Goal: Task Accomplishment & Management: Manage account settings

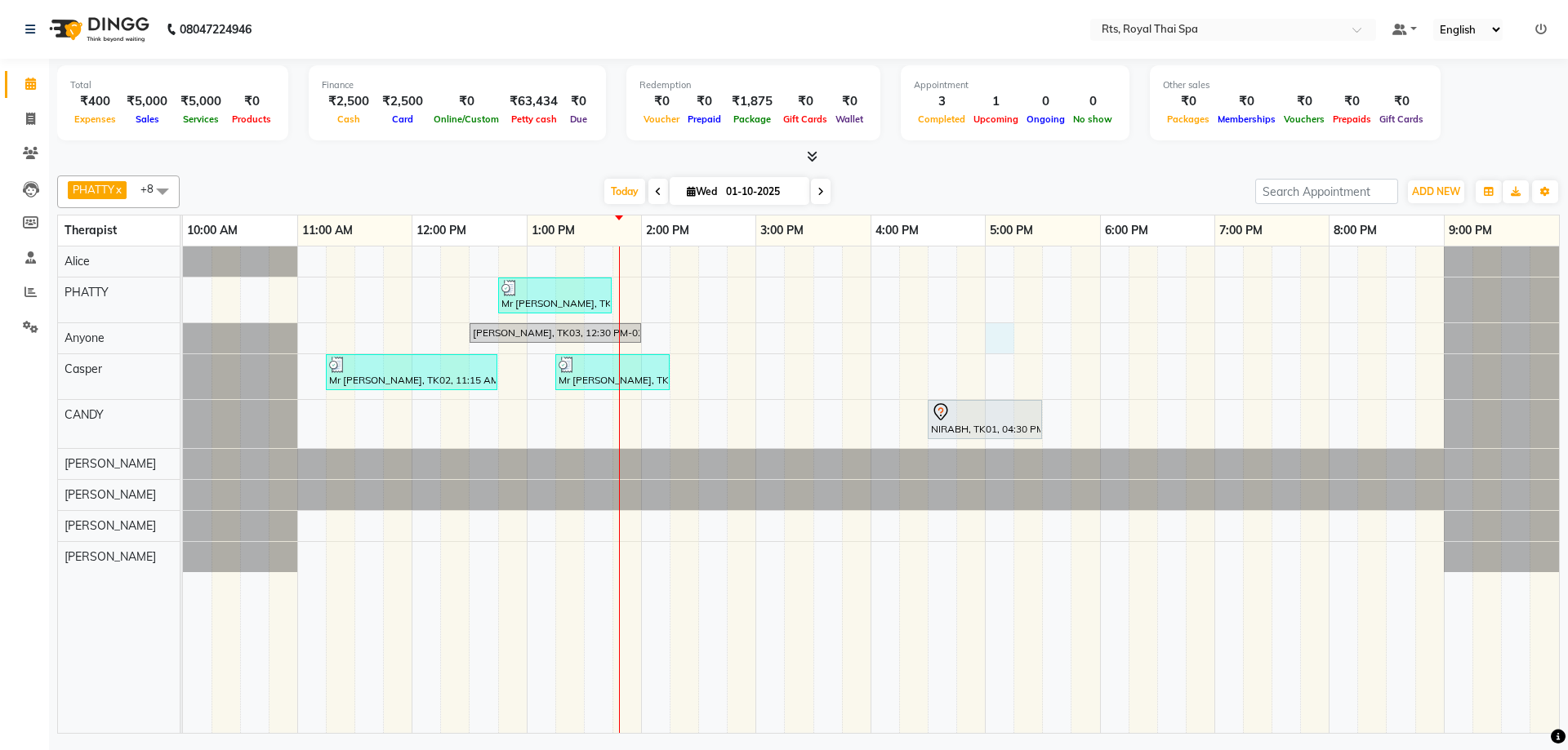
click at [996, 340] on div "Mr [PERSON_NAME], TK04, 12:45 PM-01:45 PM, SWEDISH THERAPY 60 Min. [PERSON_NAME…" at bounding box center [871, 490] width 1376 height 487
select select "39979"
select select "tentative"
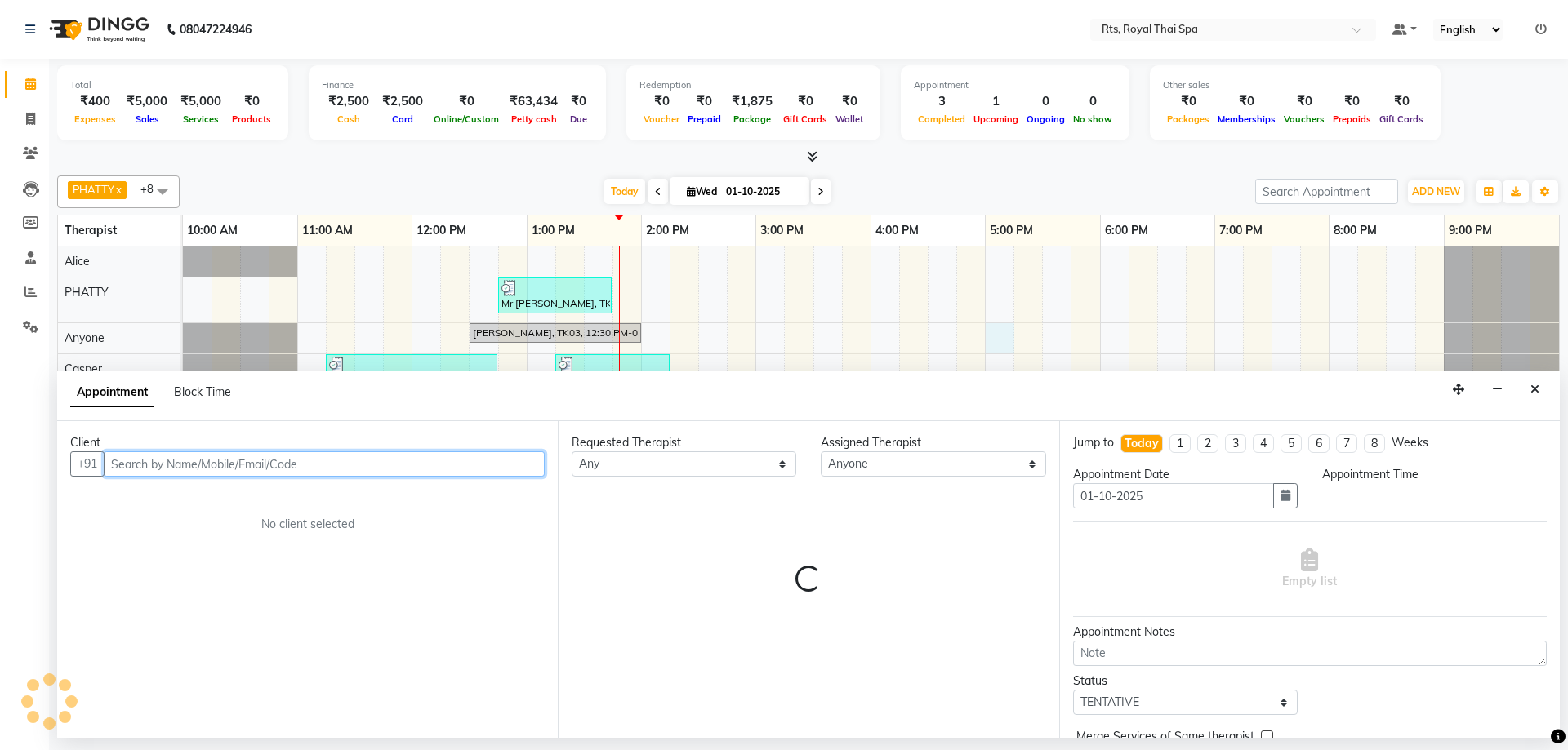
select select "1020"
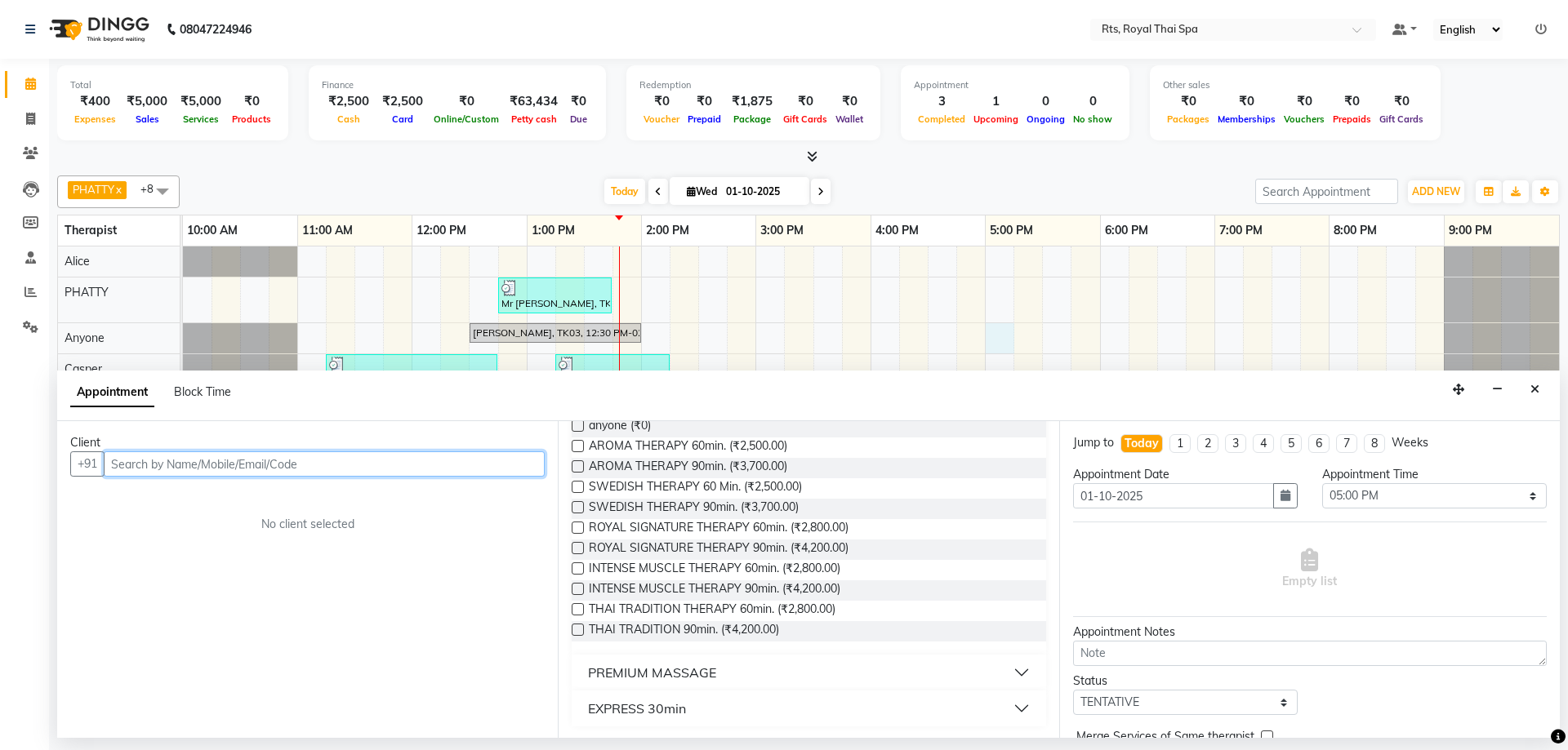
scroll to position [155, 0]
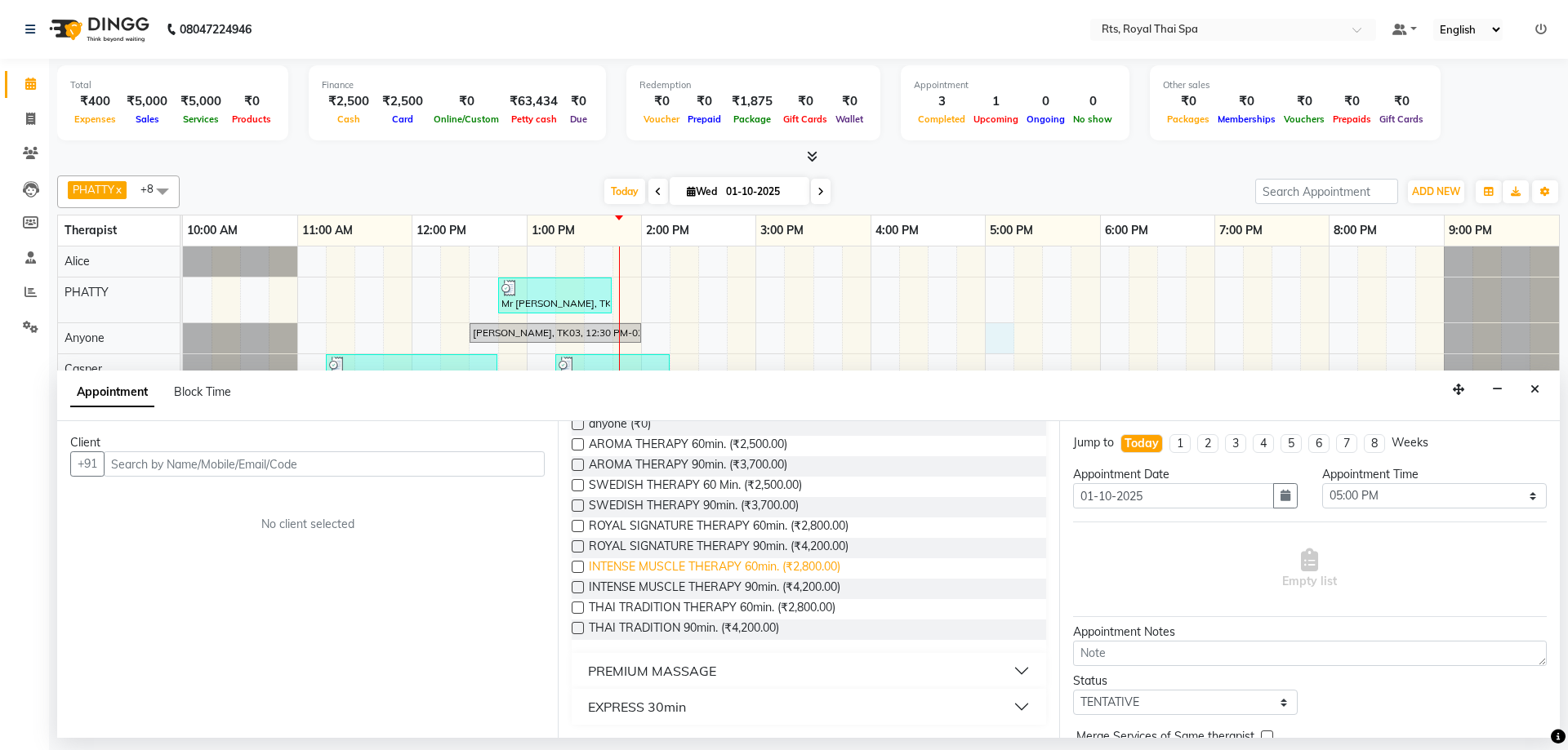
click at [823, 560] on span "INTENSE MUSCLE THERAPY 60min. (₹2,800.00)" at bounding box center [714, 568] width 251 height 20
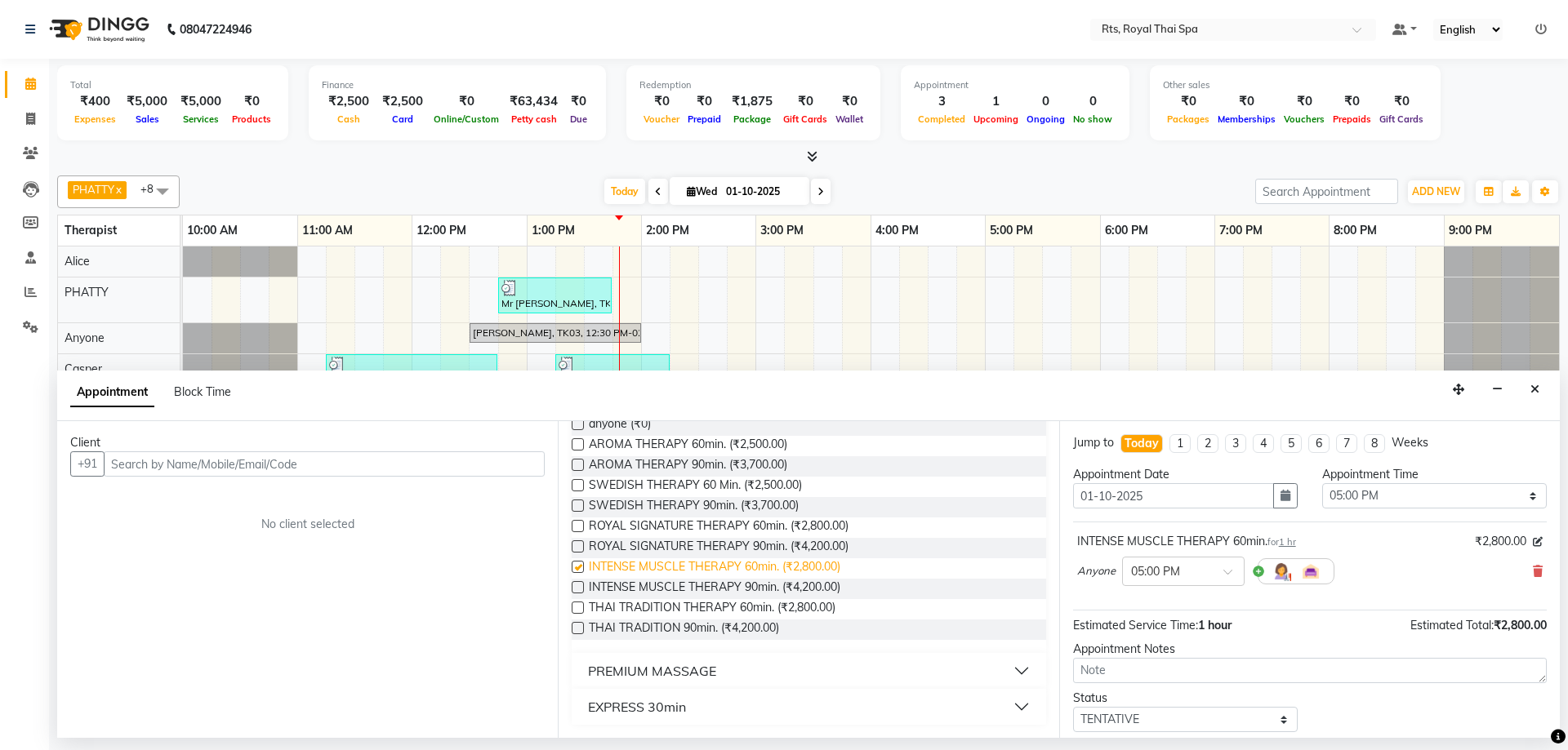
checkbox input "false"
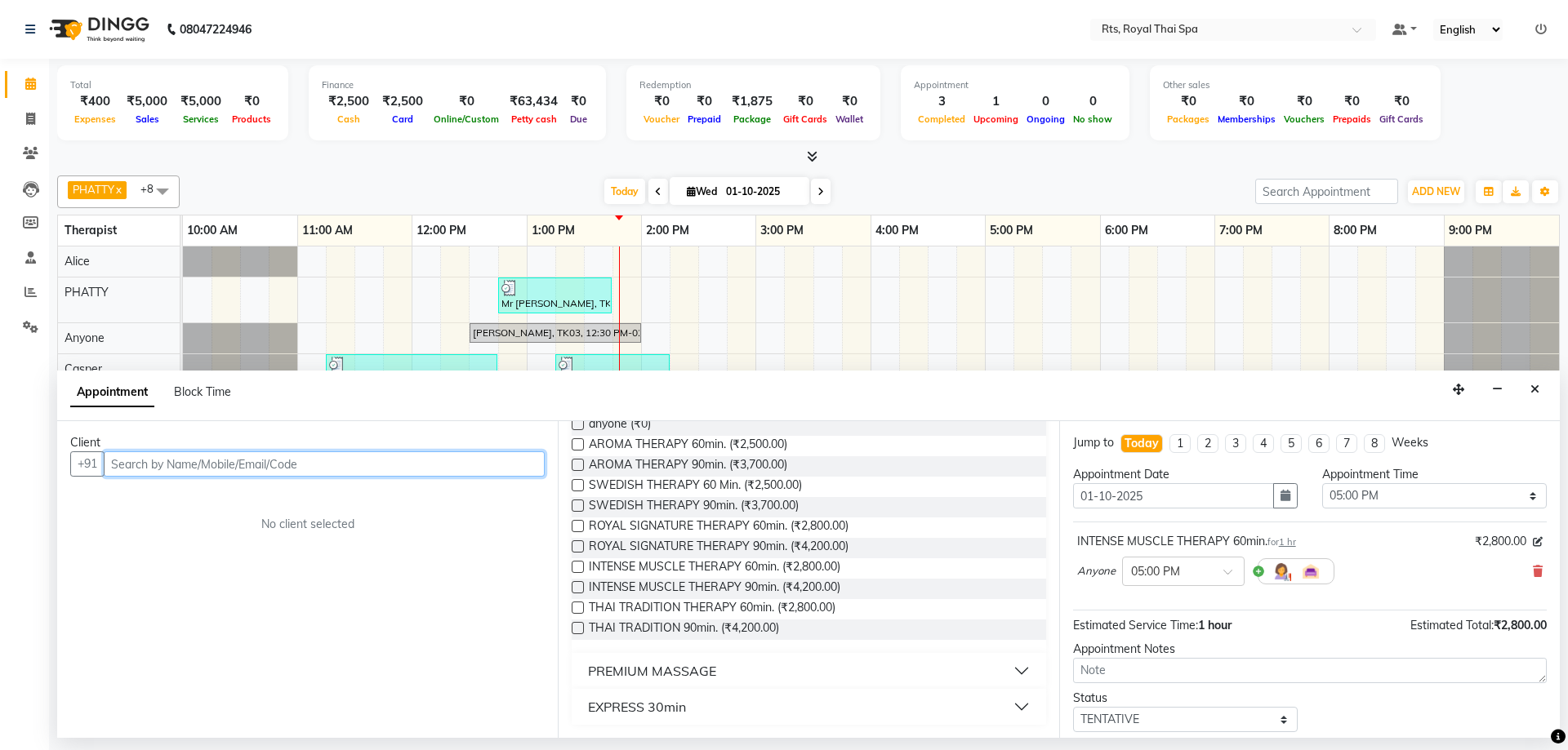
click at [363, 472] on input "text" at bounding box center [324, 464] width 441 height 25
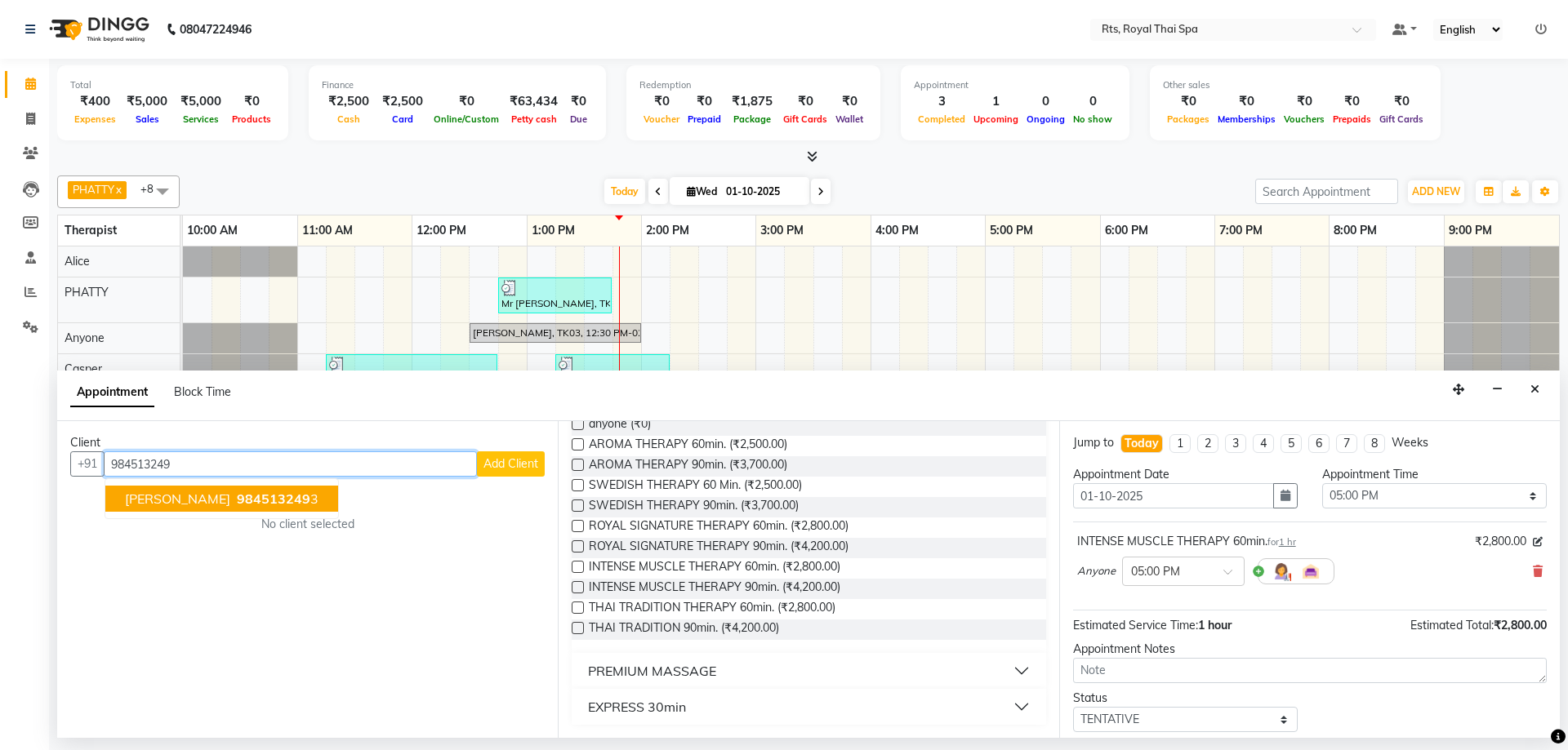
click at [257, 503] on span "984513249" at bounding box center [274, 499] width 74 height 17
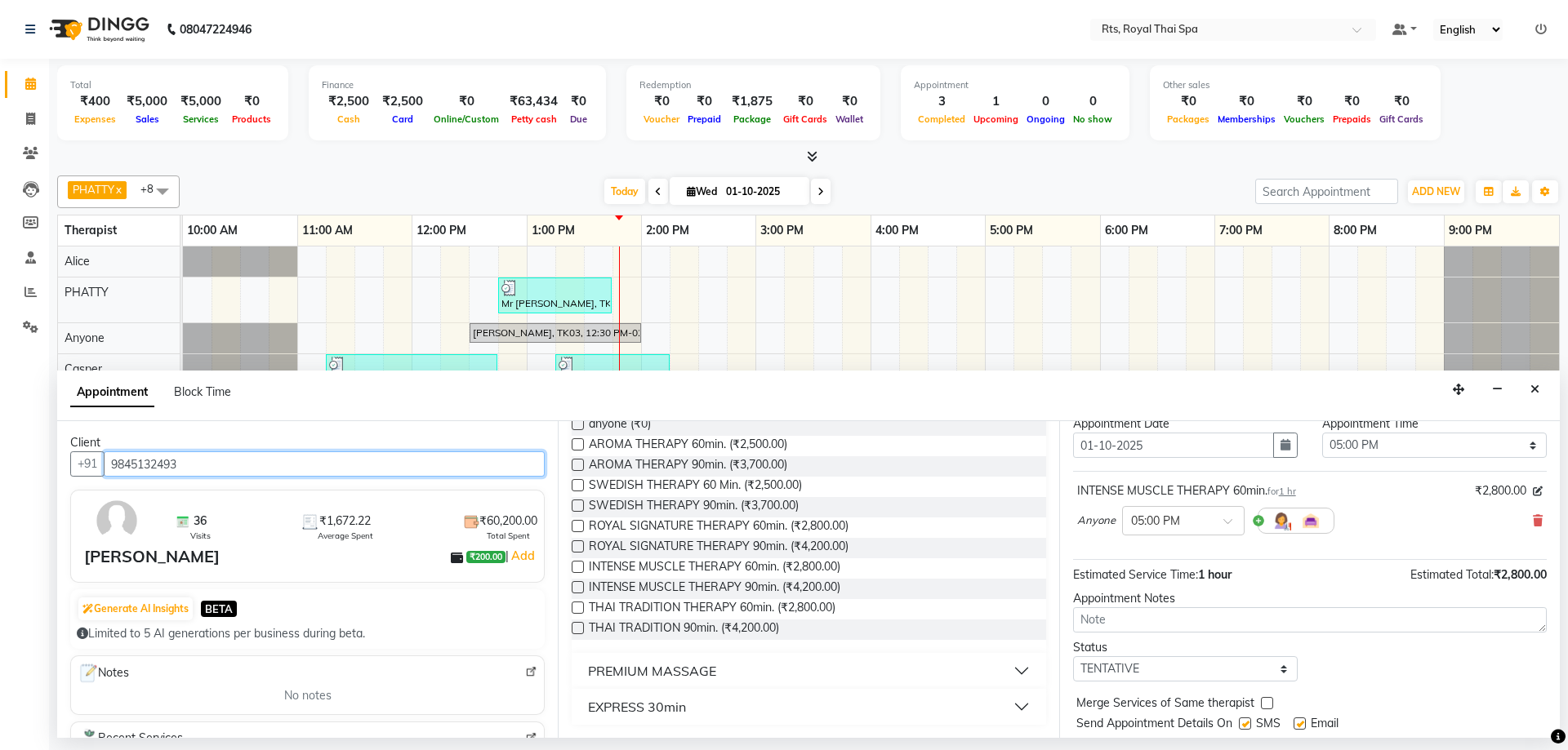
scroll to position [97, 0]
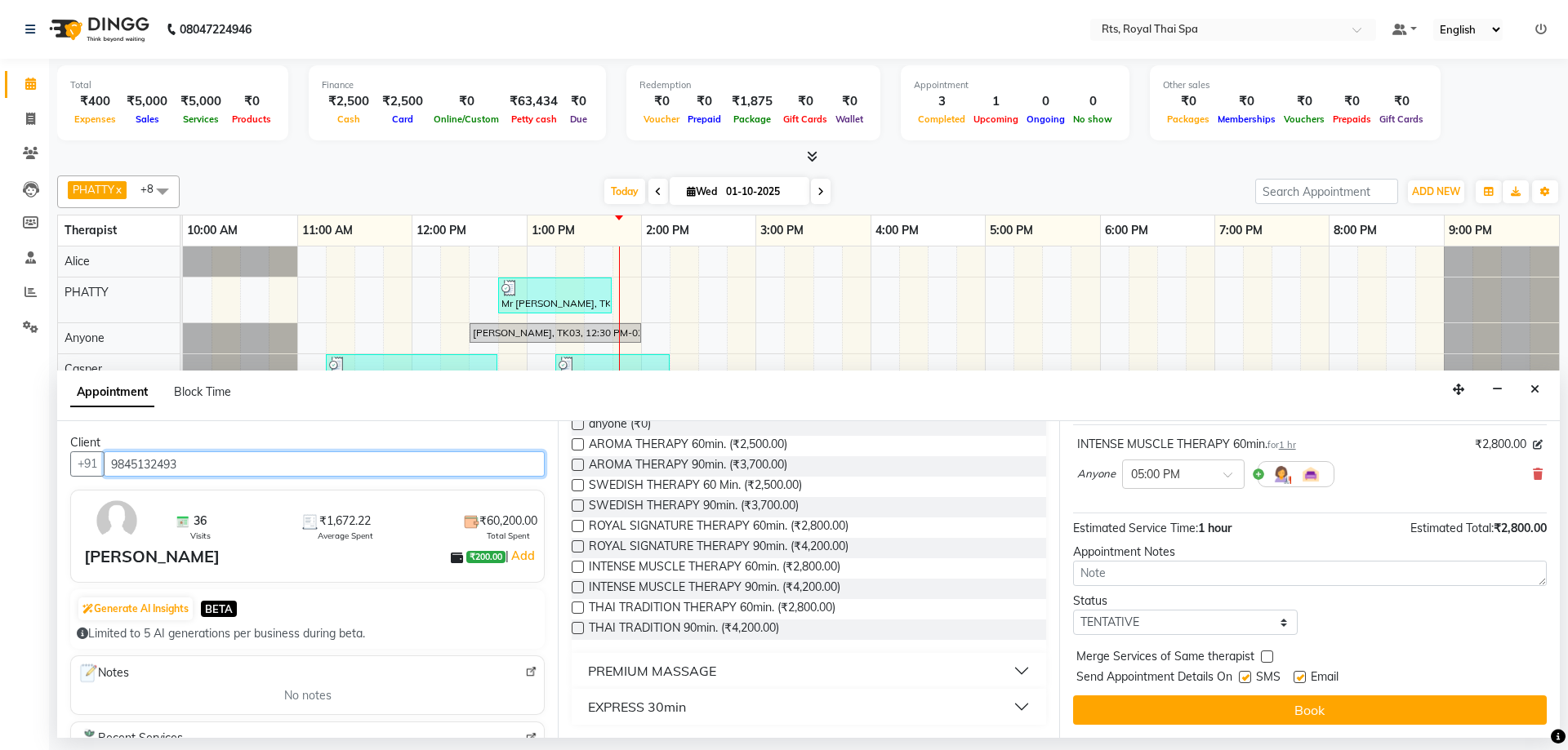
type input "9845132493"
click at [1246, 681] on label at bounding box center [1245, 677] width 12 height 12
click at [1246, 681] on input "checkbox" at bounding box center [1244, 679] width 11 height 11
checkbox input "false"
click at [1239, 701] on button "Book" at bounding box center [1309, 710] width 473 height 29
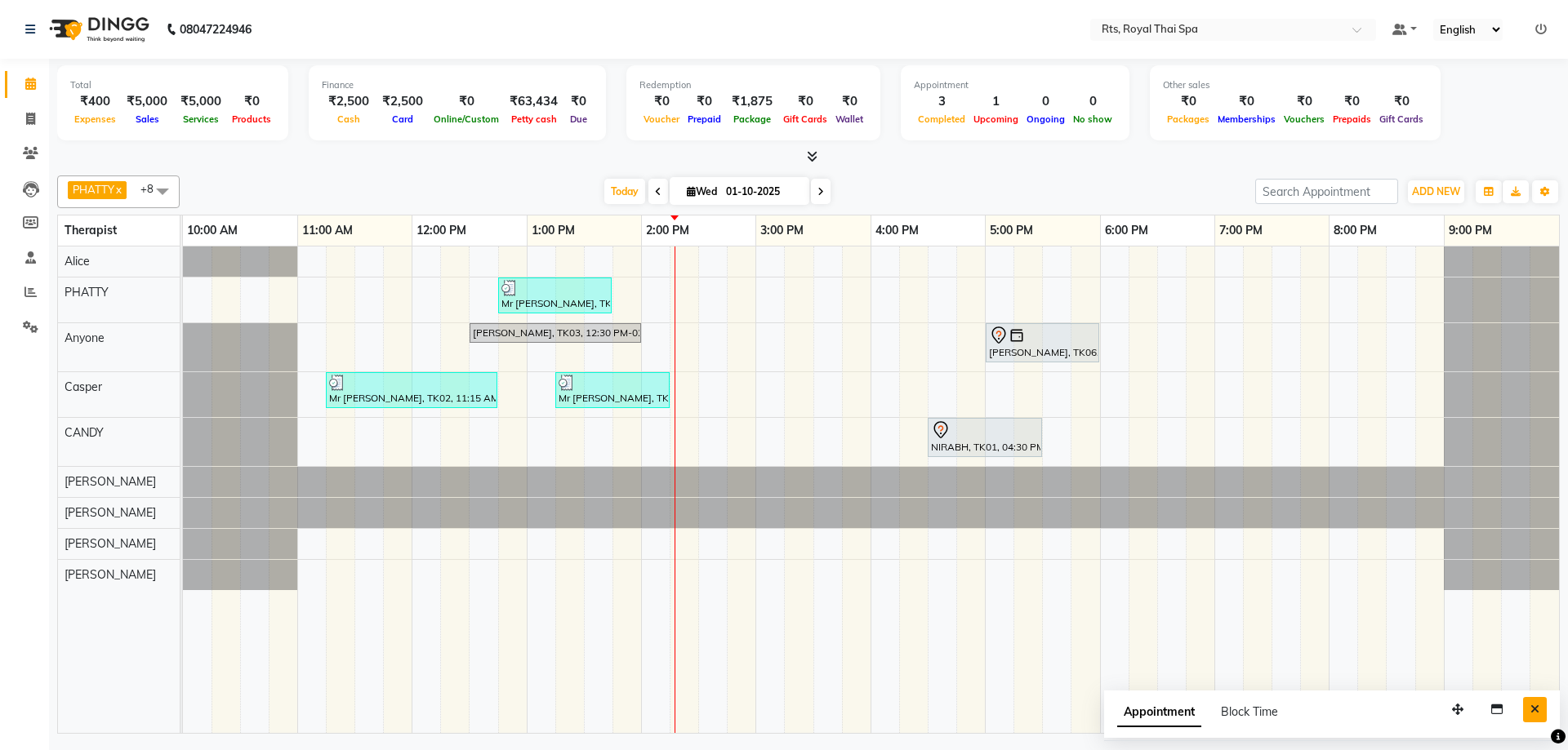
click at [1537, 707] on icon "Close" at bounding box center [1535, 709] width 9 height 11
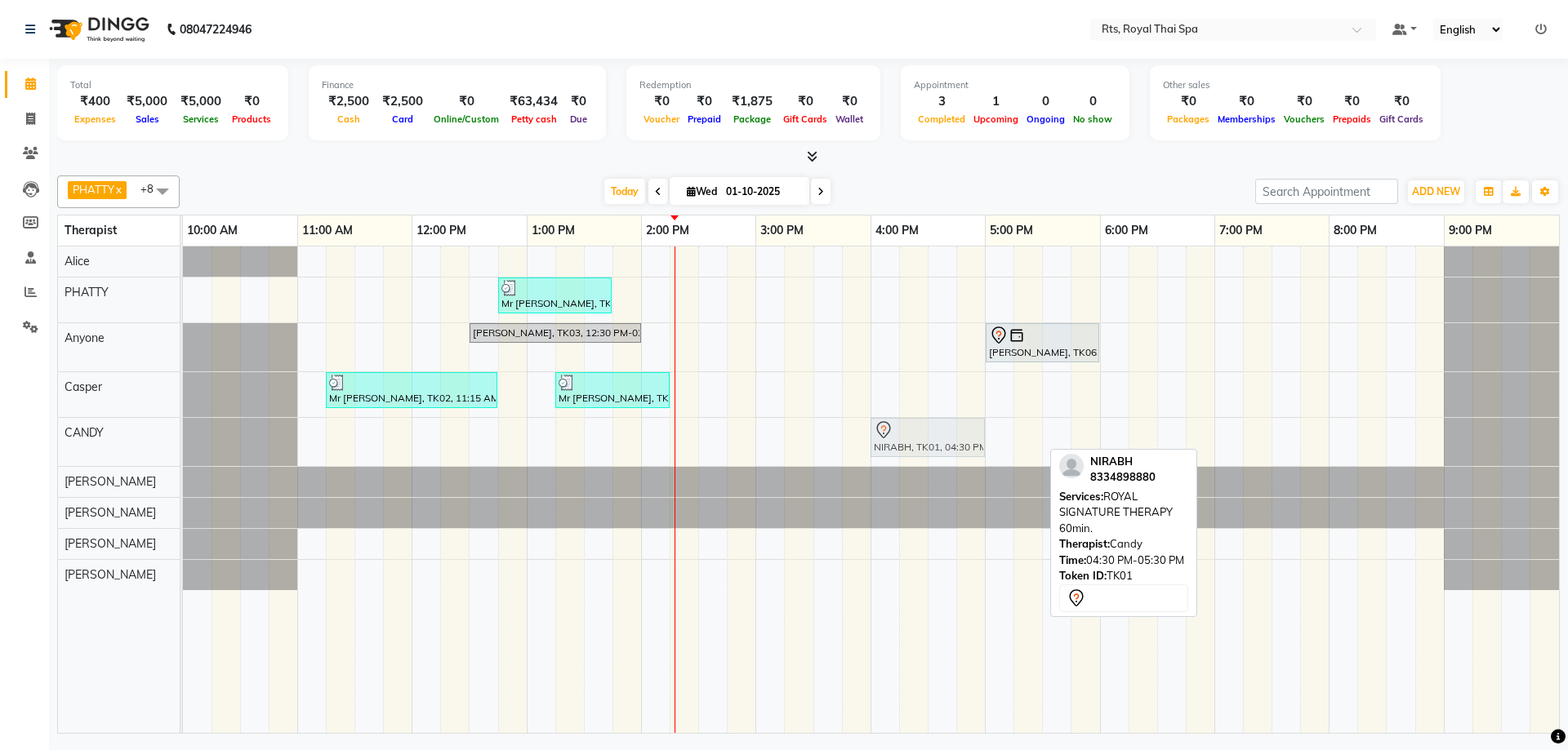
drag, startPoint x: 944, startPoint y: 436, endPoint x: 898, endPoint y: 430, distance: 46.4
click at [183, 430] on div "NIRABH, TK01, 04:30 PM-05:30 PM, ROYAL SIGNATURE THERAPY 60min. NIRABH, TK01, 0…" at bounding box center [183, 442] width 0 height 48
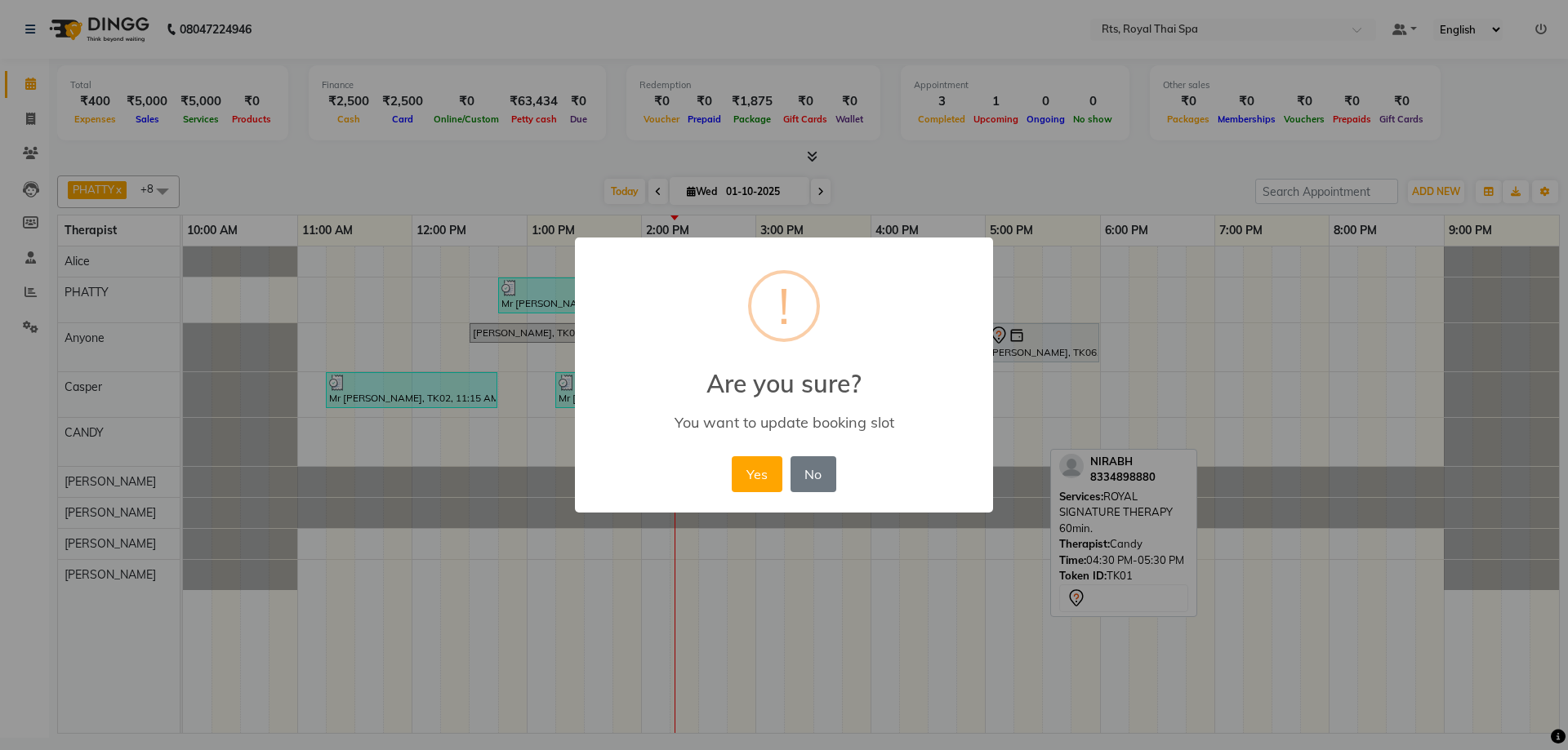
drag, startPoint x: 768, startPoint y: 472, endPoint x: 814, endPoint y: 476, distance: 46.2
click at [766, 472] on button "Yes" at bounding box center [756, 474] width 50 height 36
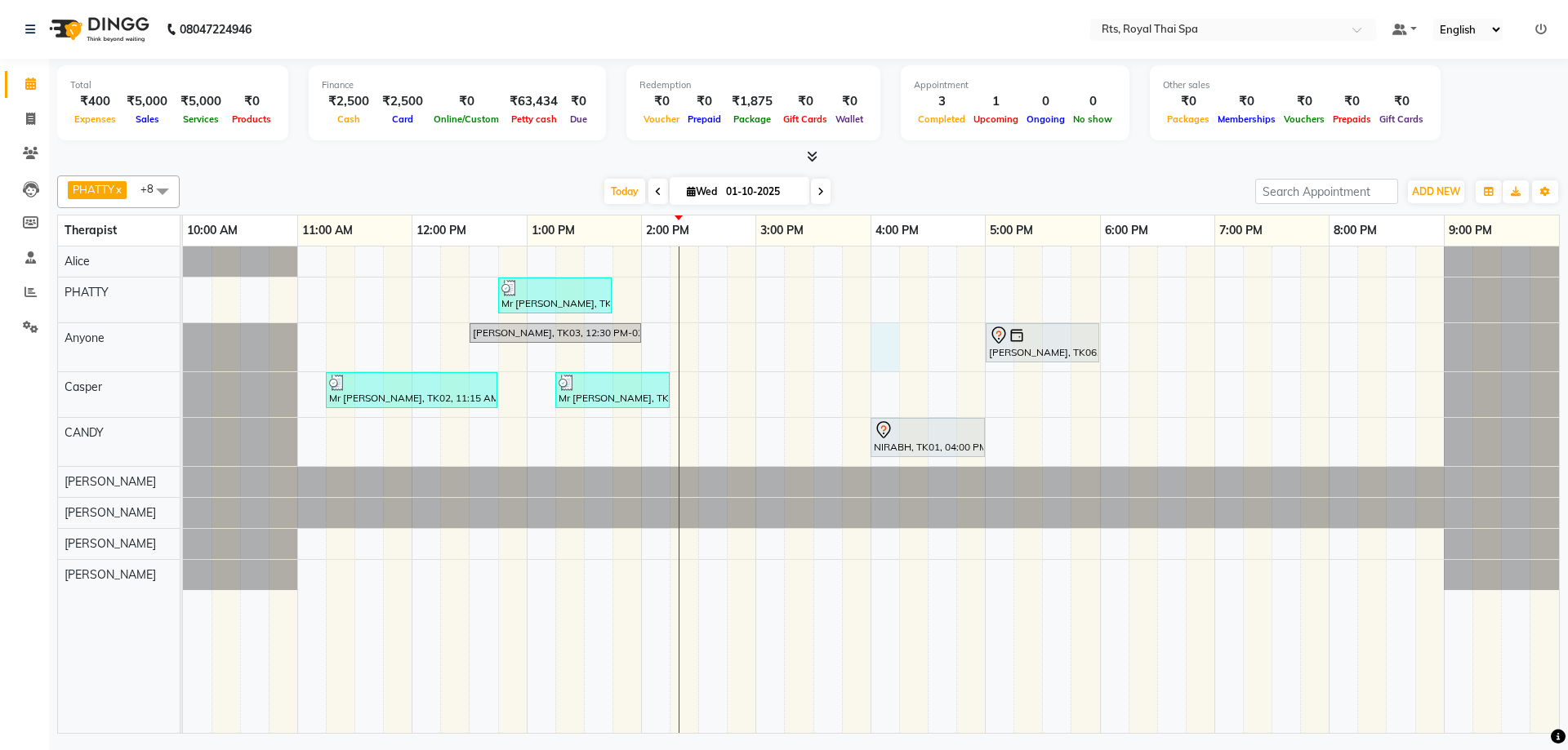
click at [886, 351] on div "Mr [PERSON_NAME], TK04, 12:45 PM-01:45 PM, SWEDISH THERAPY 60 Min. [PERSON_NAME…" at bounding box center [871, 490] width 1376 height 487
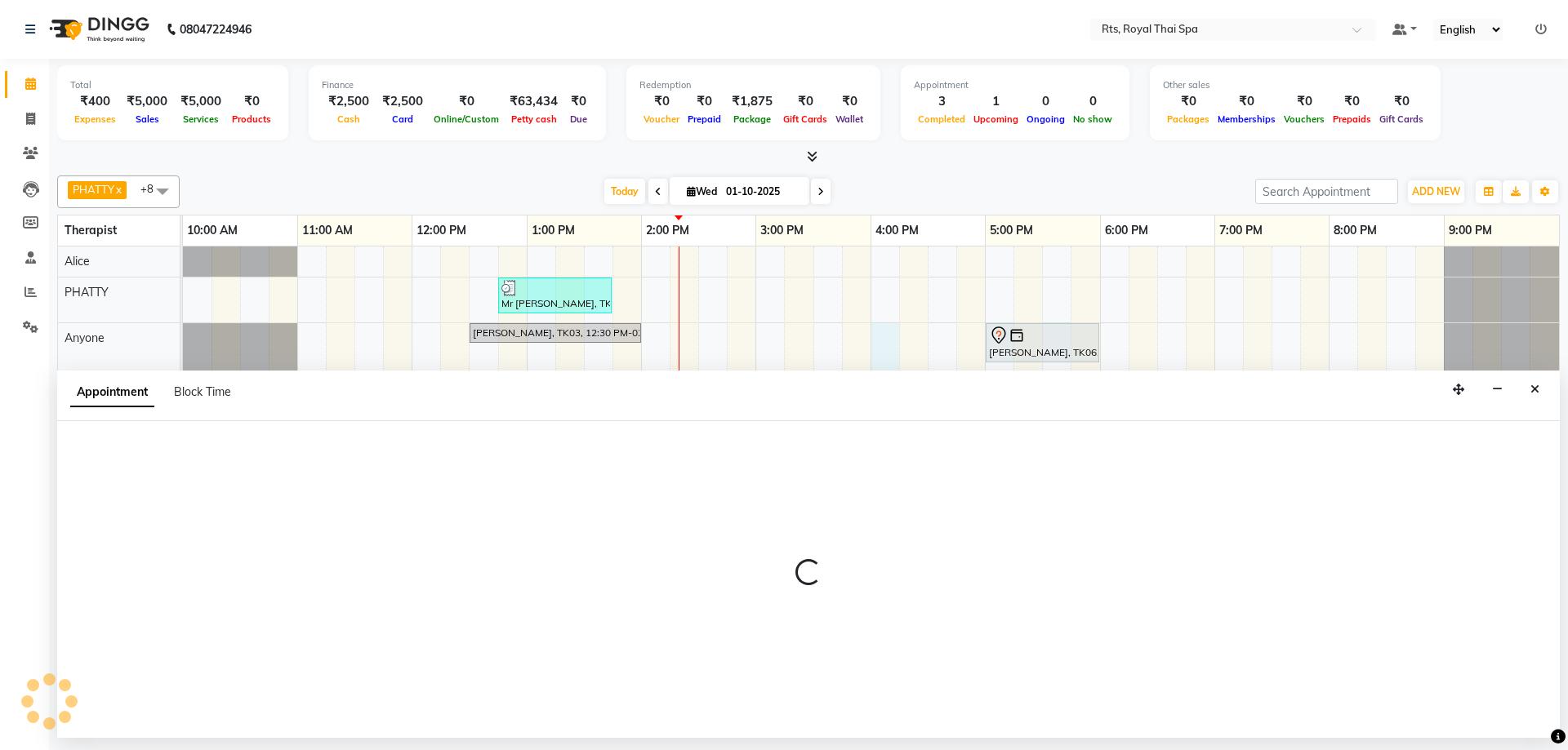
select select "39979"
select select "960"
select select "tentative"
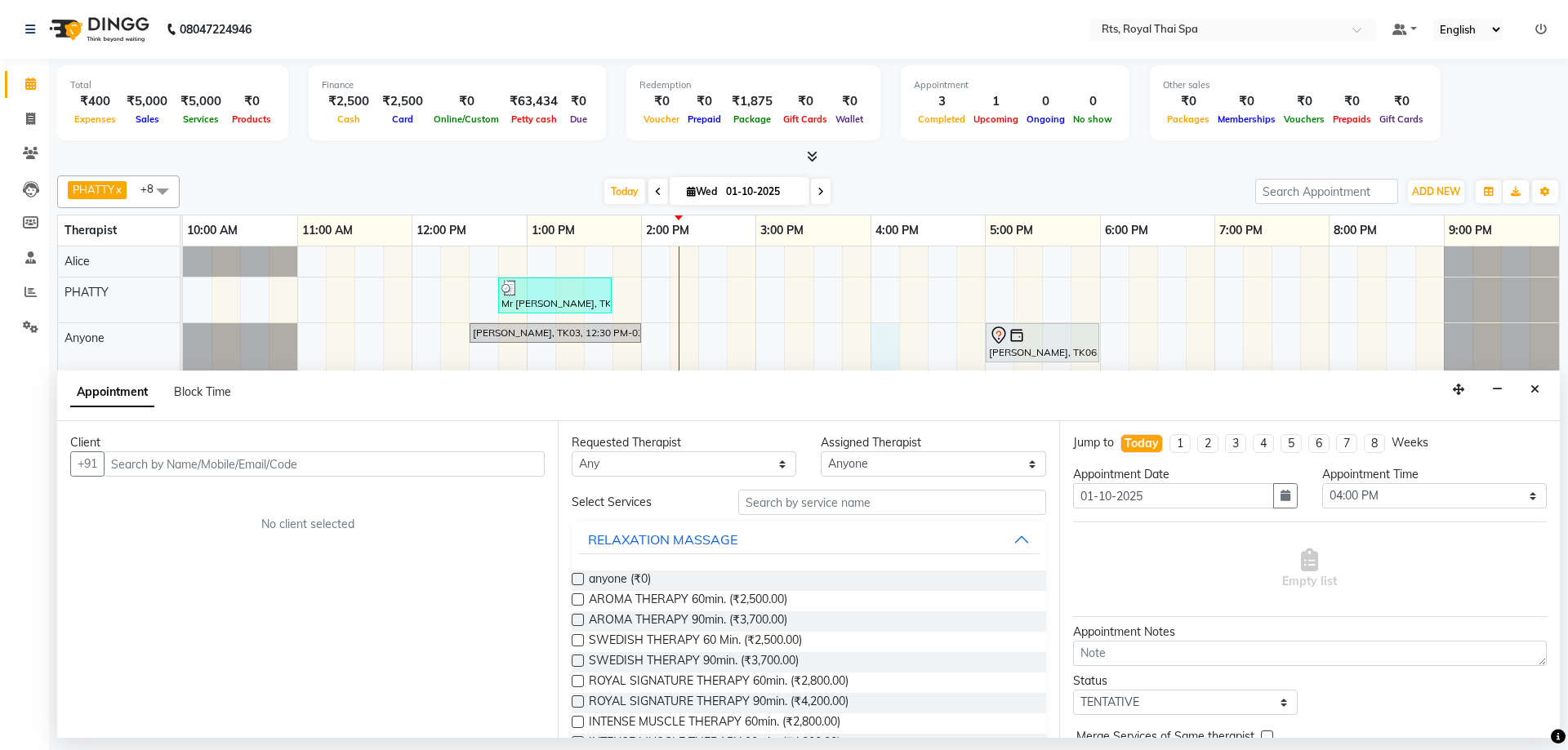
click at [444, 472] on input "text" at bounding box center [324, 464] width 441 height 25
click at [264, 501] on button "Lakshmi 9036755 391" at bounding box center [194, 499] width 178 height 26
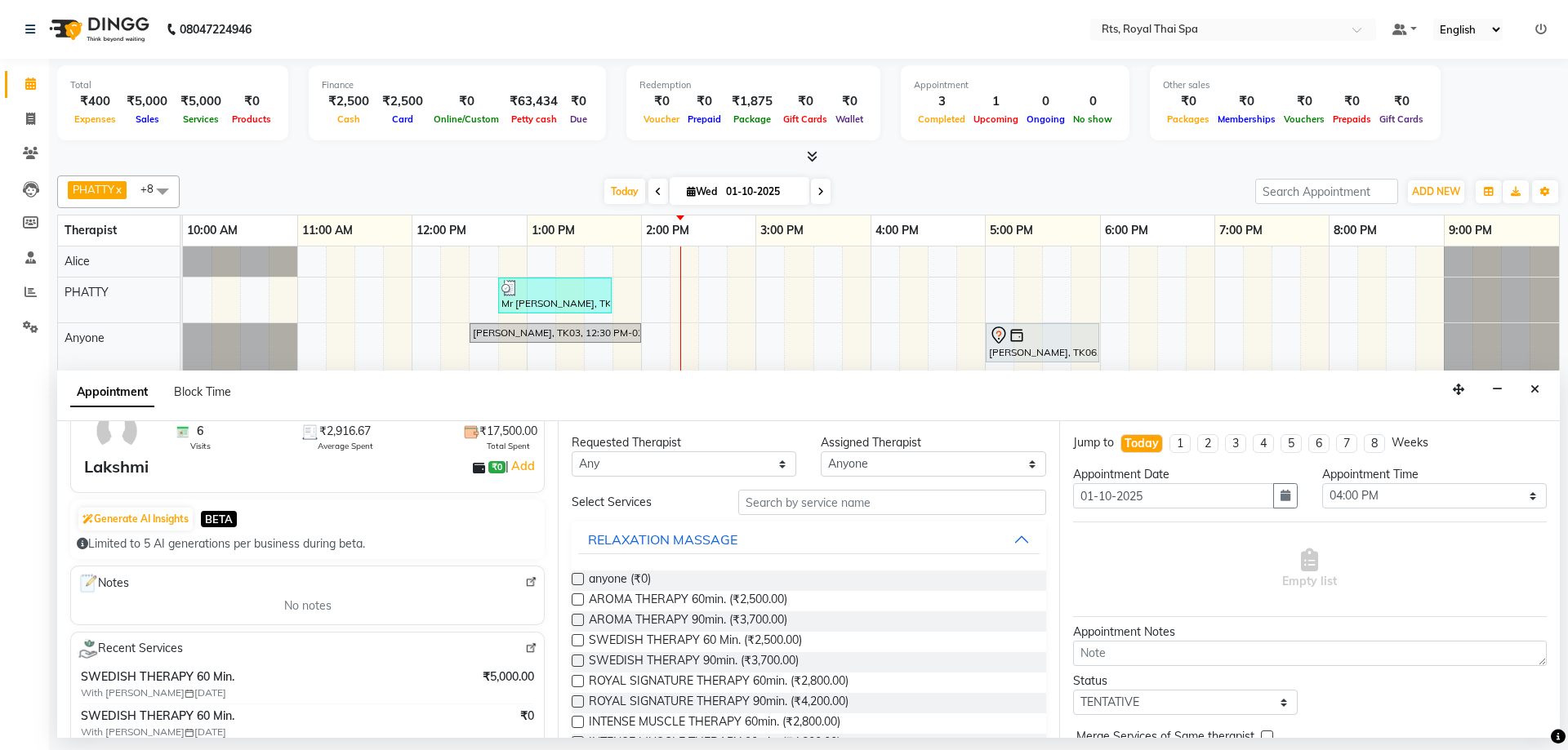
scroll to position [245, 0]
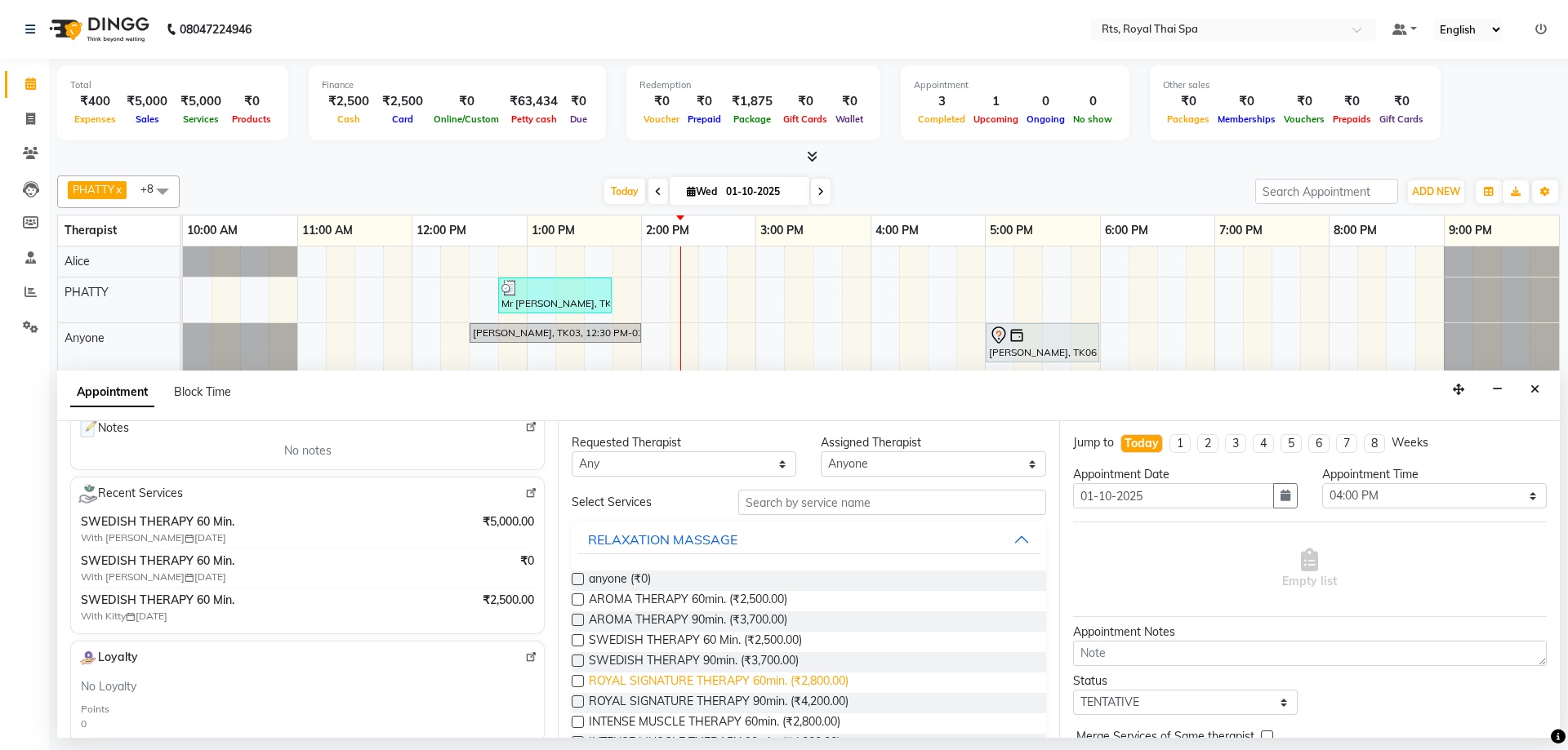
type input "9036755391"
drag, startPoint x: 830, startPoint y: 684, endPoint x: 750, endPoint y: 637, distance: 92.8
click at [752, 637] on div "anyone (₹0) AROMA THERAPY 60min. (₹2,500.00) AROMA THERAPY 90min. (₹3,700.00) S…" at bounding box center [808, 682] width 473 height 250
click at [750, 637] on span "SWEDISH THERAPY 60 Min. (₹2,500.00)" at bounding box center [695, 641] width 213 height 20
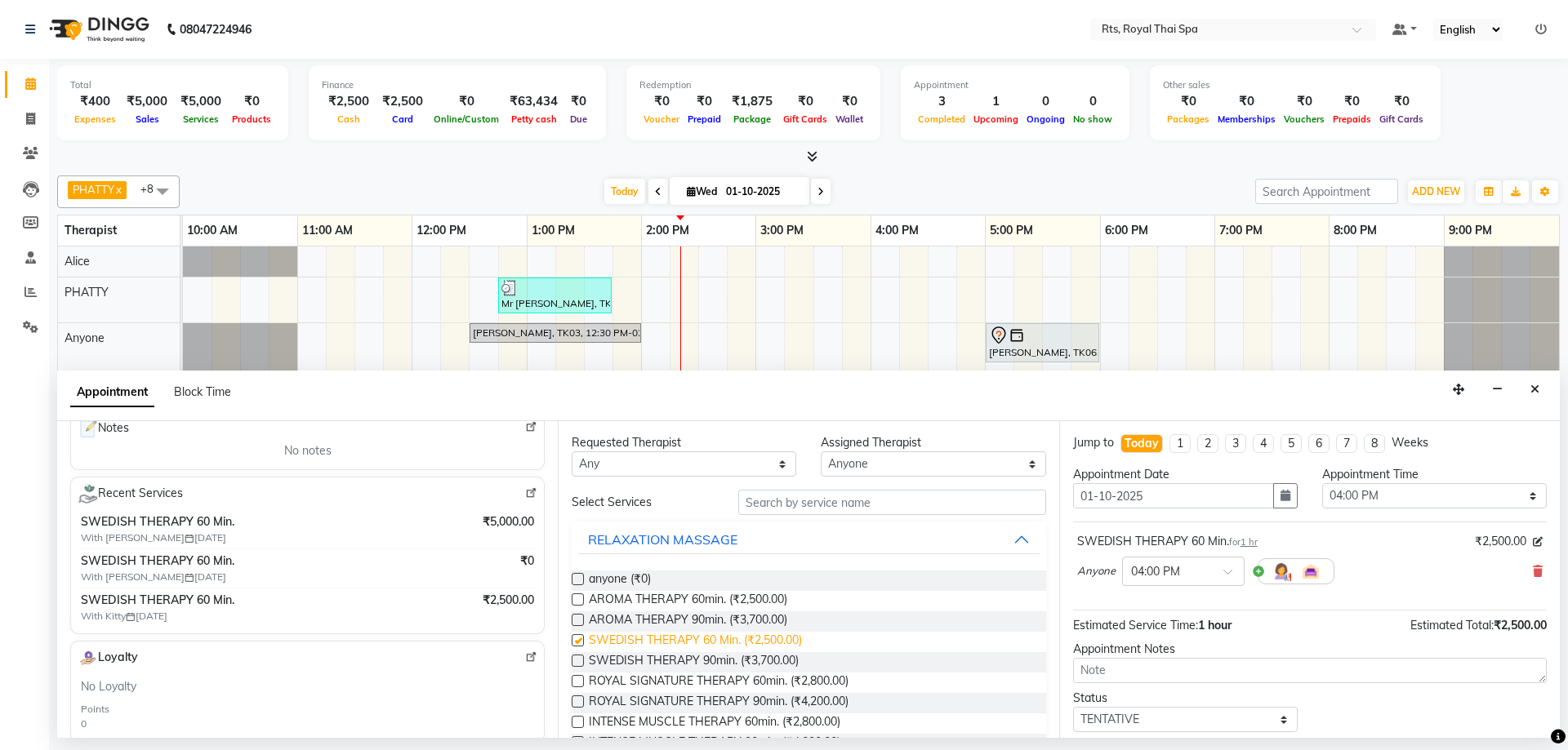
checkbox input "false"
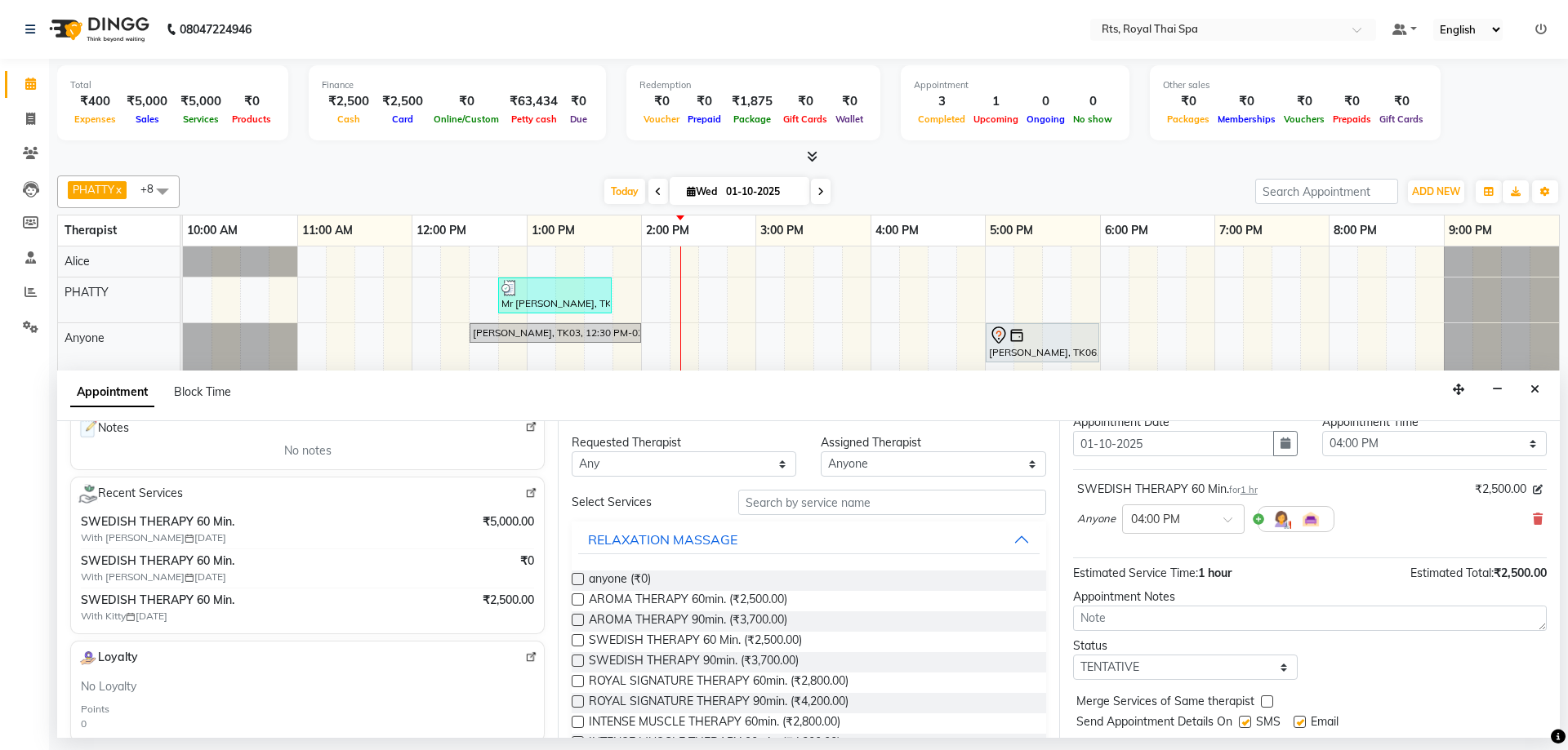
scroll to position [97, 0]
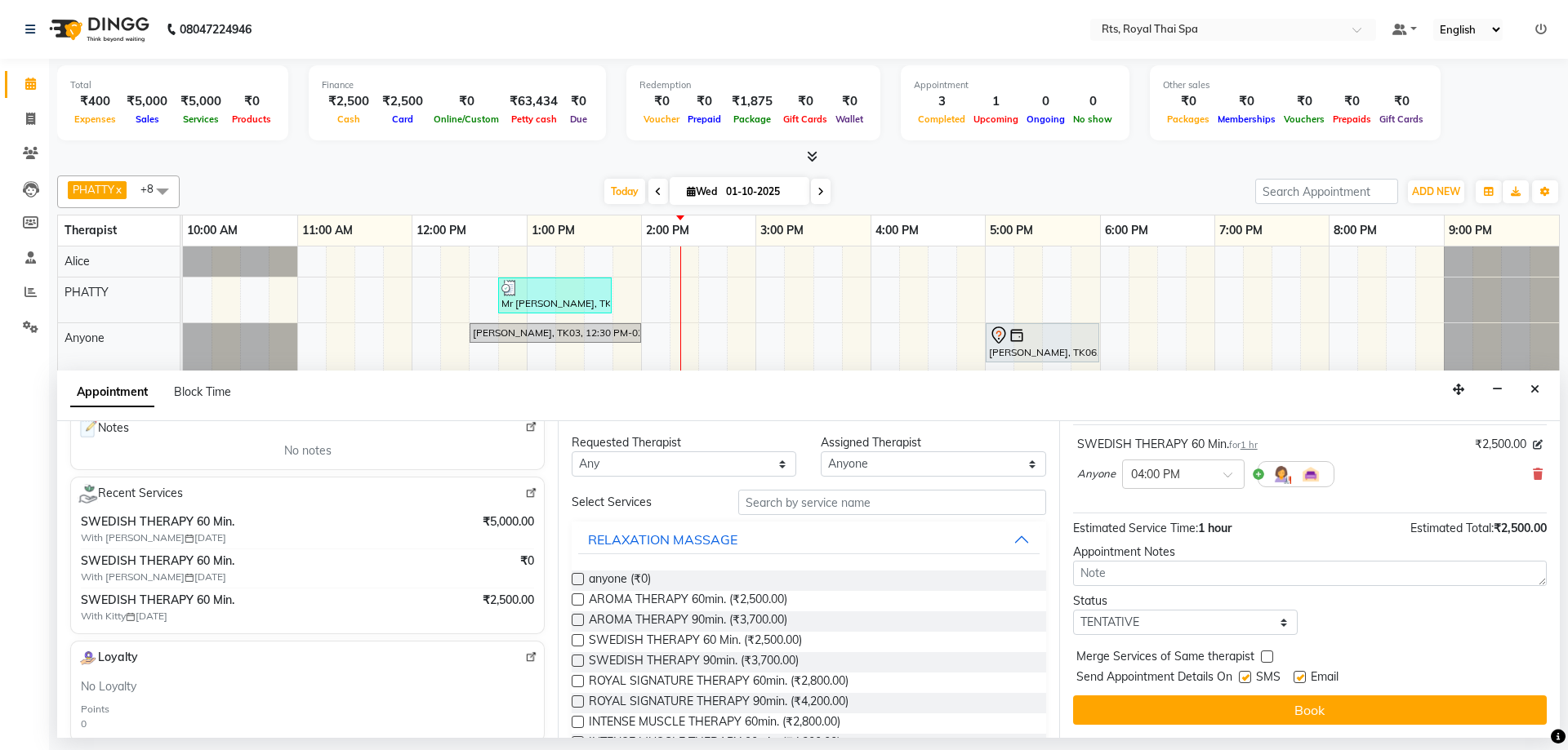
click at [1247, 678] on label at bounding box center [1245, 677] width 12 height 12
click at [1247, 678] on input "checkbox" at bounding box center [1244, 679] width 11 height 11
checkbox input "false"
click at [1234, 708] on button "Book" at bounding box center [1309, 710] width 473 height 29
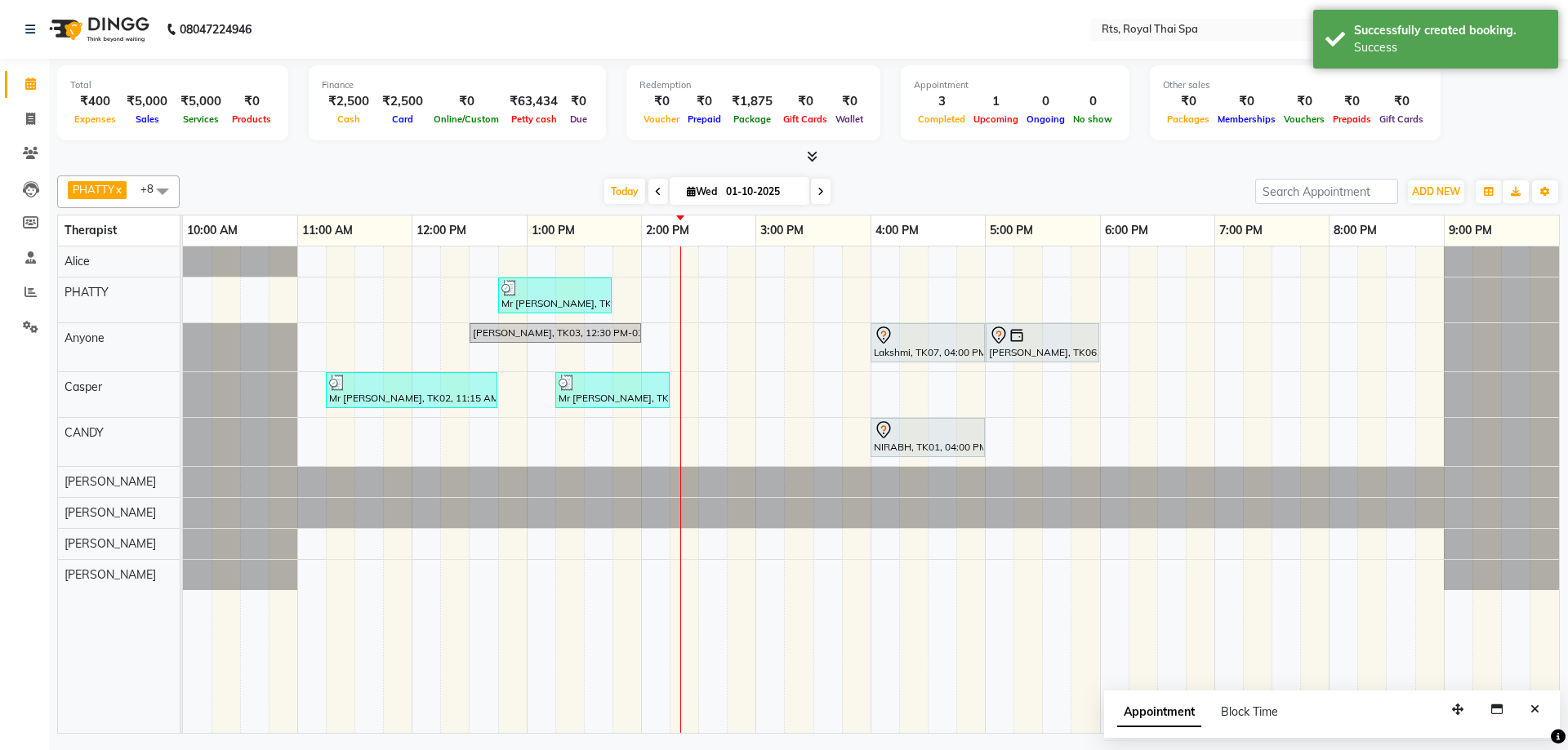
click at [1544, 715] on button "Close" at bounding box center [1535, 710] width 24 height 25
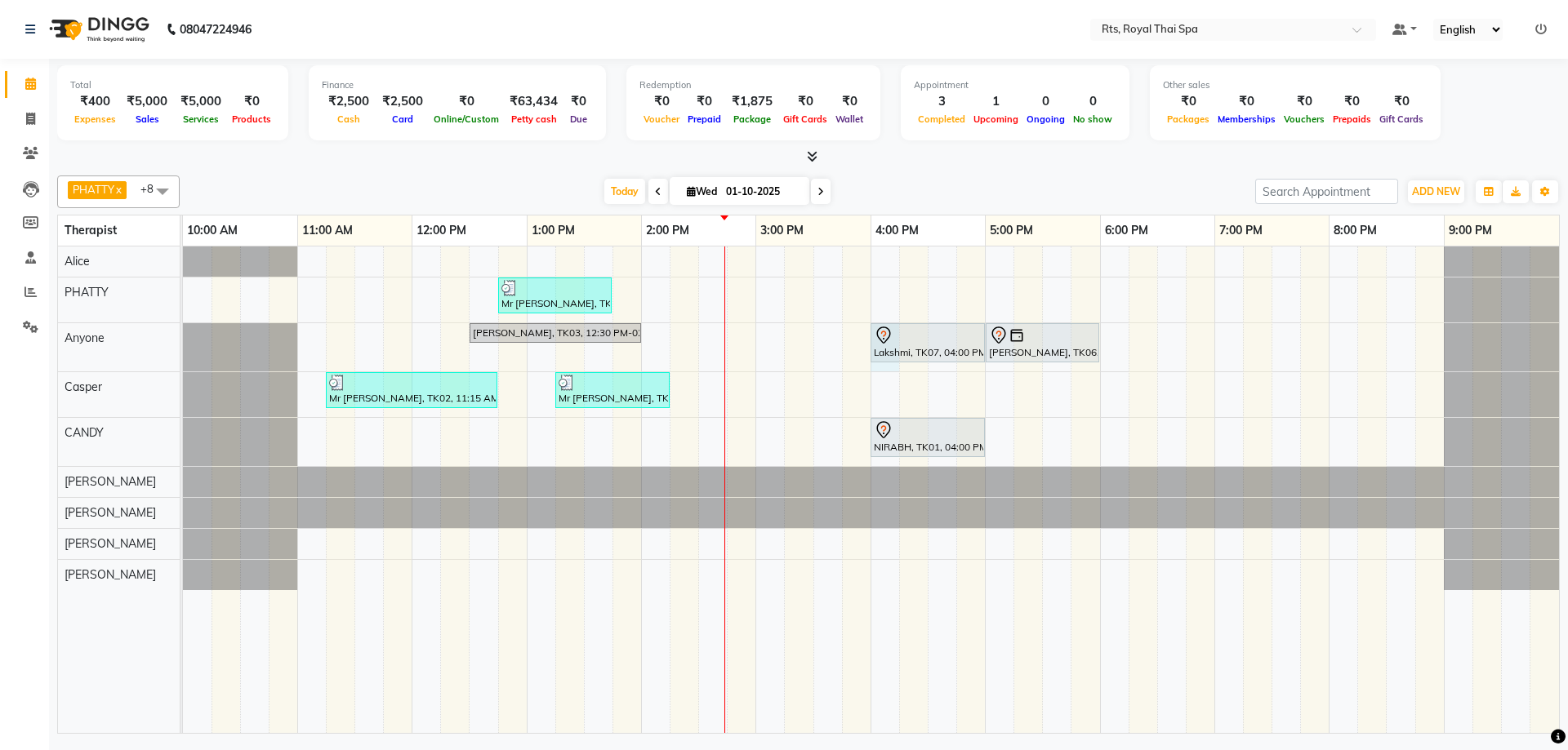
drag, startPoint x: 885, startPoint y: 366, endPoint x: 871, endPoint y: 370, distance: 14.6
click at [885, 365] on div "Mr [PERSON_NAME], TK04, 12:45 PM-01:45 PM, SWEDISH THERAPY 60 Min. [PERSON_NAME…" at bounding box center [871, 490] width 1376 height 487
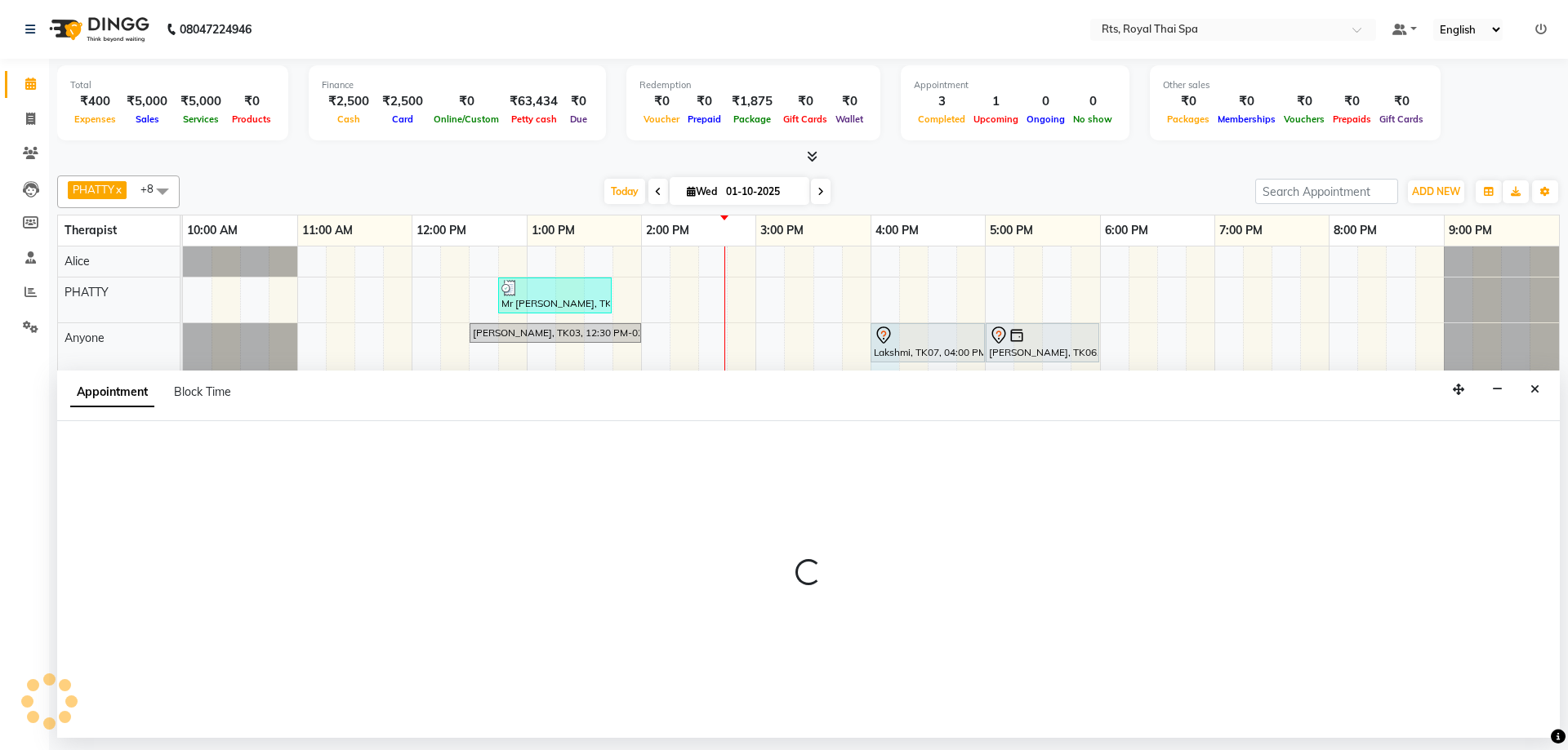
select select "39979"
select select "960"
select select "tentative"
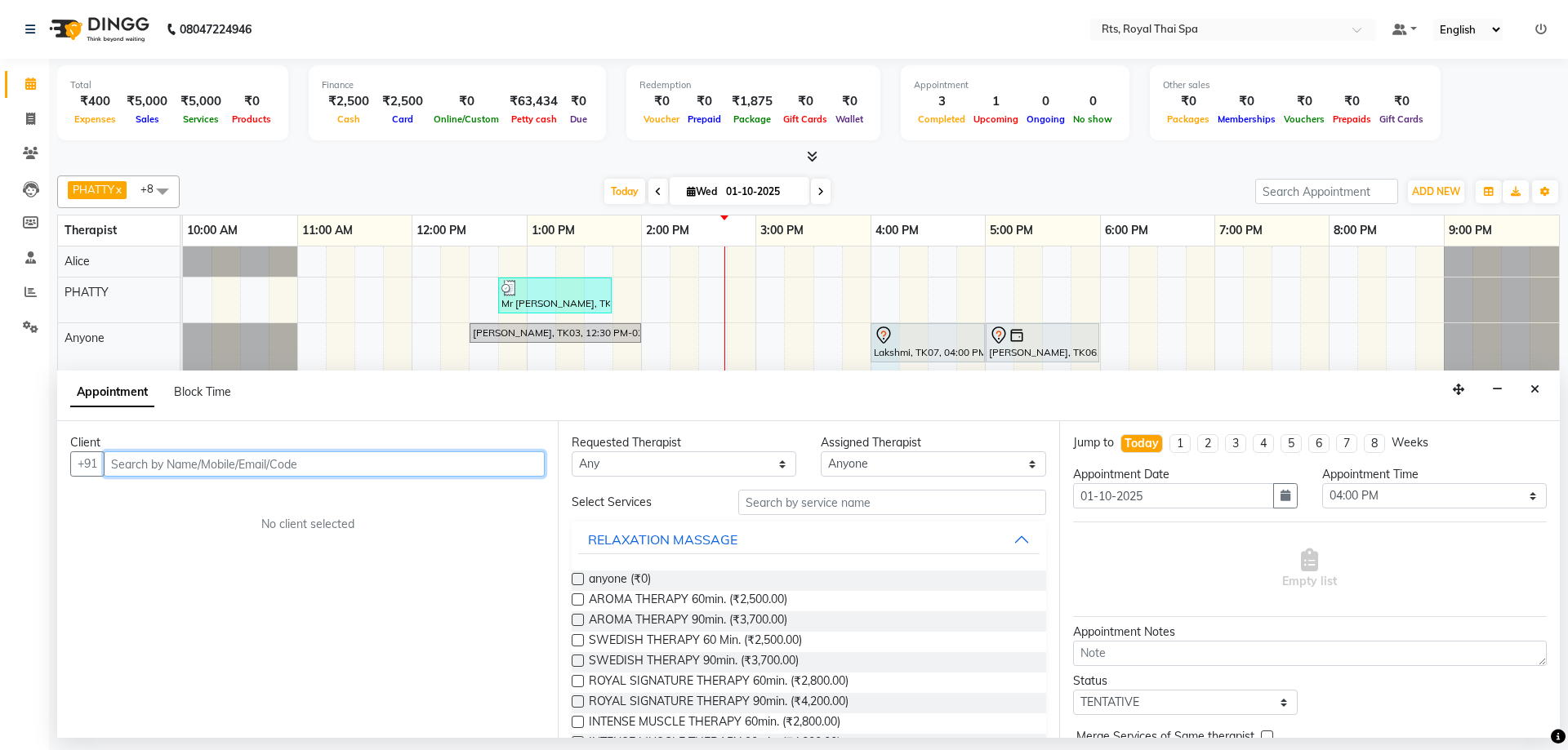
click at [421, 466] on input "text" at bounding box center [324, 464] width 441 height 25
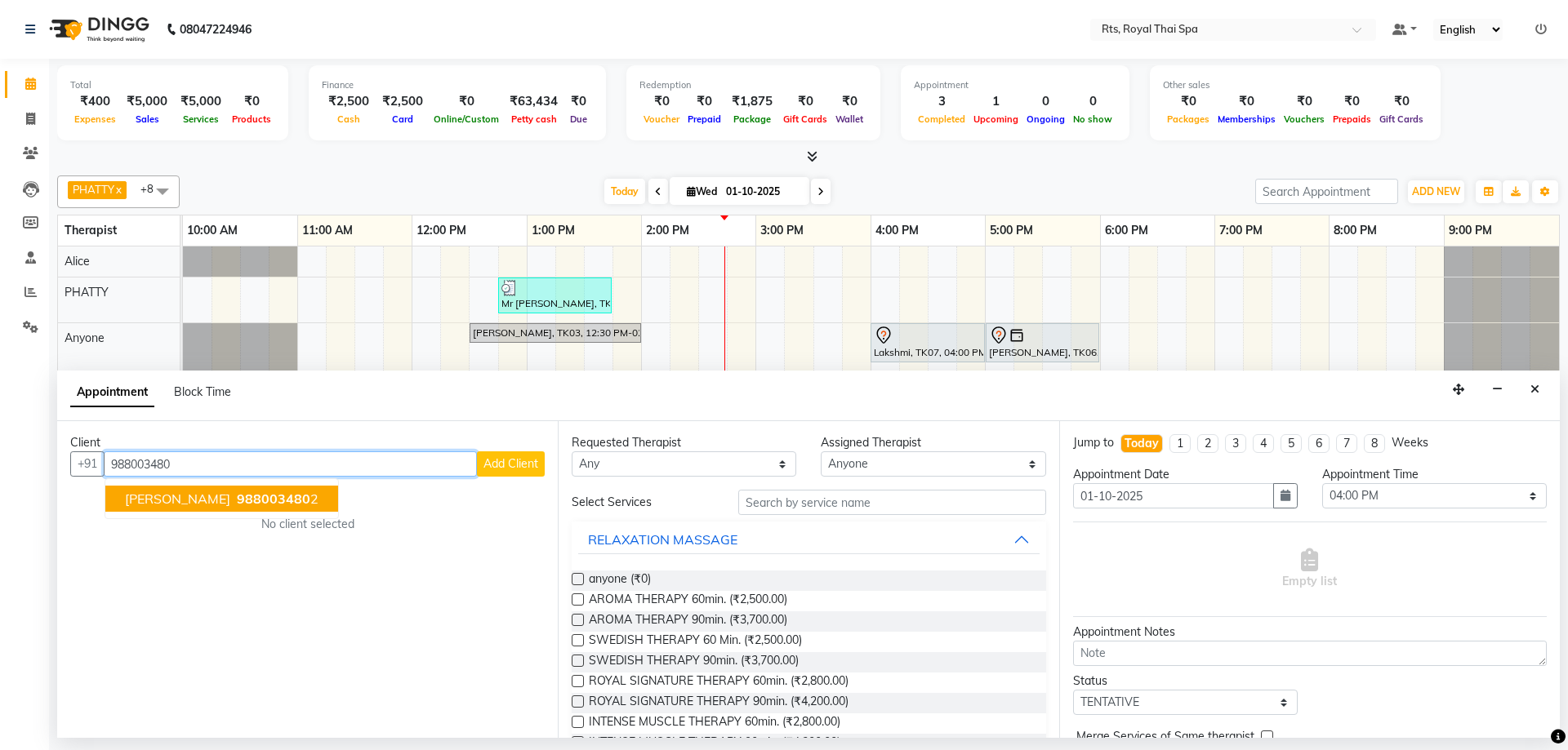
click at [237, 499] on span "988003480" at bounding box center [274, 499] width 74 height 17
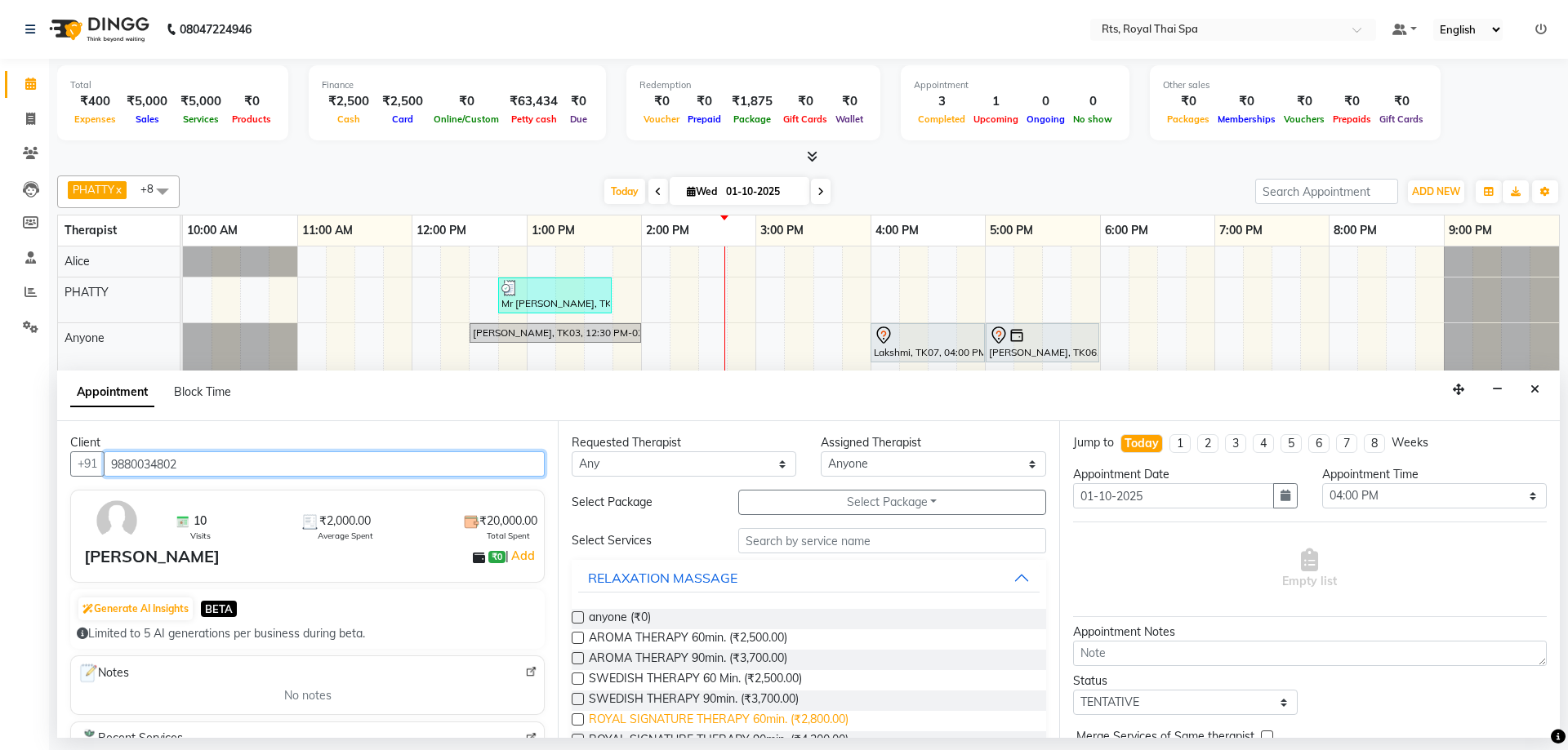
type input "9880034802"
drag, startPoint x: 813, startPoint y: 719, endPoint x: 827, endPoint y: 716, distance: 14.3
click at [816, 719] on span "ROYAL SIGNATURE THERAPY 60min. (₹2,800.00)" at bounding box center [719, 721] width 260 height 20
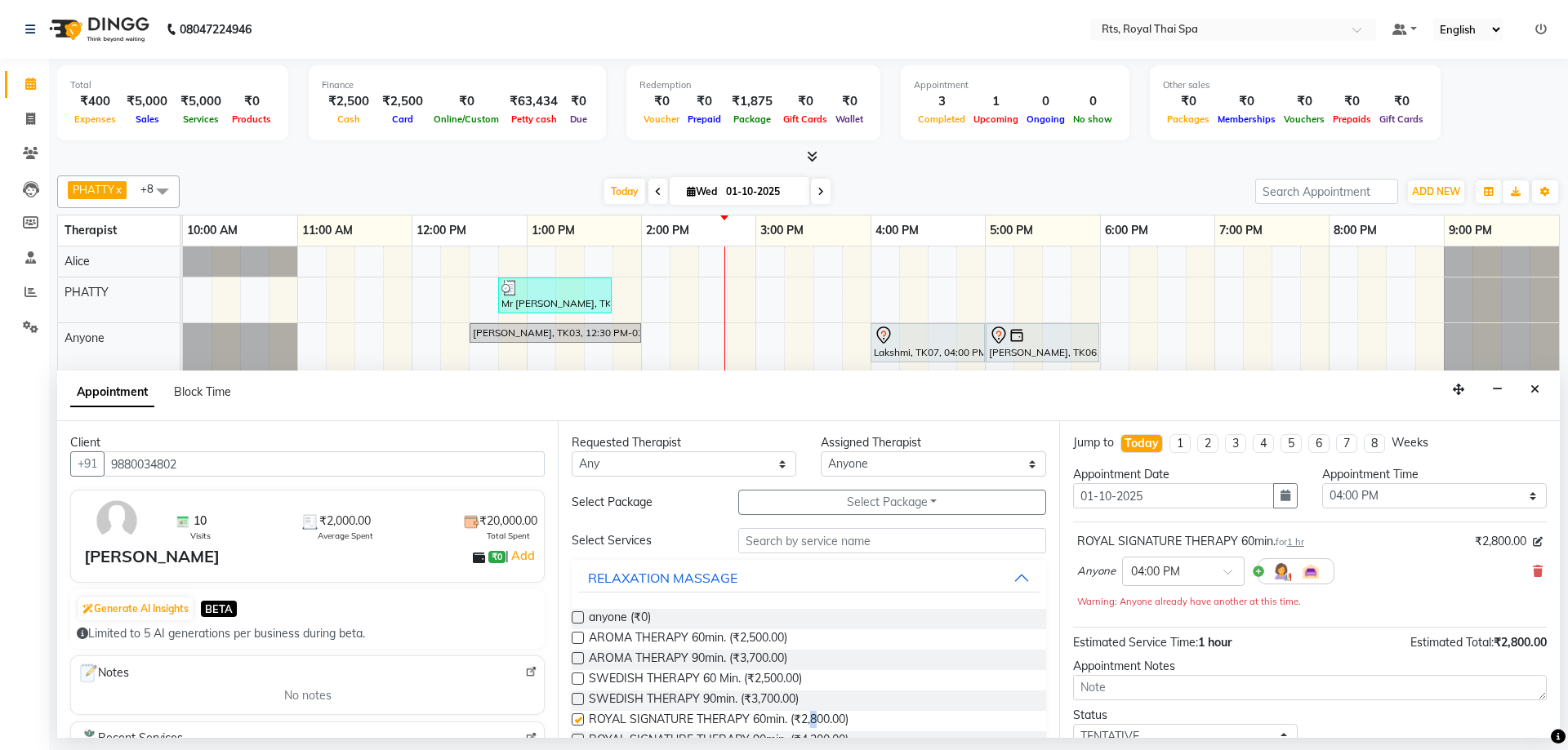
checkbox input "false"
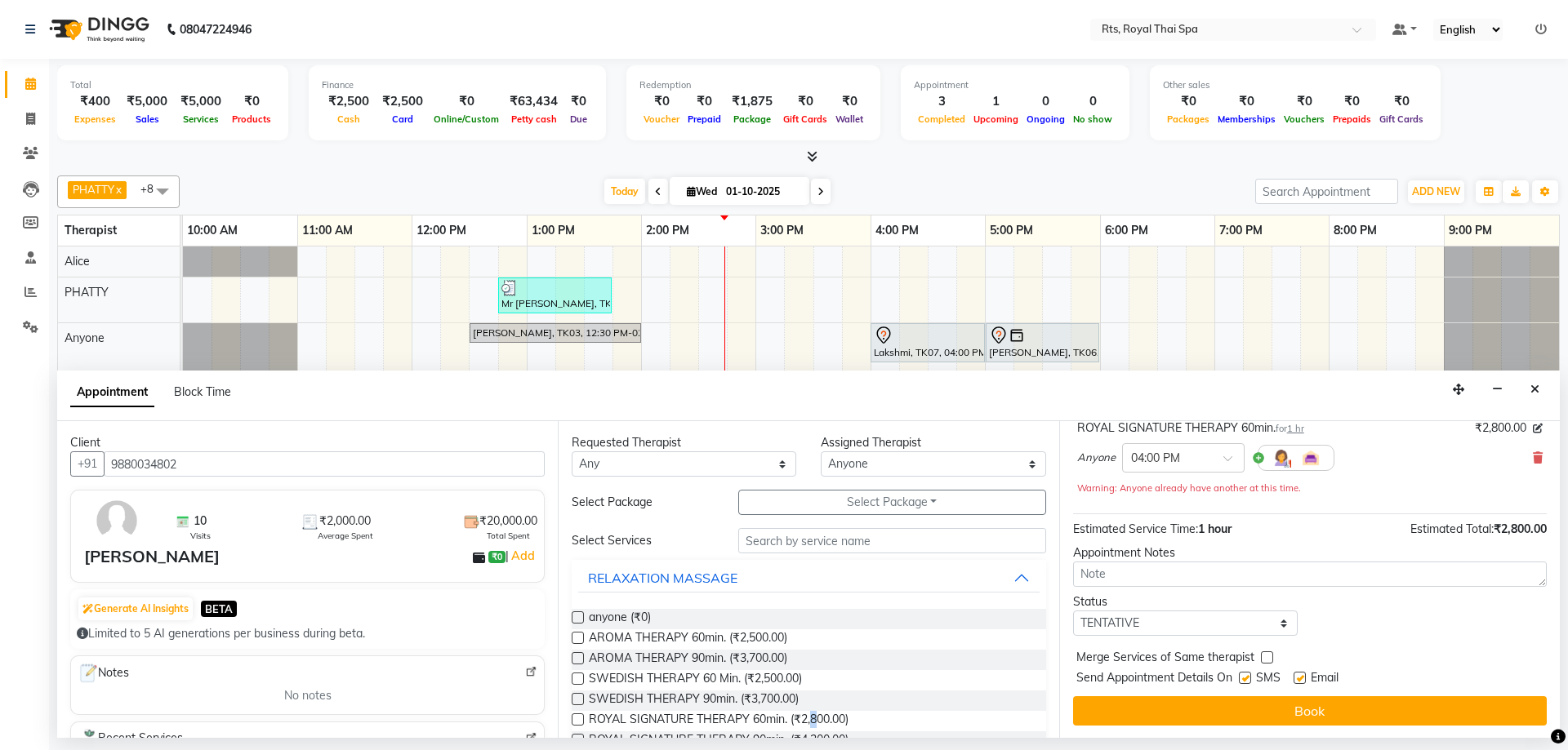
scroll to position [114, 0]
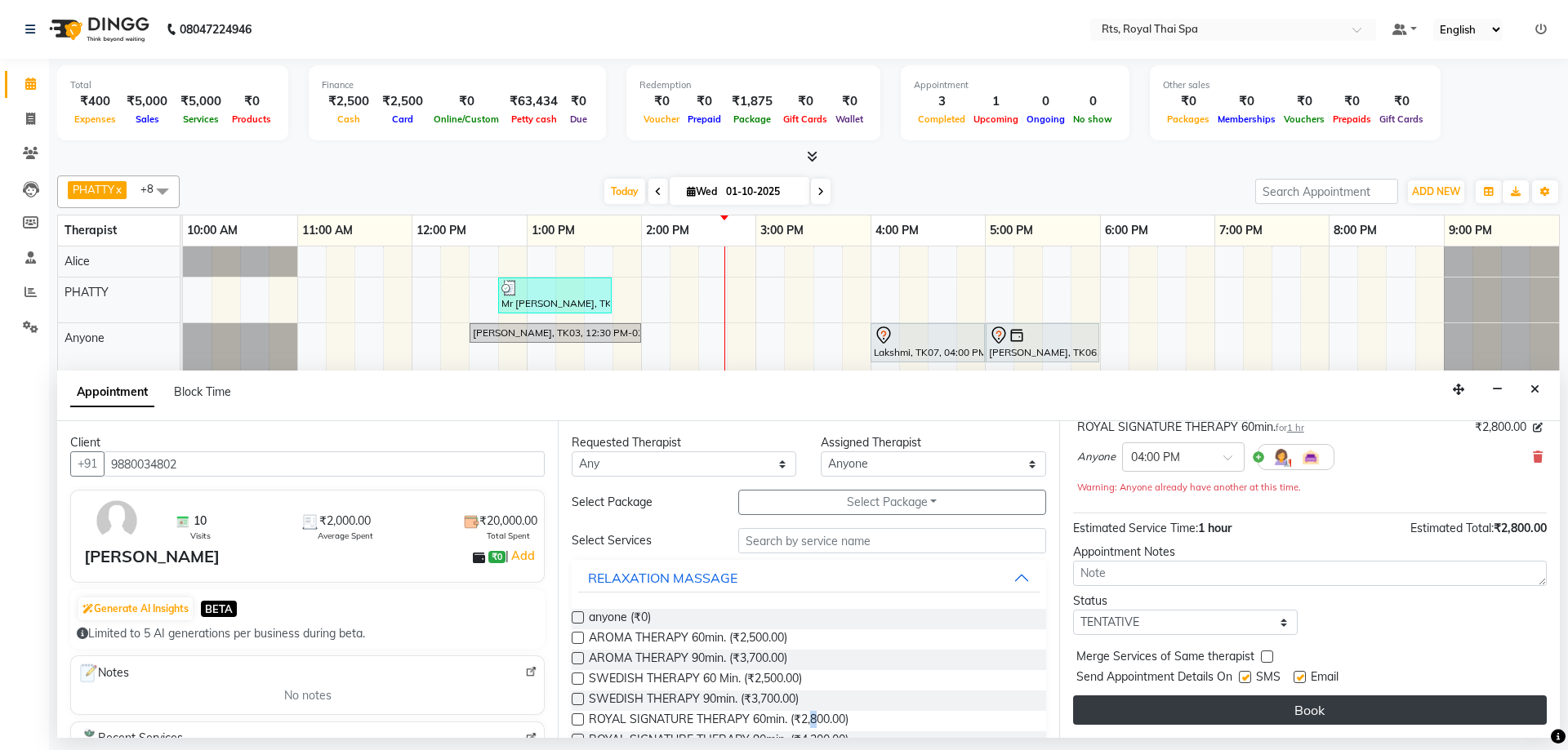
click at [1221, 704] on button "Book" at bounding box center [1309, 710] width 473 height 29
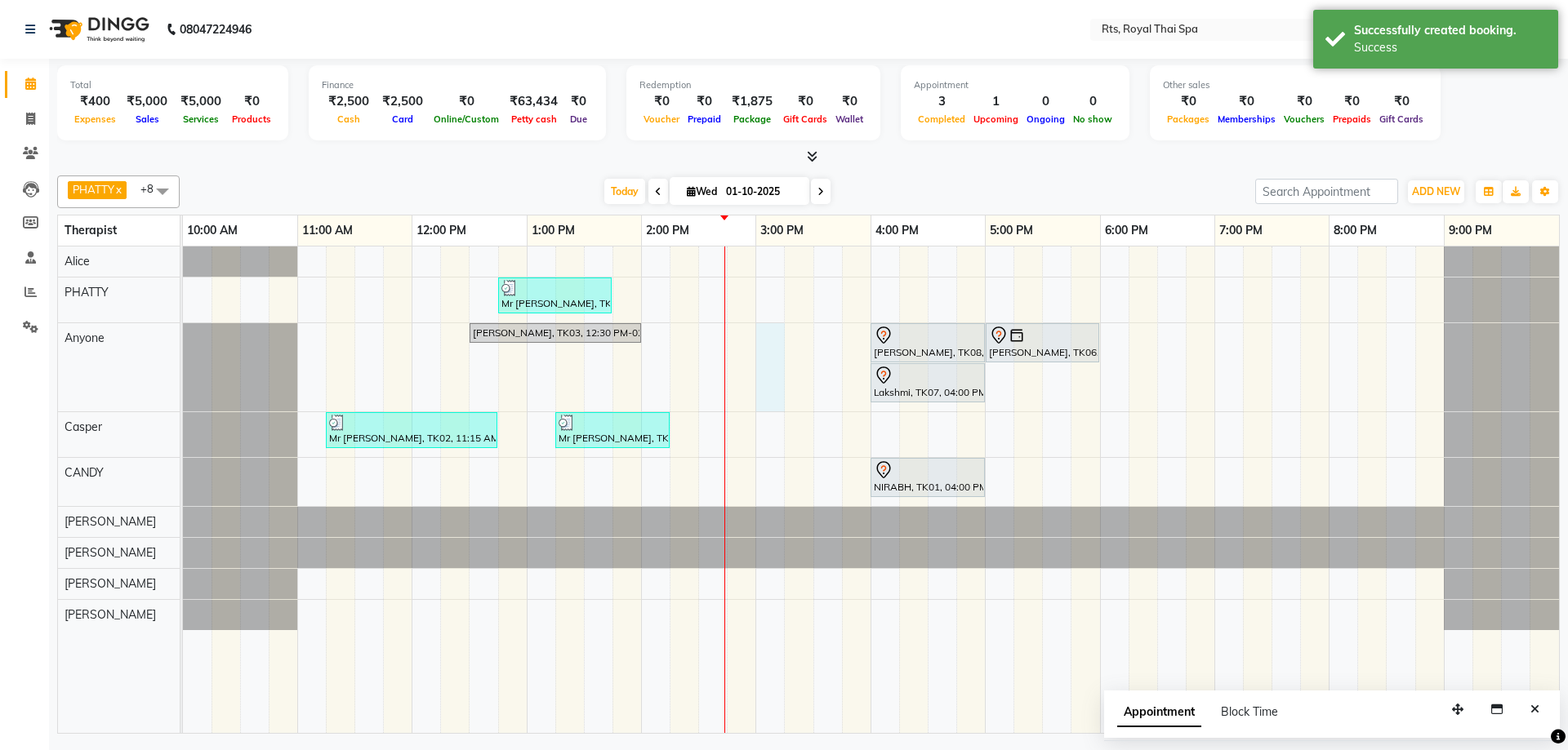
click at [762, 371] on div "Mr [PERSON_NAME], TK04, 12:45 PM-01:45 PM, SWEDISH THERAPY 60 Min. [PERSON_NAME…" at bounding box center [871, 490] width 1376 height 487
select select "39979"
select select "900"
select select "tentative"
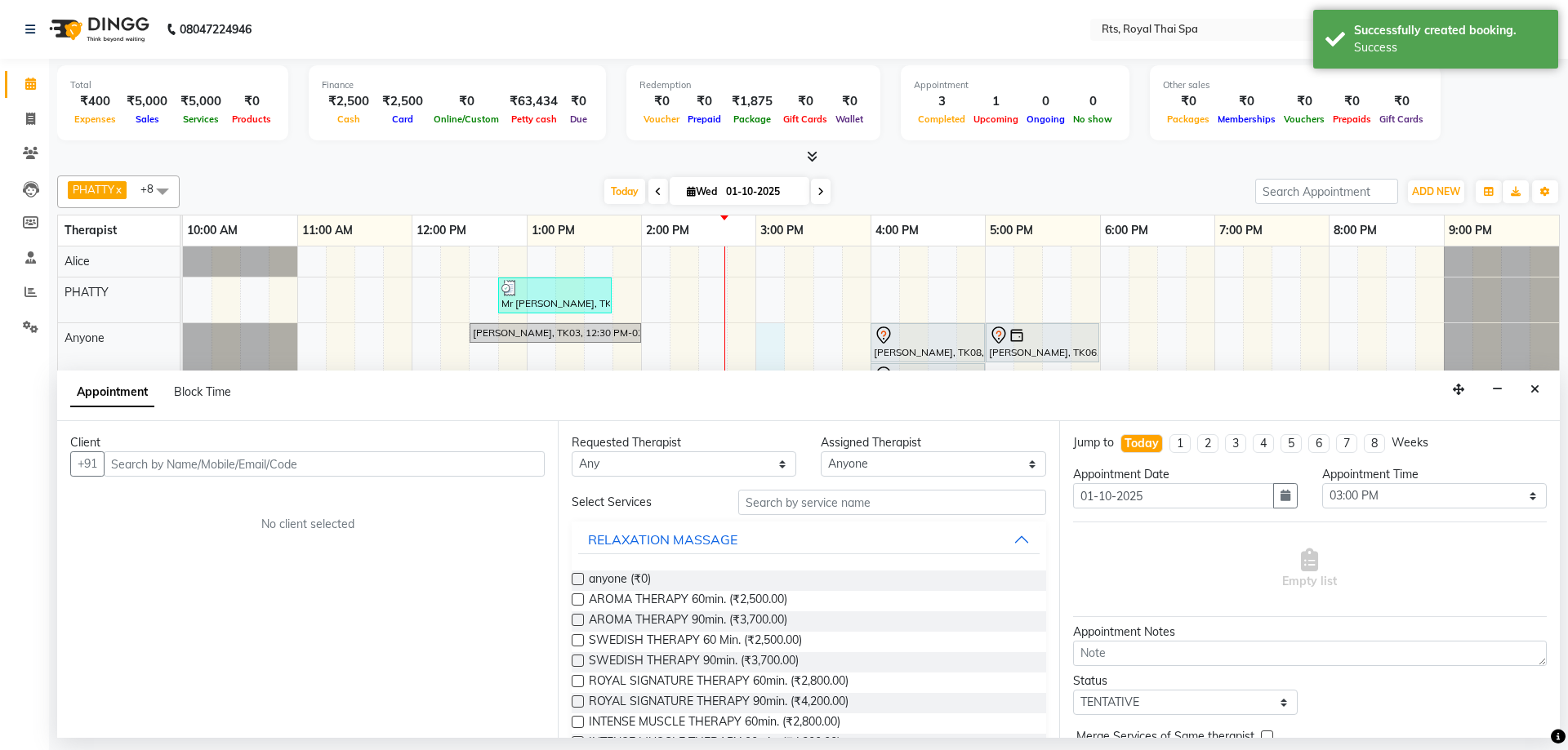
click at [237, 467] on input "text" at bounding box center [324, 464] width 441 height 25
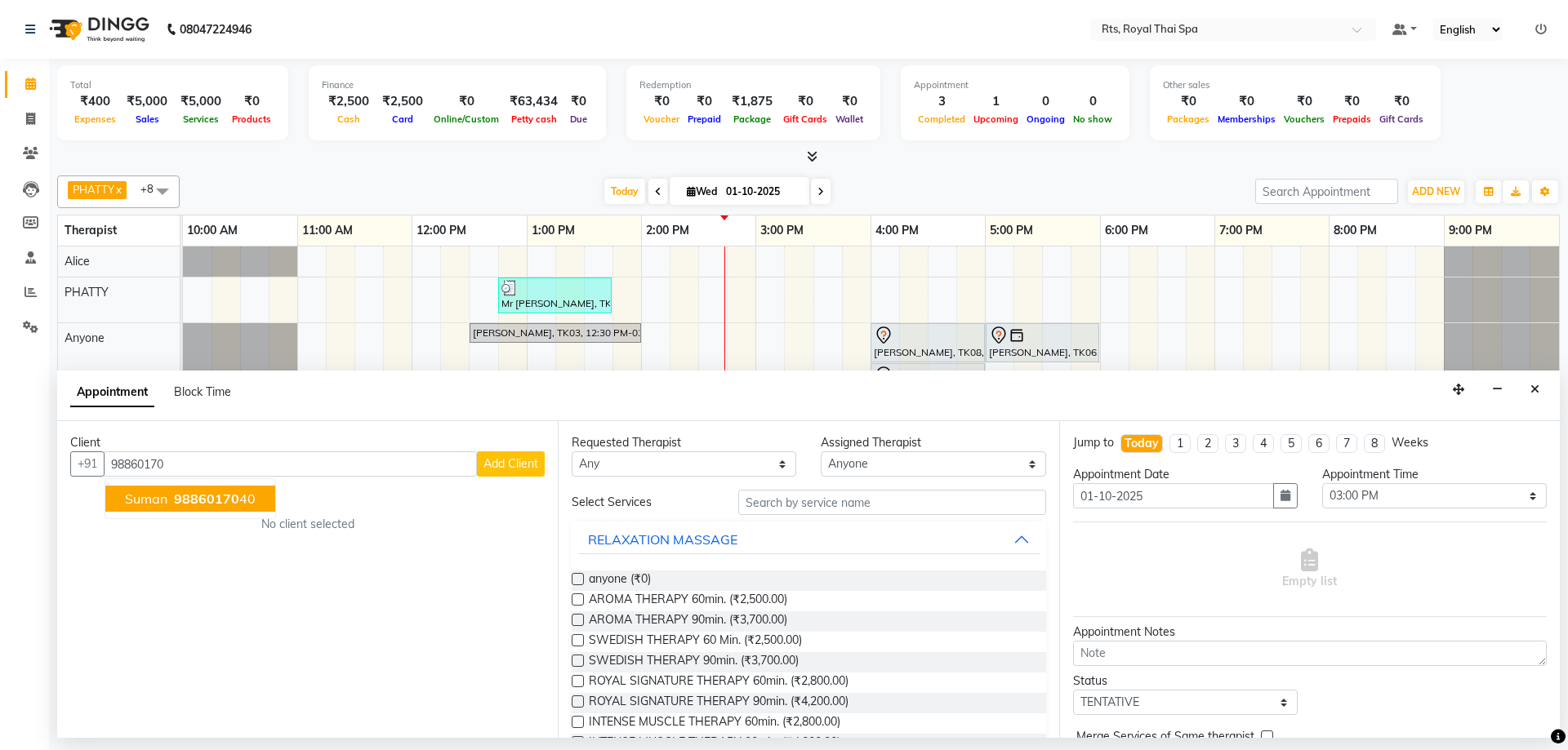
click at [204, 495] on span "98860170" at bounding box center [206, 499] width 65 height 17
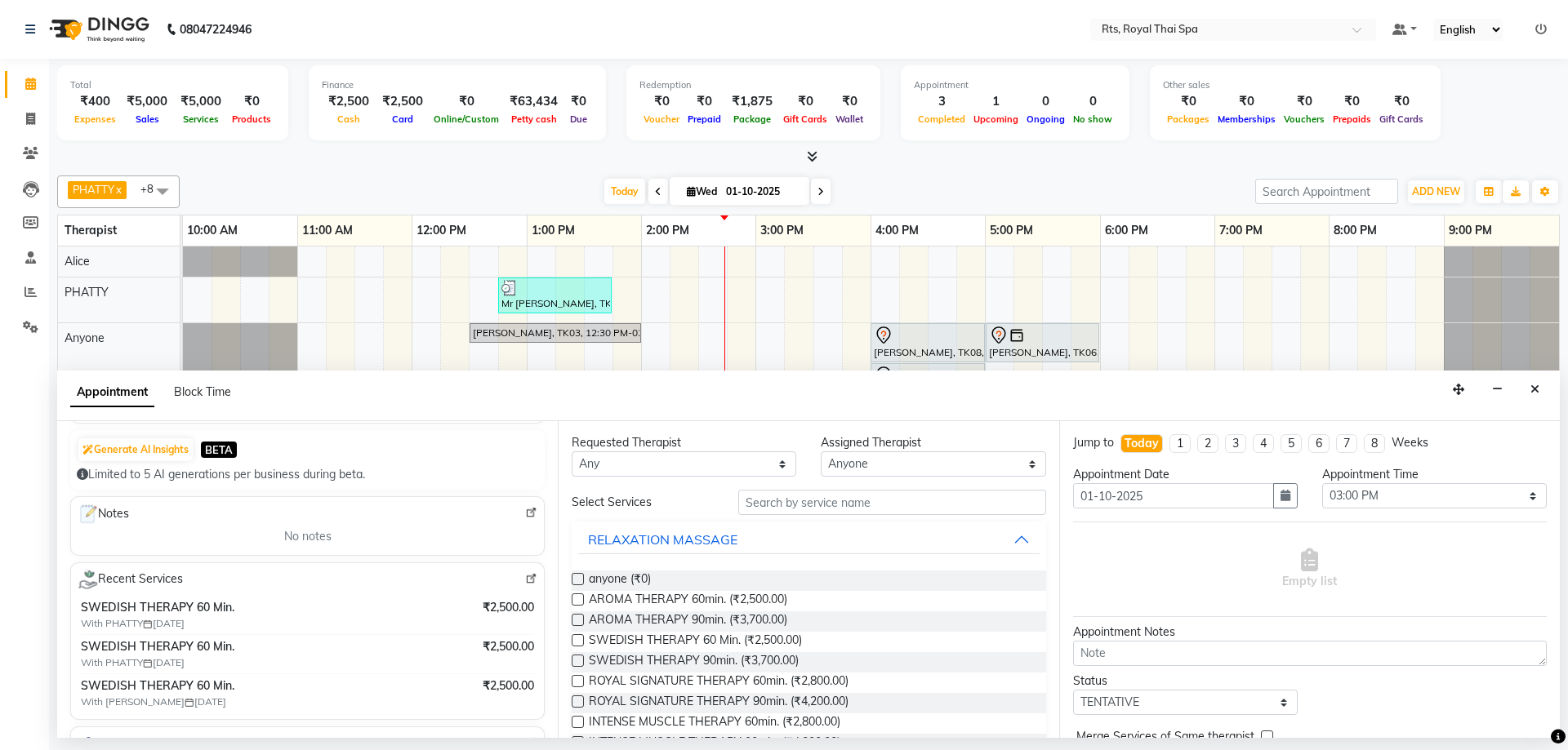
scroll to position [163, 0]
type input "9886017040"
click at [779, 643] on span "SWEDISH THERAPY 60 Min. (₹2,500.00)" at bounding box center [695, 641] width 213 height 20
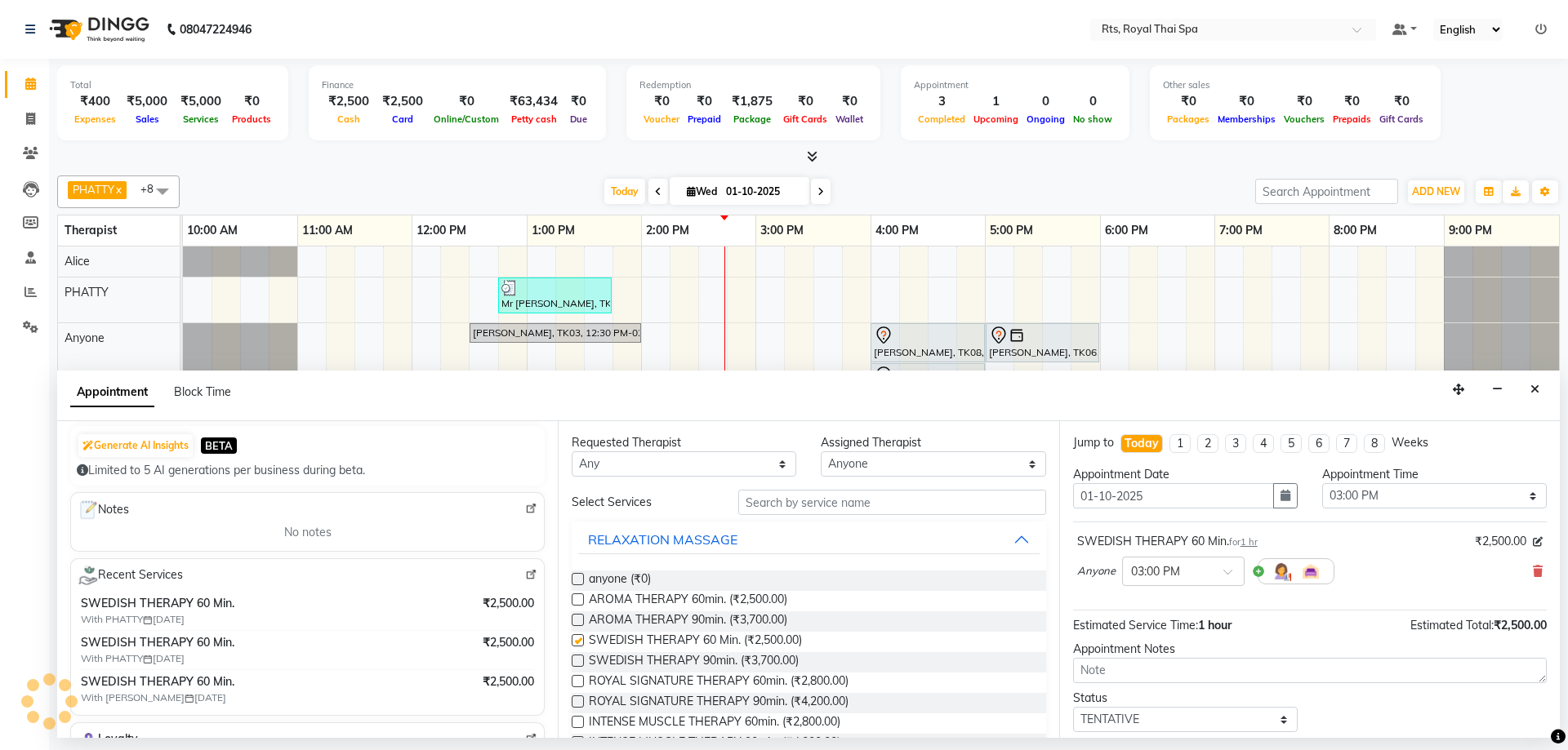
checkbox input "false"
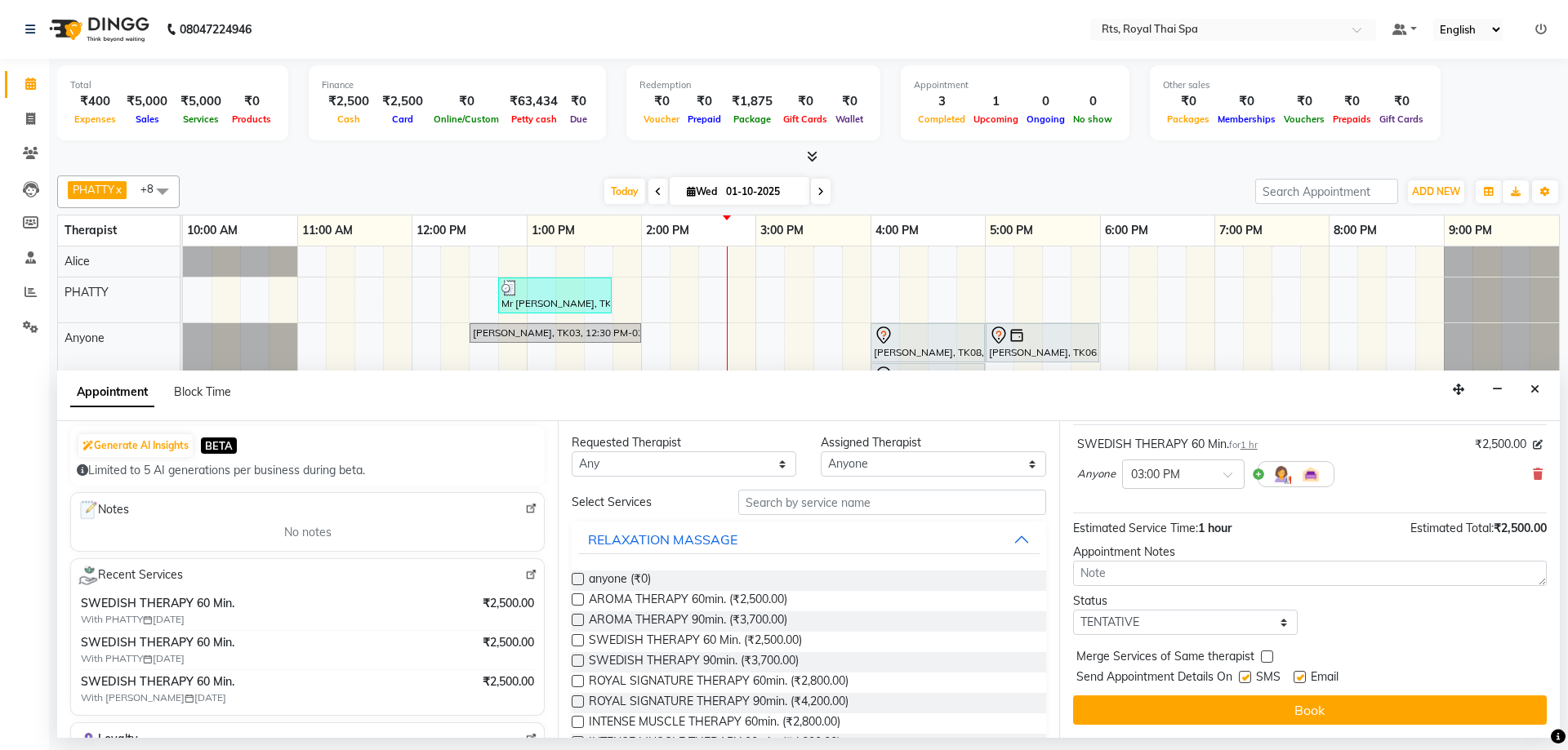
scroll to position [245, 0]
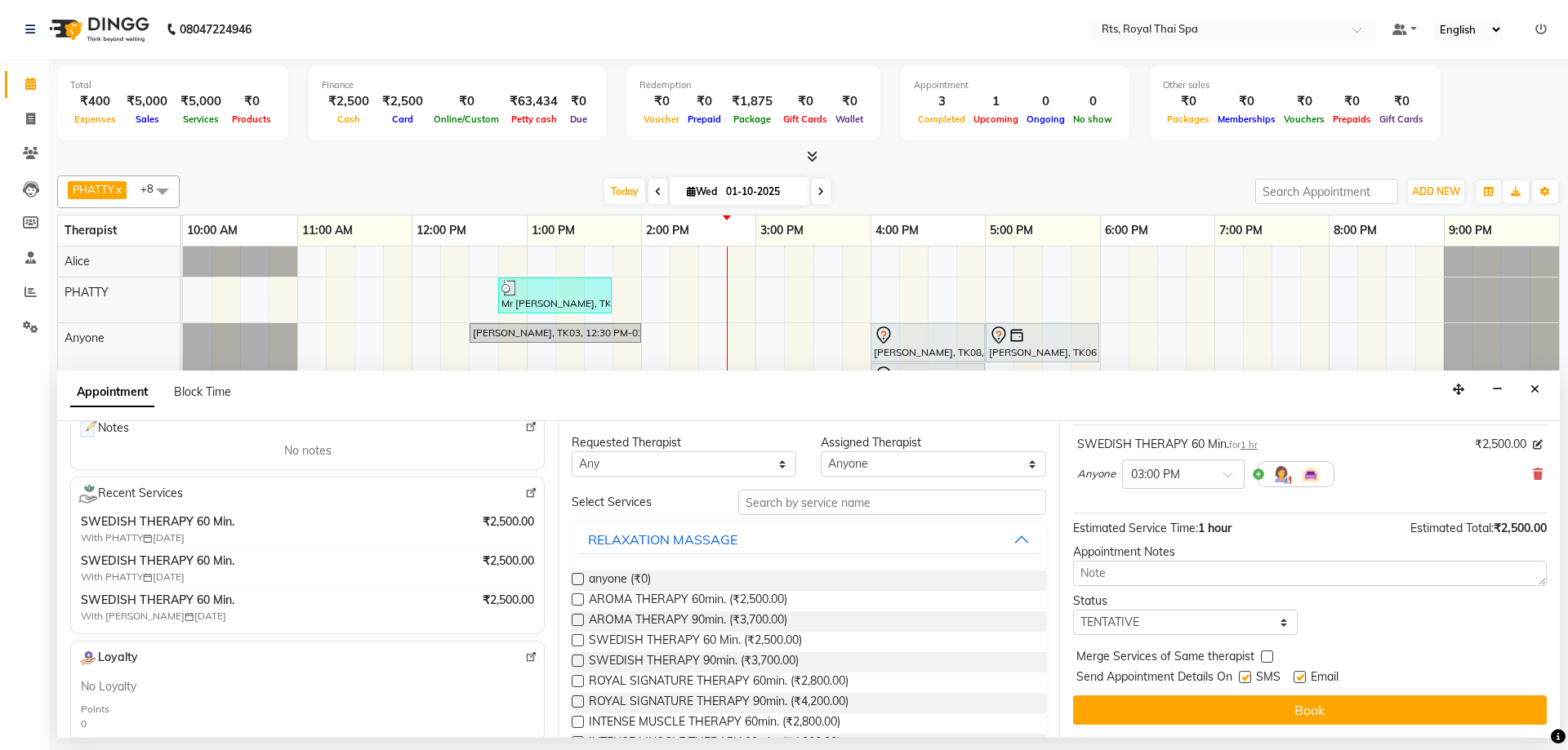
click at [1248, 678] on label at bounding box center [1245, 677] width 12 height 12
click at [1248, 678] on input "checkbox" at bounding box center [1244, 679] width 11 height 11
checkbox input "false"
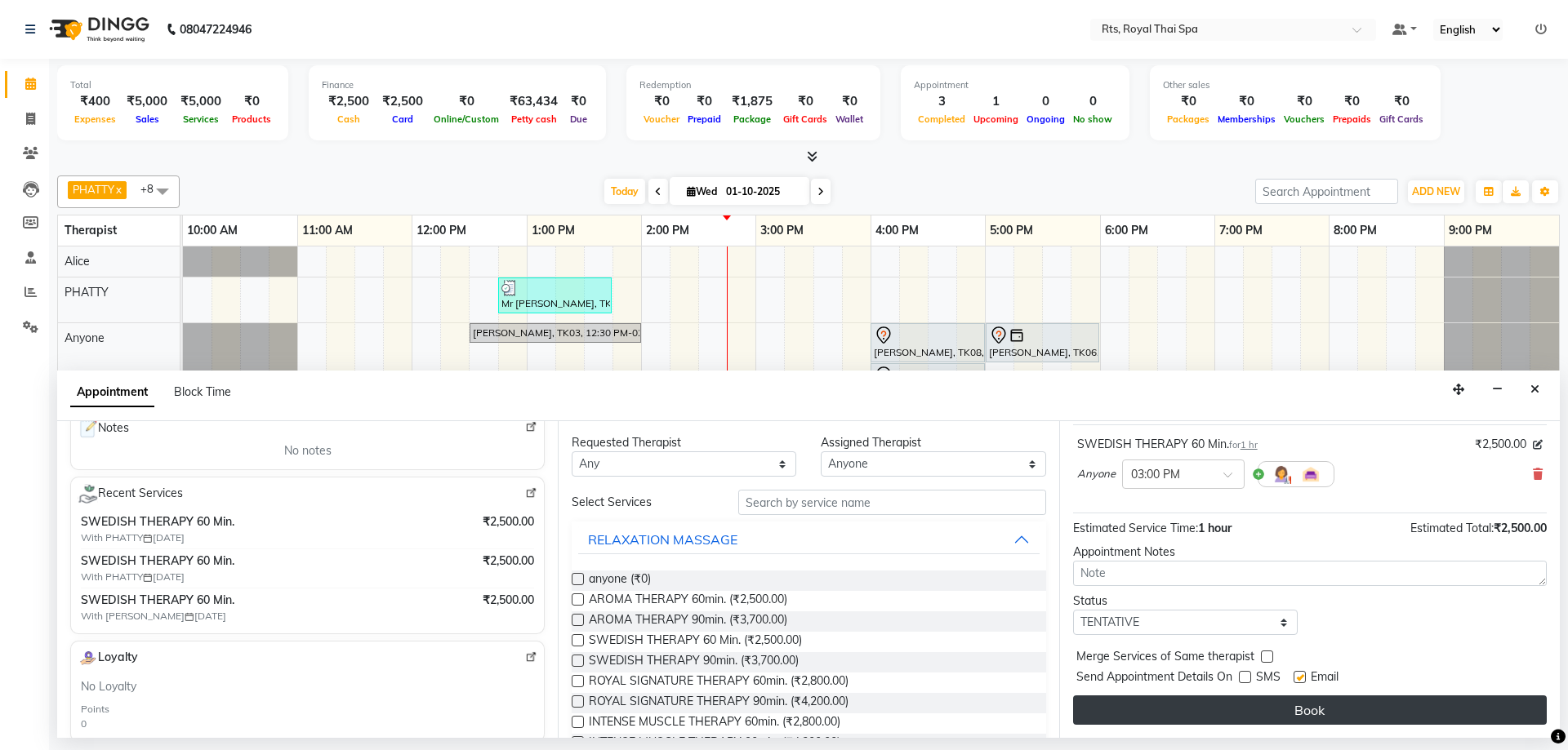
click at [1257, 703] on button "Book" at bounding box center [1309, 710] width 473 height 29
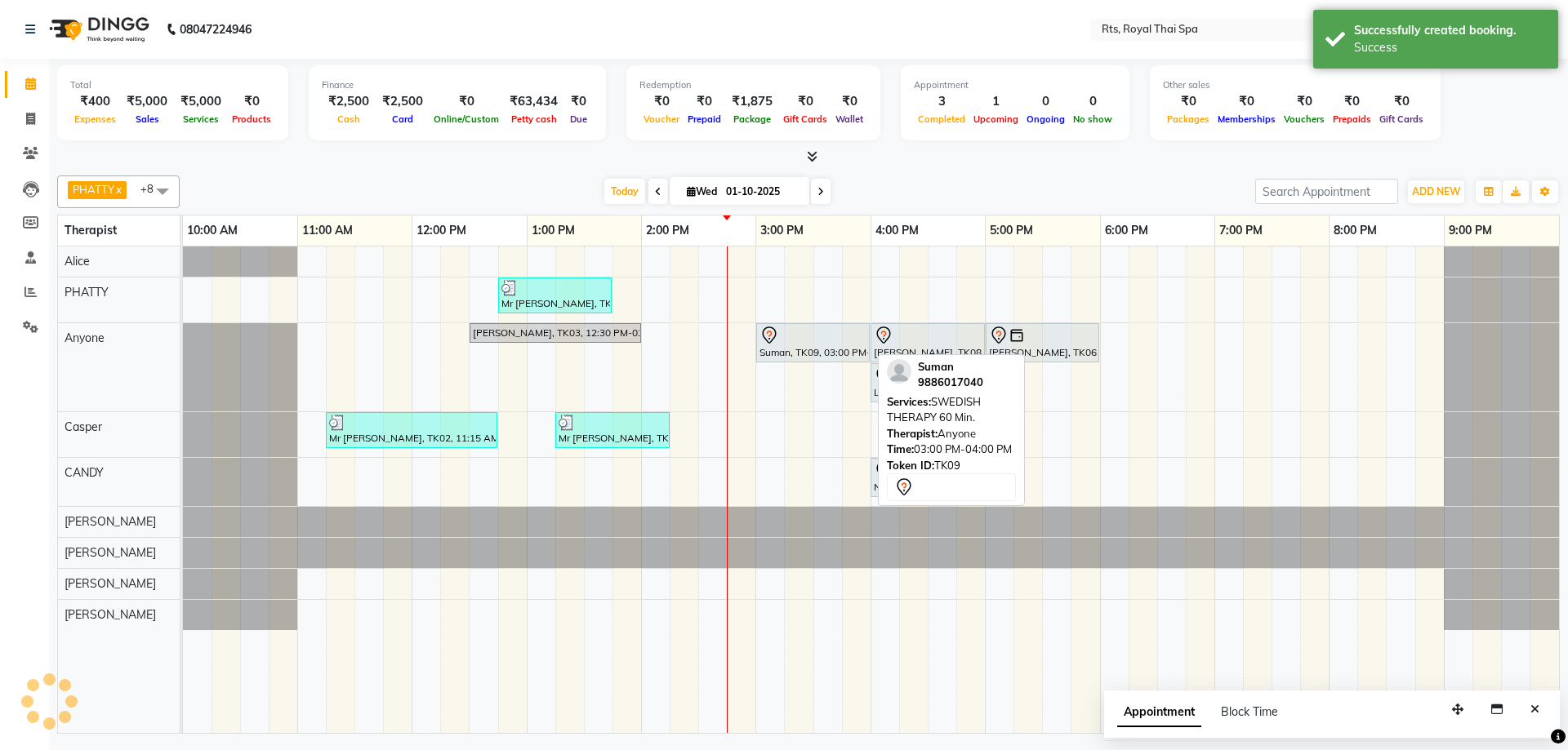
click at [826, 351] on div "Suman, TK09, 03:00 PM-04:00 PM, SWEDISH THERAPY 60 Min." at bounding box center [813, 343] width 110 height 34
click at [839, 345] on div "Suman, TK09, 03:00 PM-04:00 PM, SWEDISH THERAPY 60 Min." at bounding box center [813, 343] width 110 height 34
select select "7"
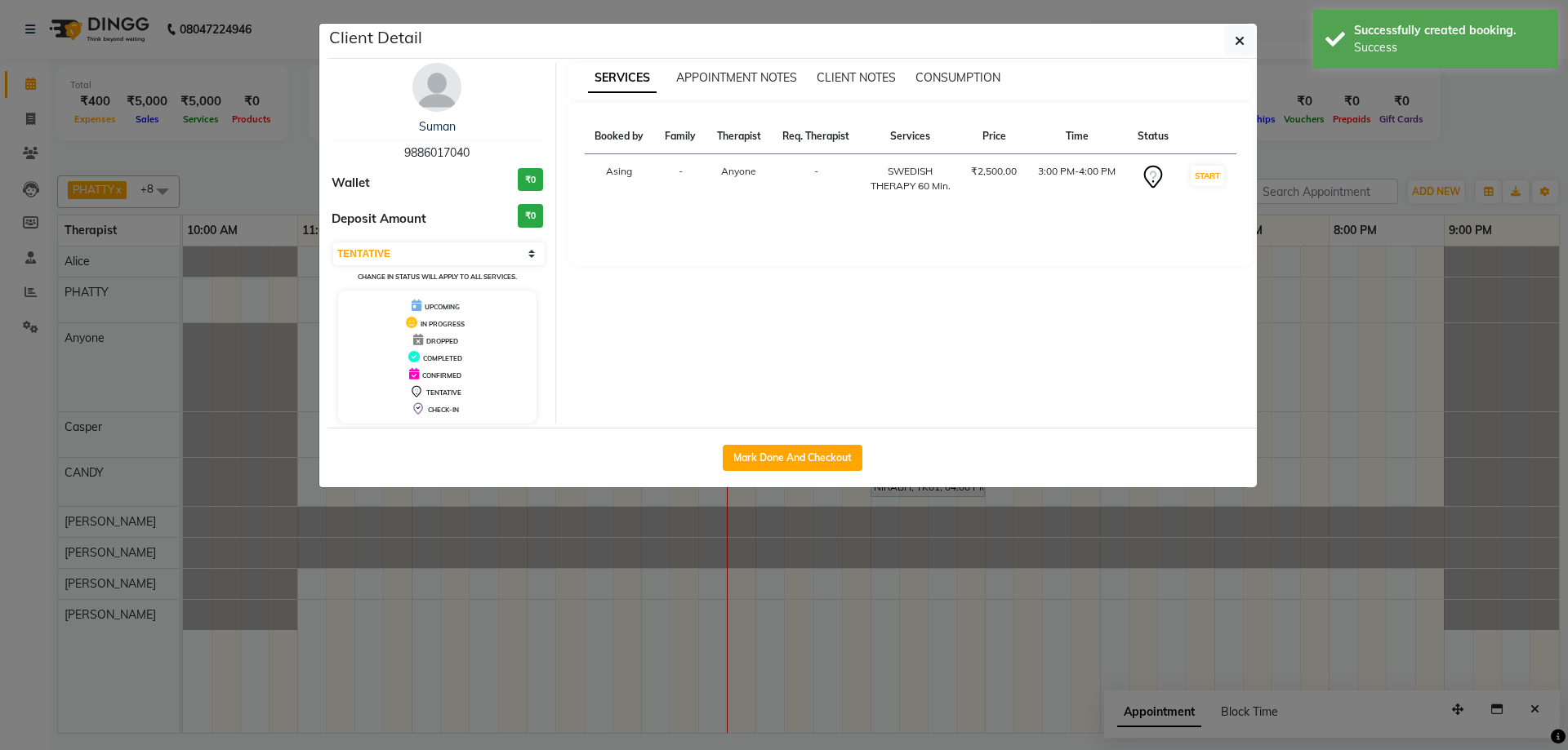
click at [435, 93] on img at bounding box center [437, 88] width 49 height 49
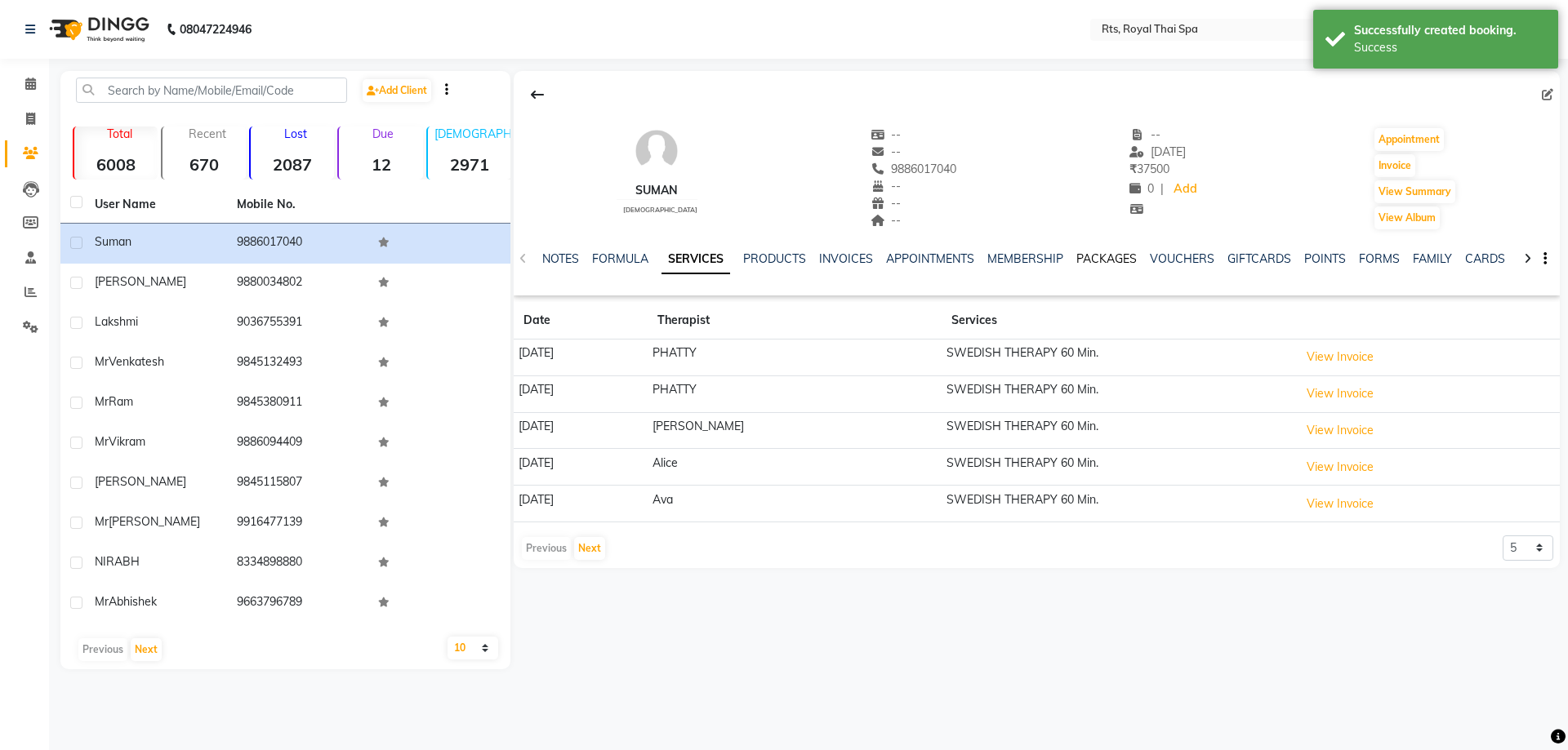
click at [1095, 255] on link "PACKAGES" at bounding box center [1106, 258] width 61 height 15
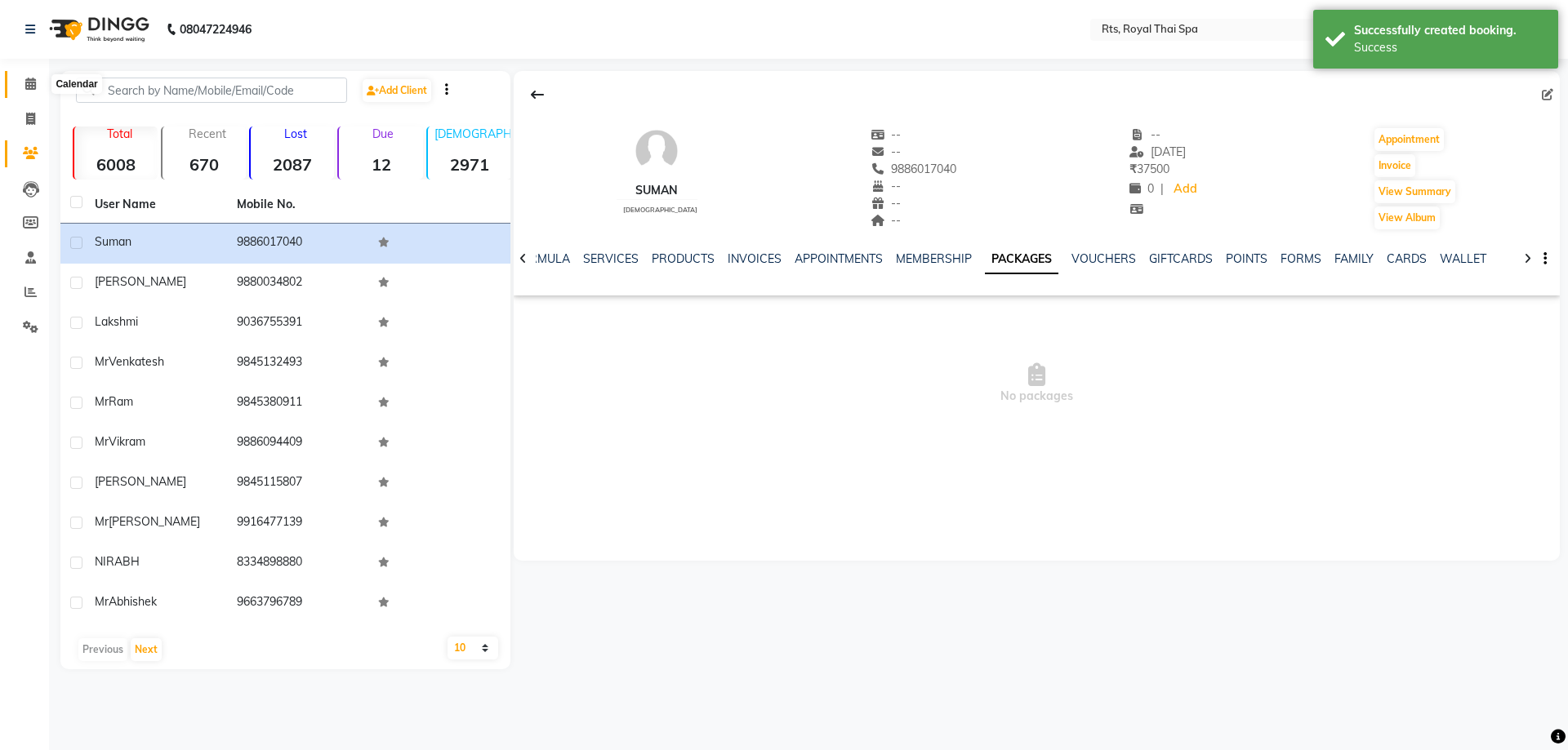
click at [29, 82] on icon at bounding box center [31, 83] width 11 height 12
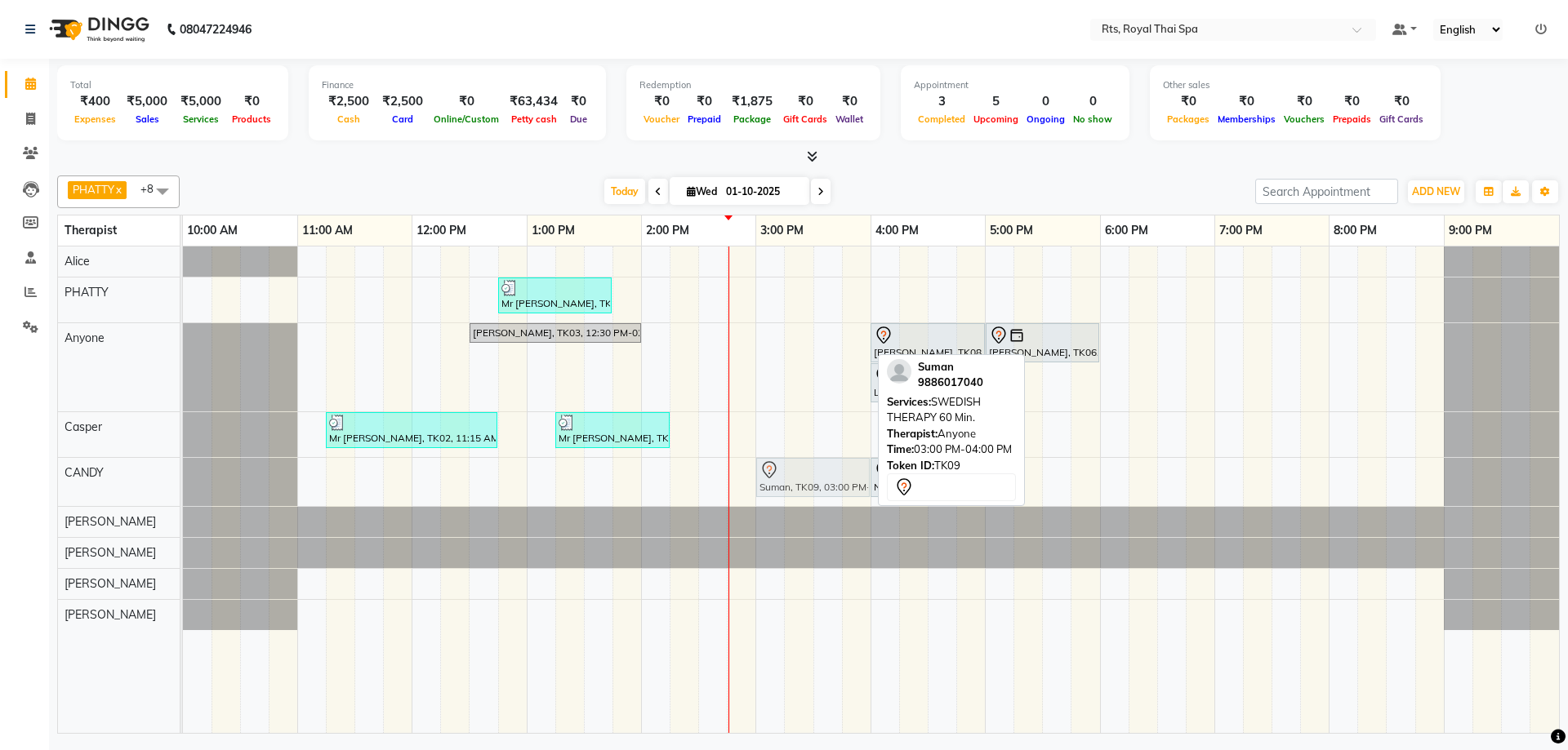
drag, startPoint x: 782, startPoint y: 349, endPoint x: 777, endPoint y: 465, distance: 116.1
click at [776, 469] on tbody "Mr [PERSON_NAME], TK04, 12:45 PM-01:45 PM, SWEDISH THERAPY 60 Min. [PERSON_NAME…" at bounding box center [871, 438] width 1376 height 384
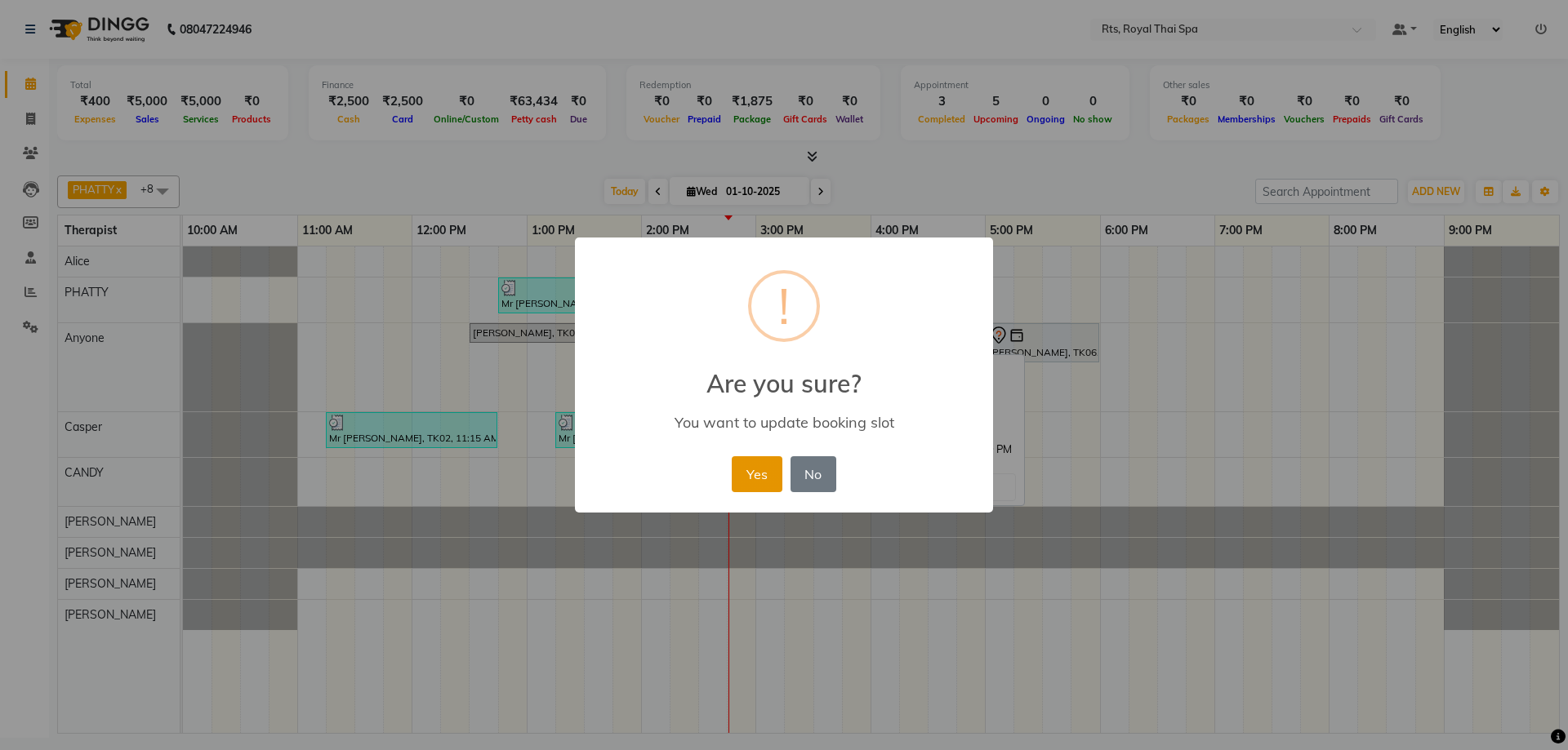
click at [760, 477] on button "Yes" at bounding box center [756, 474] width 50 height 36
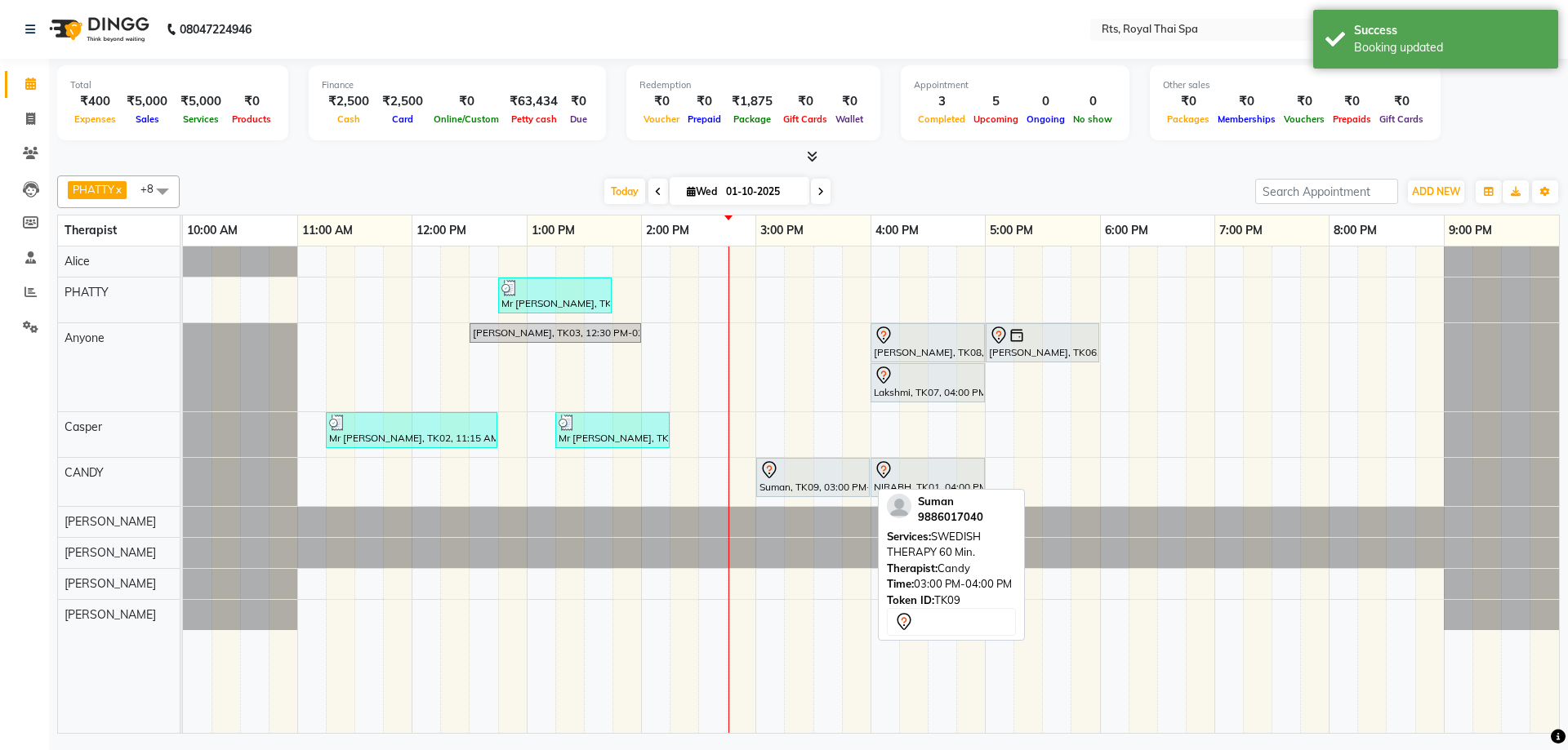
click at [777, 480] on div "Suman, TK09, 03:00 PM-04:00 PM, SWEDISH THERAPY 60 Min." at bounding box center [813, 477] width 110 height 34
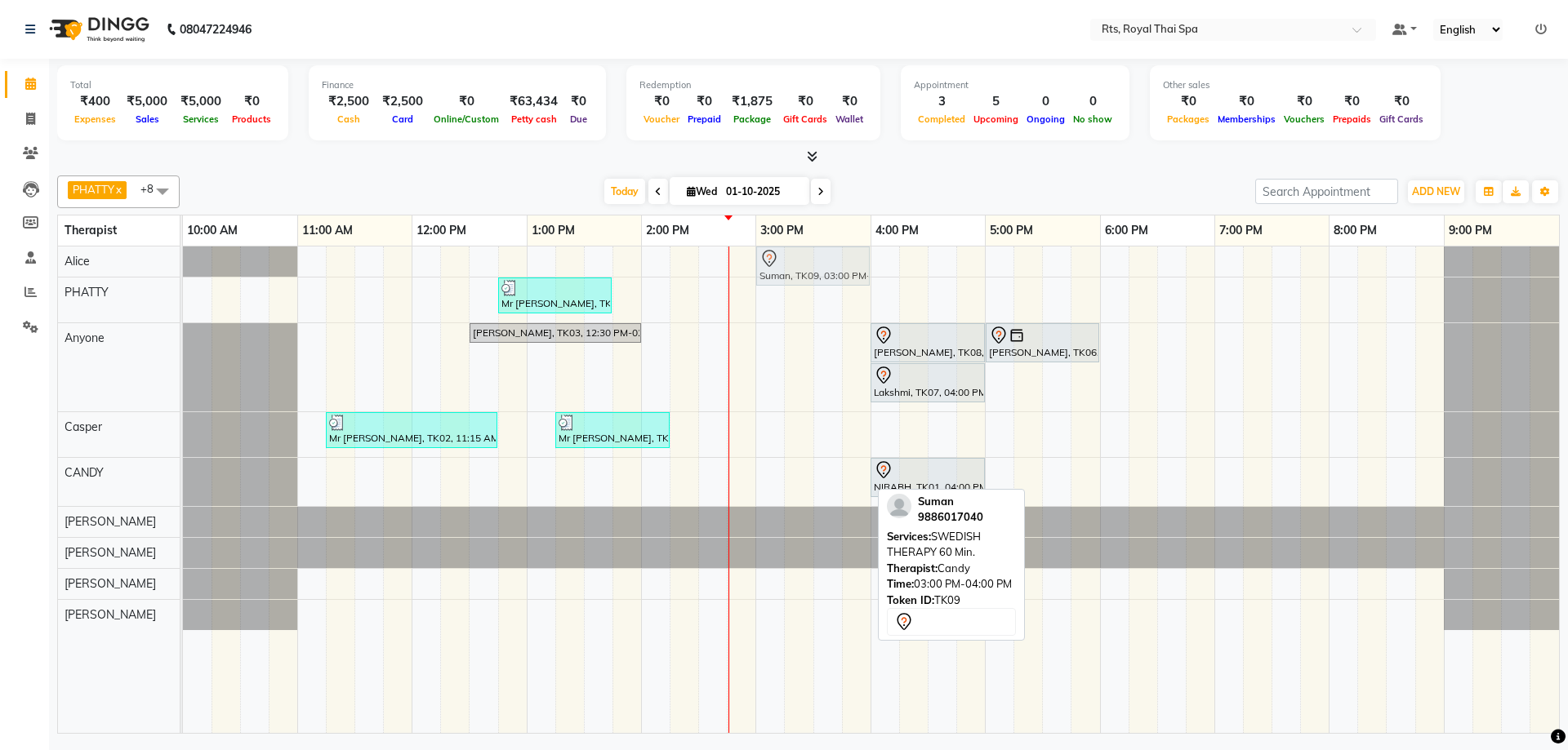
drag, startPoint x: 779, startPoint y: 480, endPoint x: 789, endPoint y: 268, distance: 212.2
click at [789, 268] on tbody "Suman, TK09, 03:00 PM-04:00 PM, SWEDISH THERAPY 60 Min. Mr [PERSON_NAME], TK04,…" at bounding box center [871, 438] width 1376 height 384
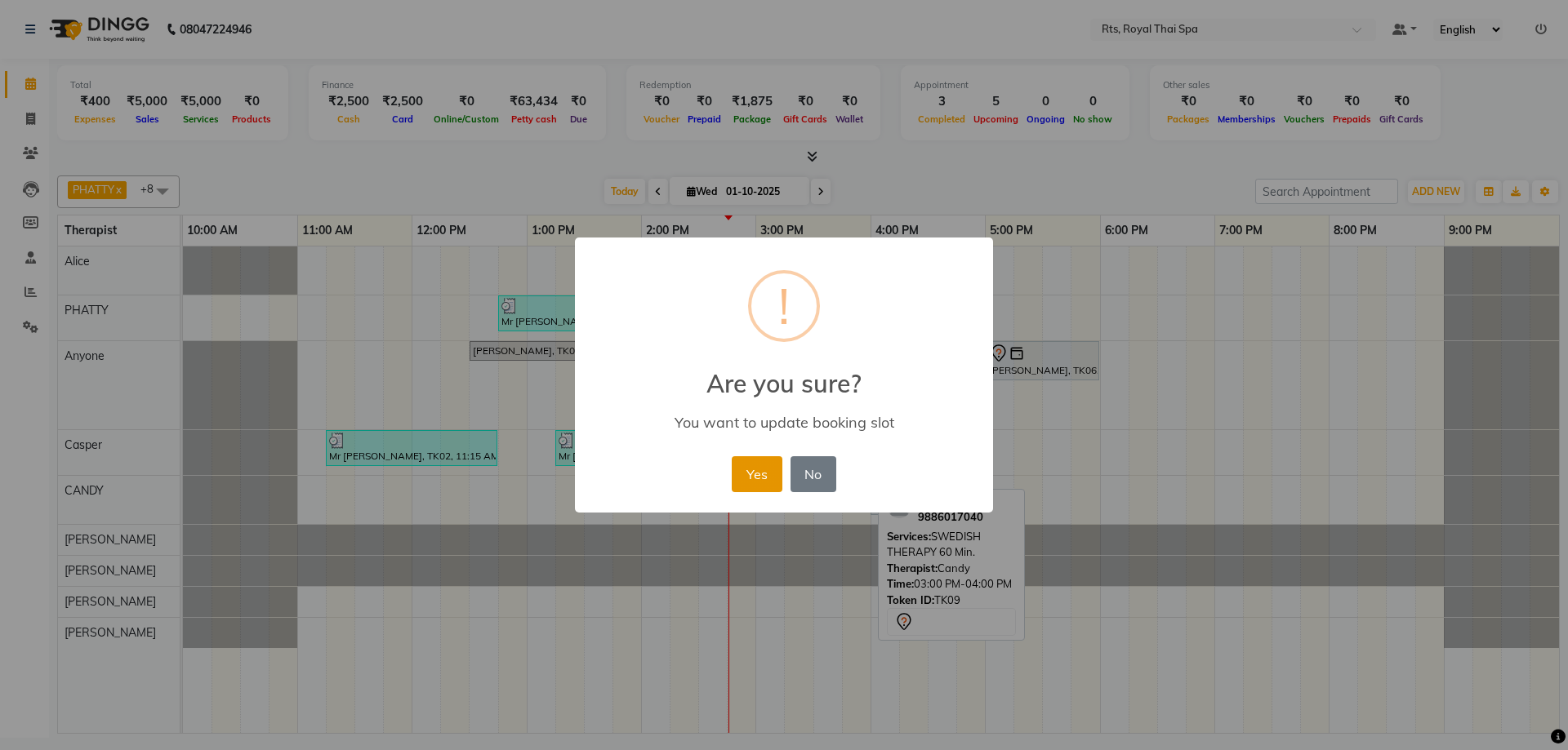
click at [767, 484] on button "Yes" at bounding box center [756, 474] width 50 height 36
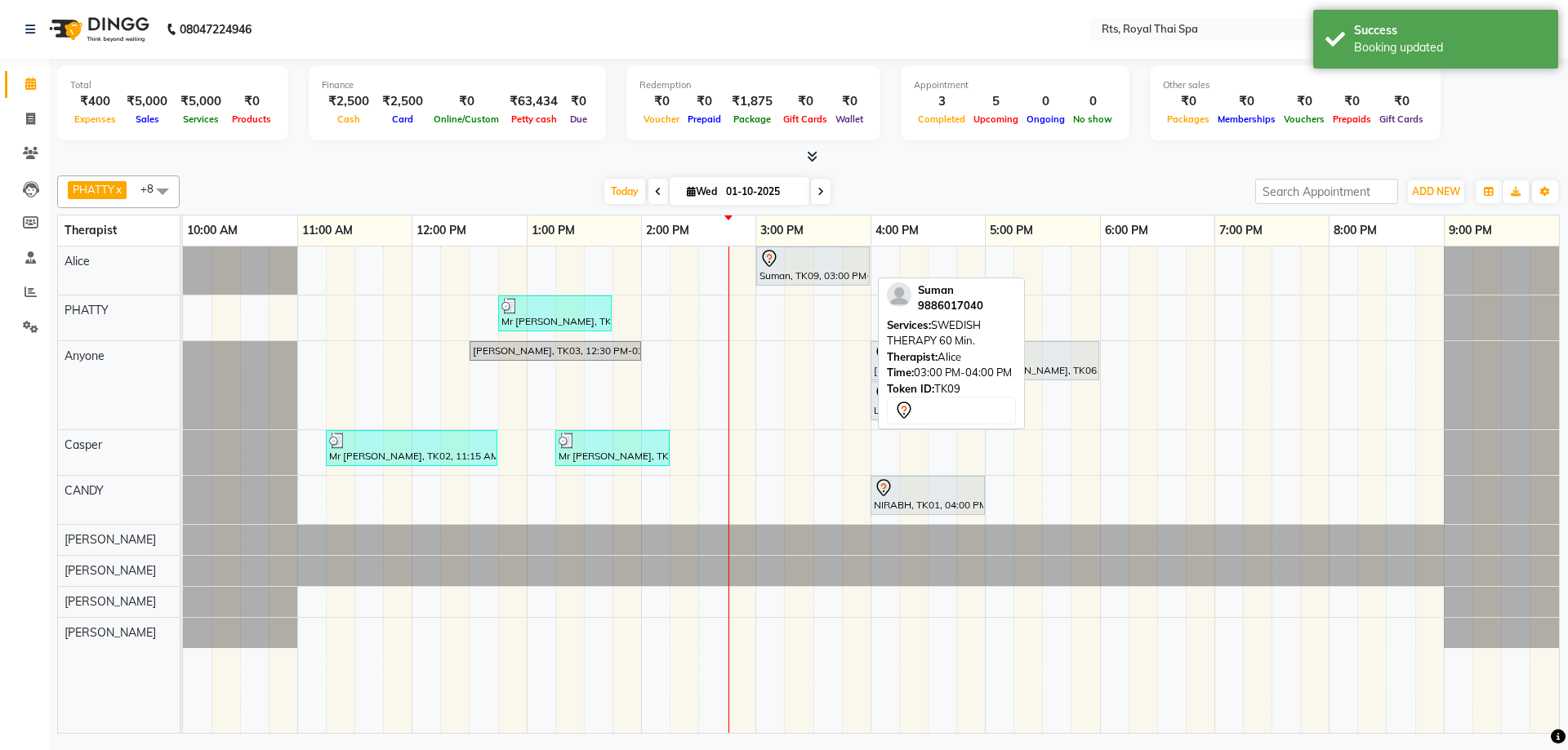
click at [783, 266] on div at bounding box center [813, 259] width 107 height 19
select select "7"
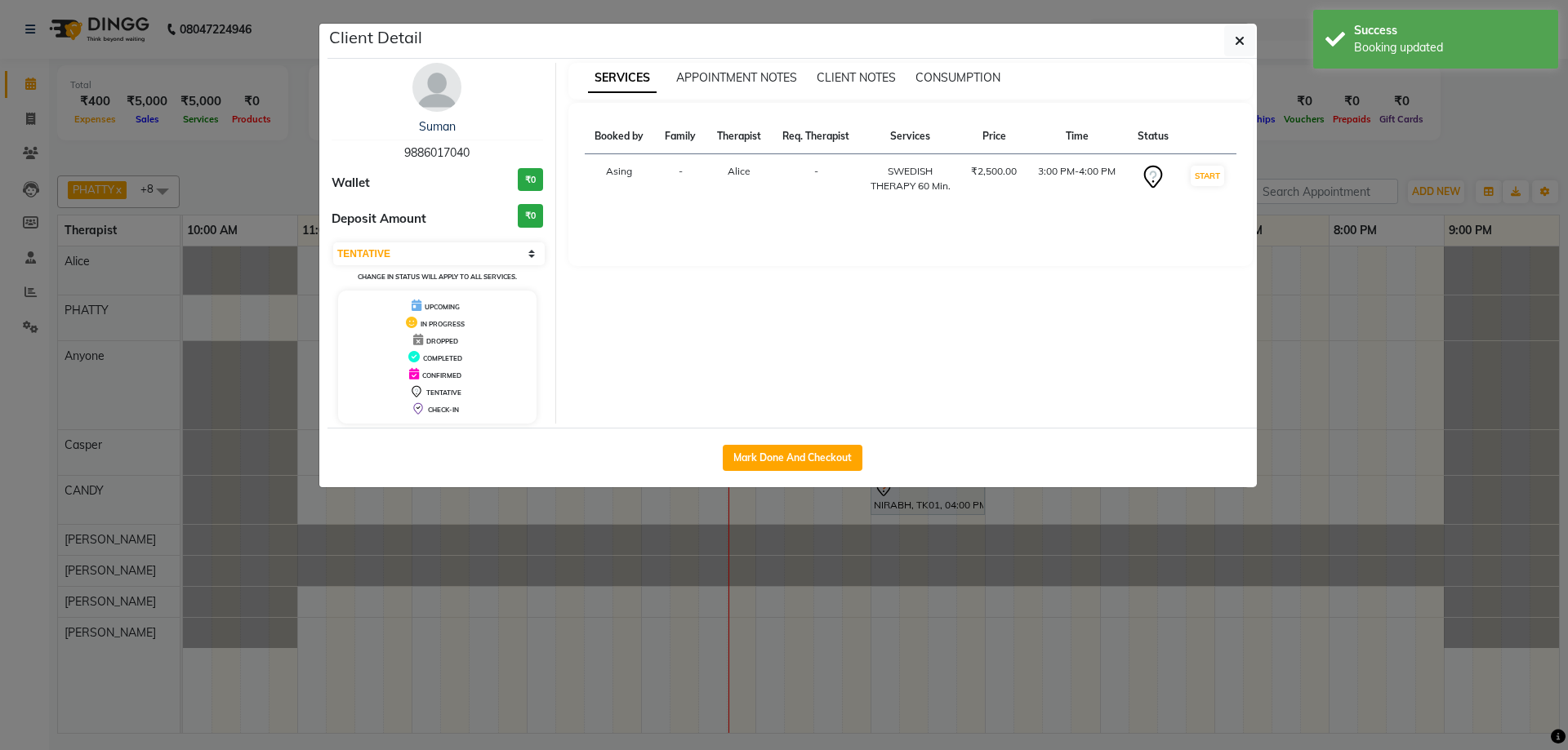
click at [445, 89] on img at bounding box center [437, 88] width 49 height 49
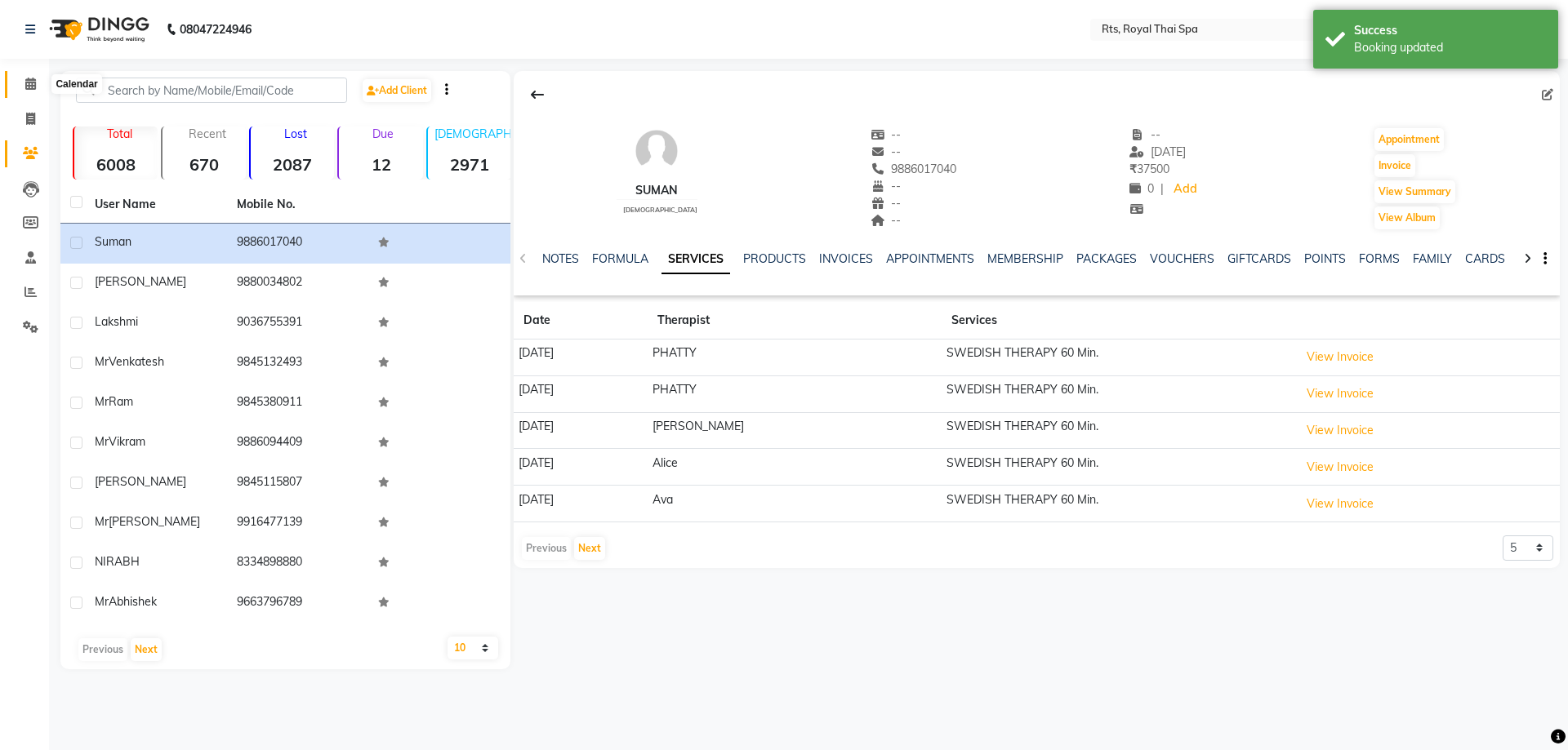
click at [31, 86] on icon at bounding box center [31, 83] width 11 height 12
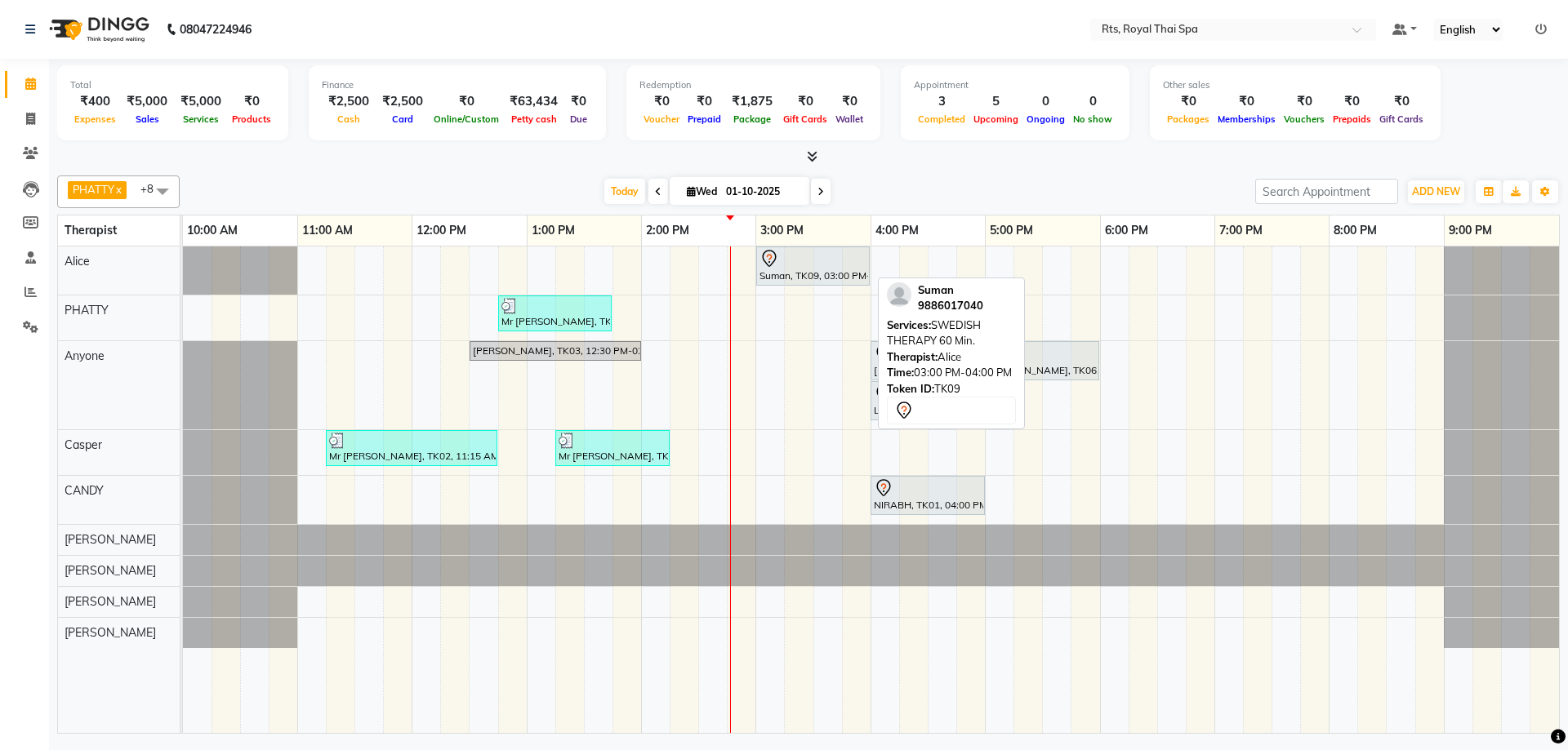
click at [808, 272] on div "Suman, TK09, 03:00 PM-04:00 PM, SWEDISH THERAPY 60 Min." at bounding box center [813, 266] width 110 height 34
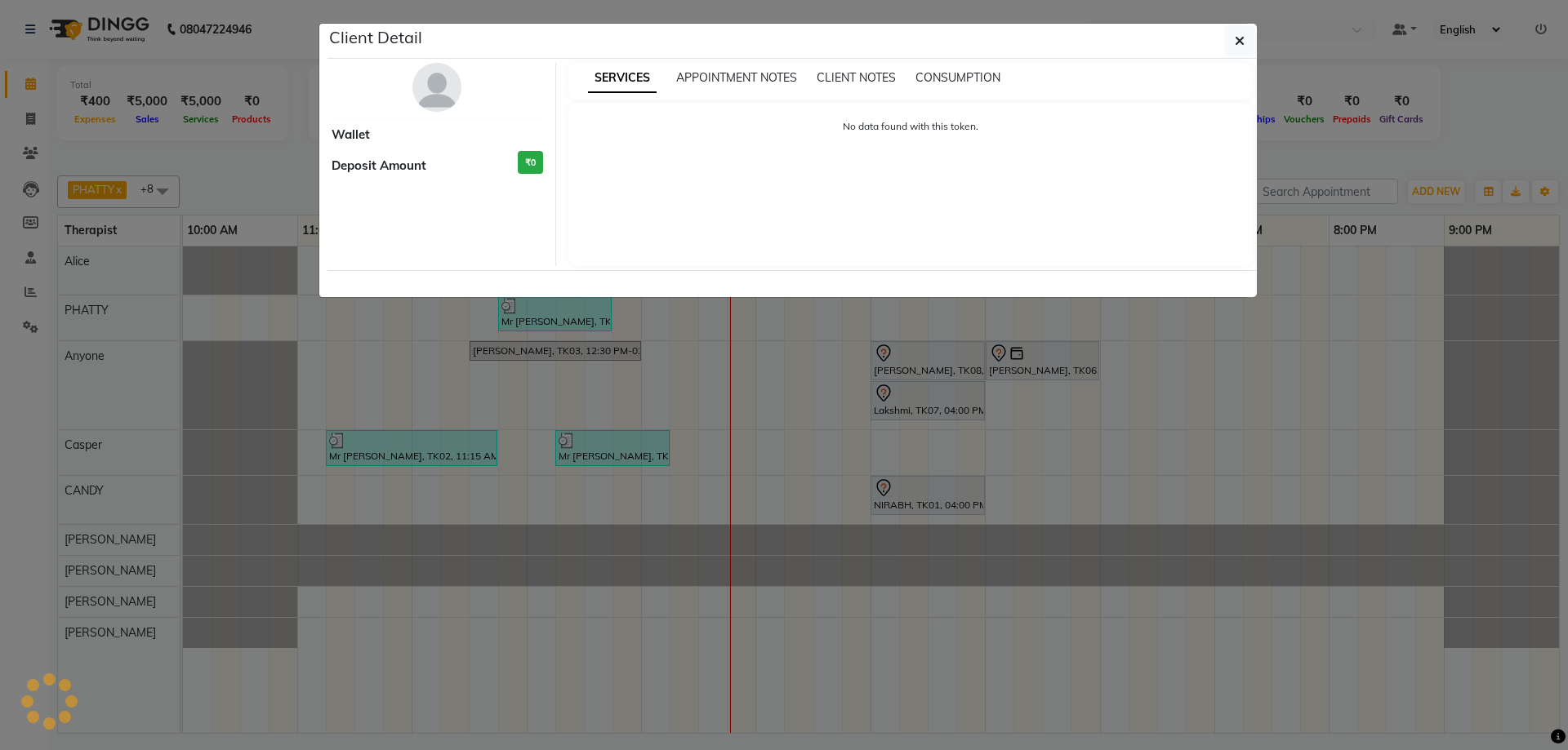
select select "7"
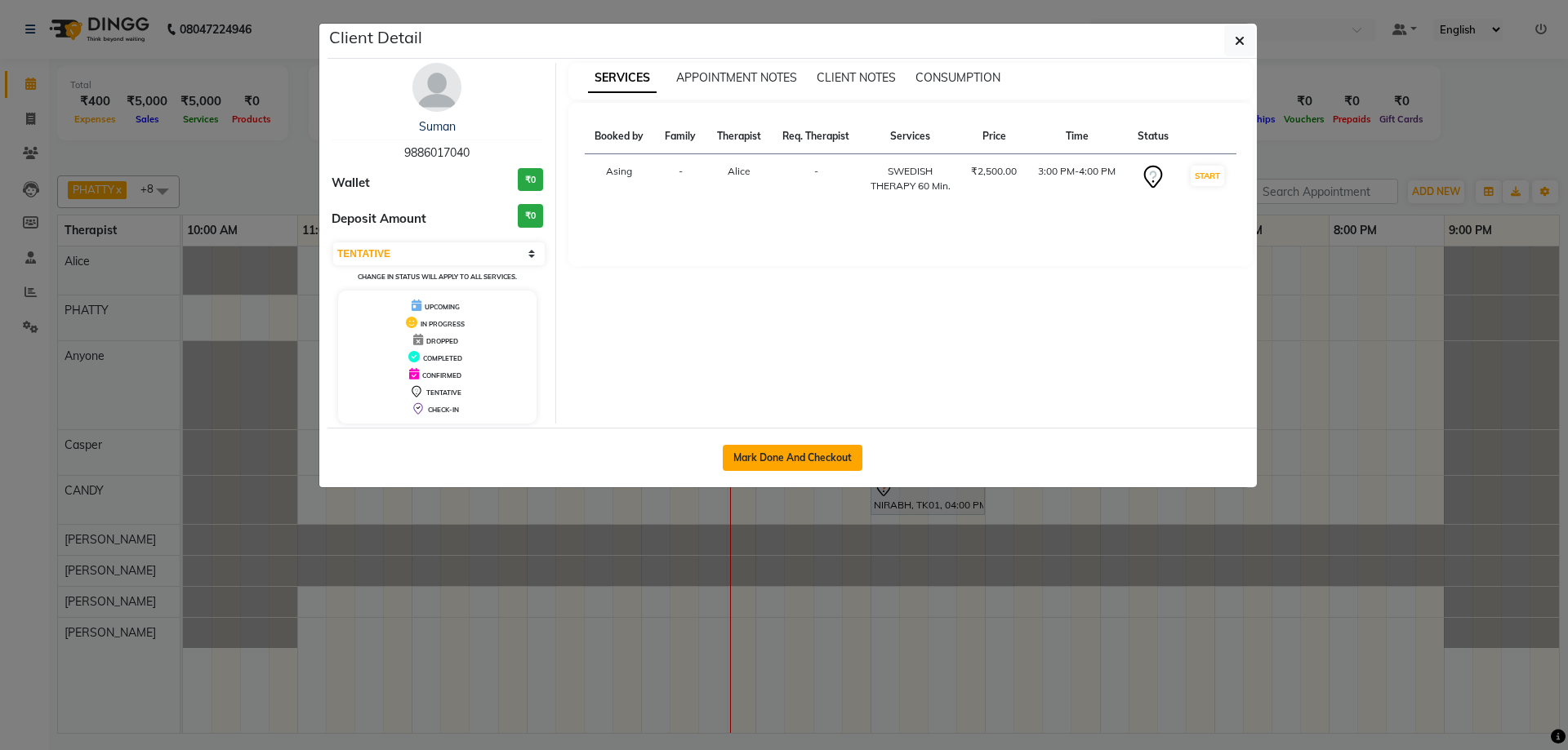
click at [813, 456] on button "Mark Done And Checkout" at bounding box center [792, 458] width 140 height 26
select select "service"
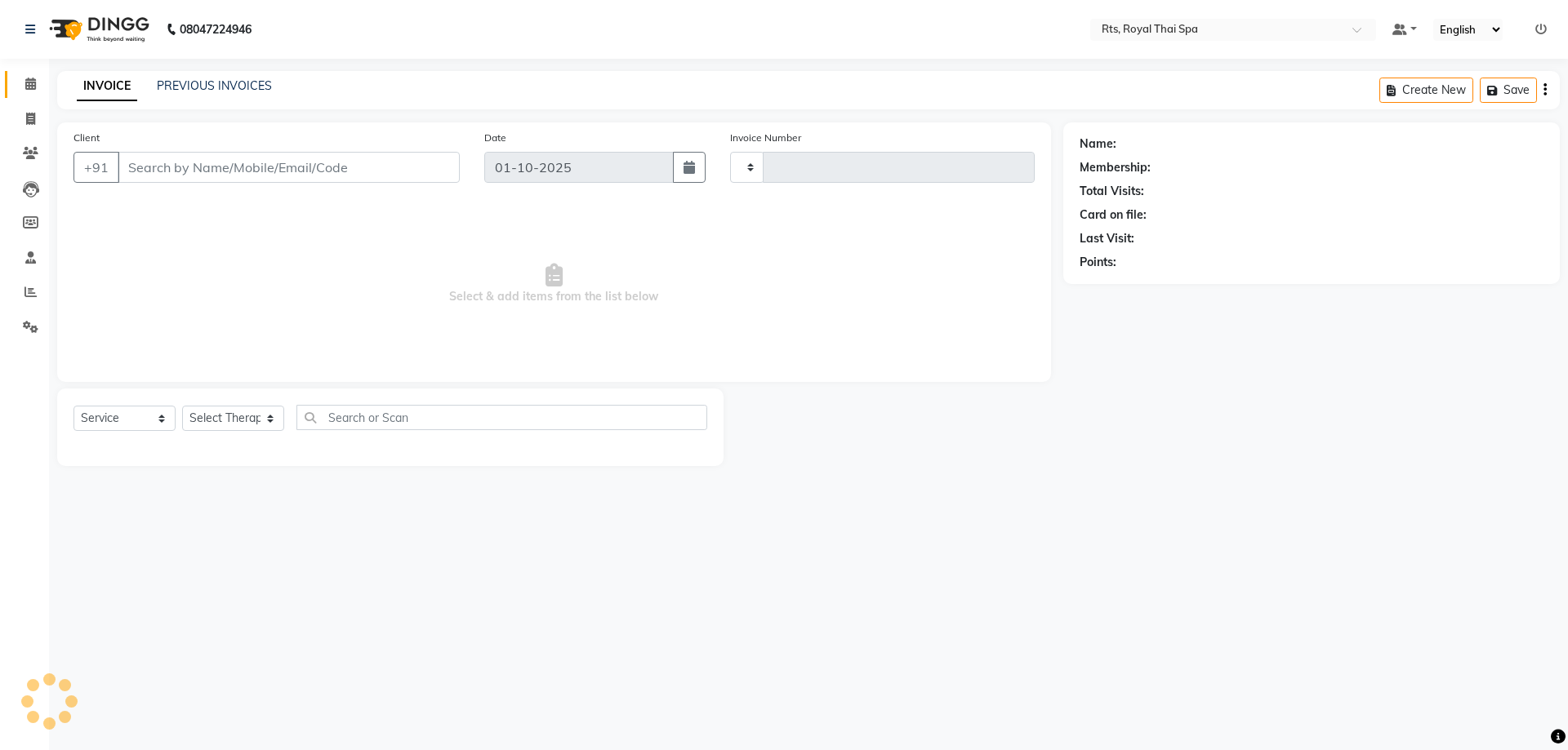
type input "175"
select select "9068"
type input "9886017040"
select select "34830"
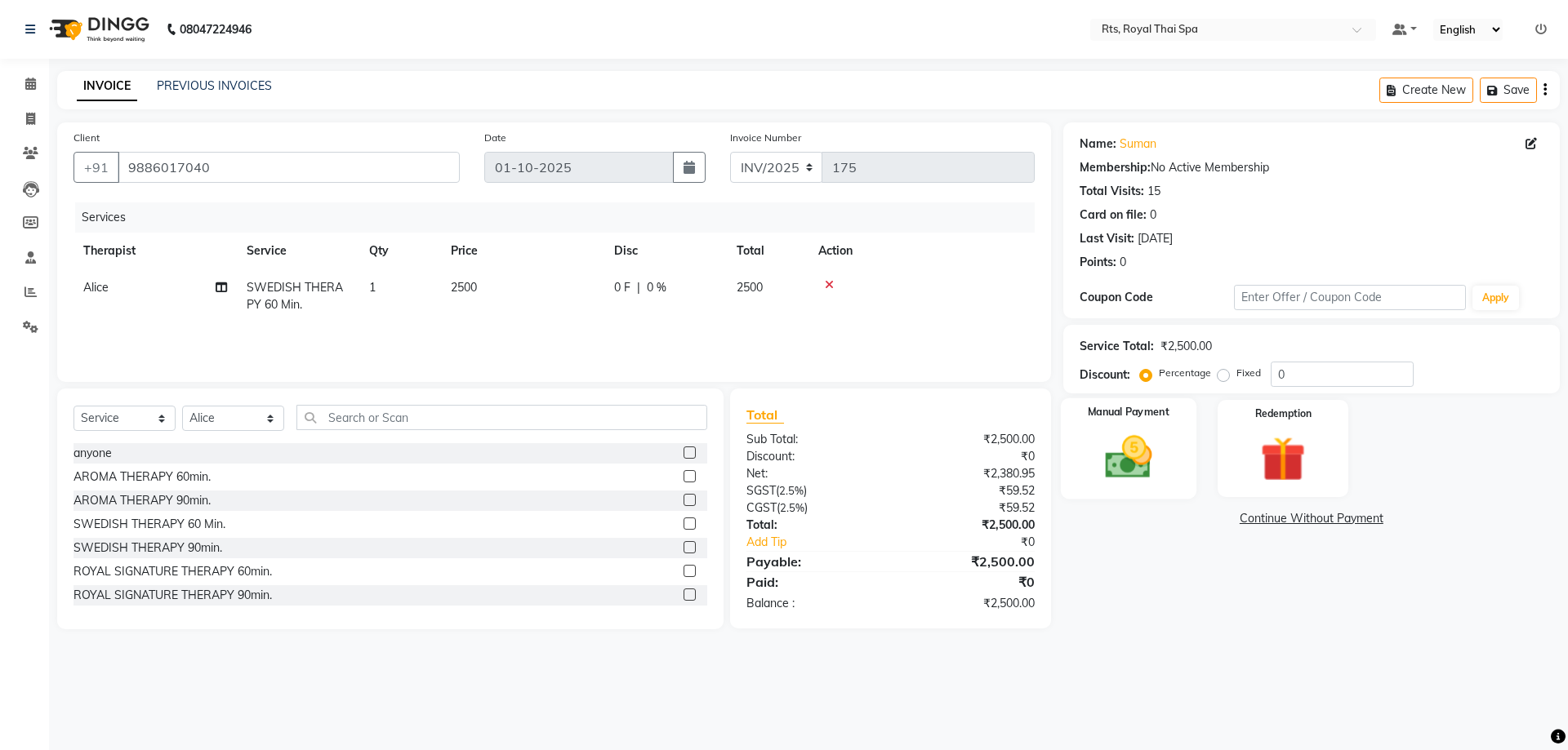
click at [1160, 473] on img at bounding box center [1128, 457] width 76 height 54
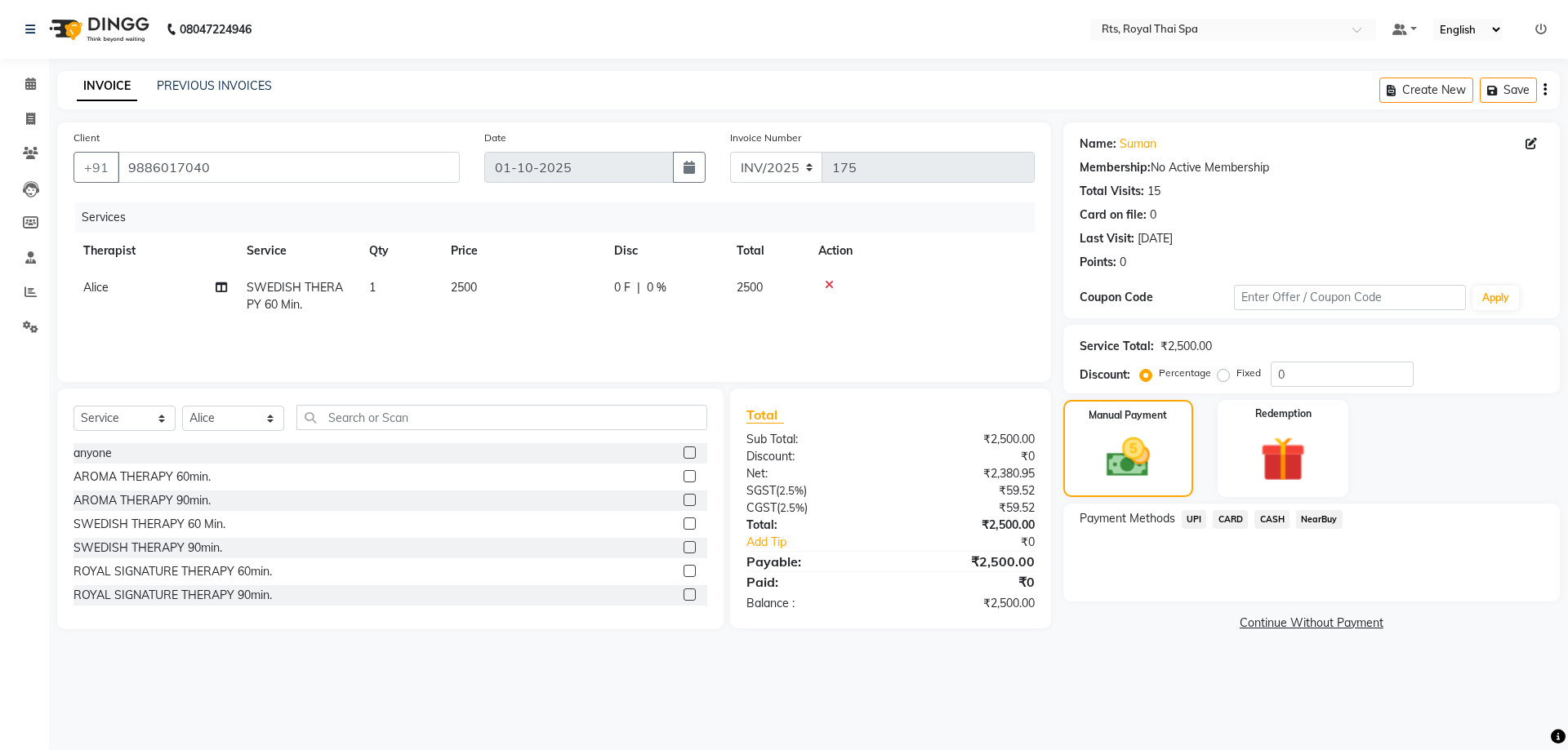
click at [1269, 518] on span "CASH" at bounding box center [1272, 519] width 35 height 18
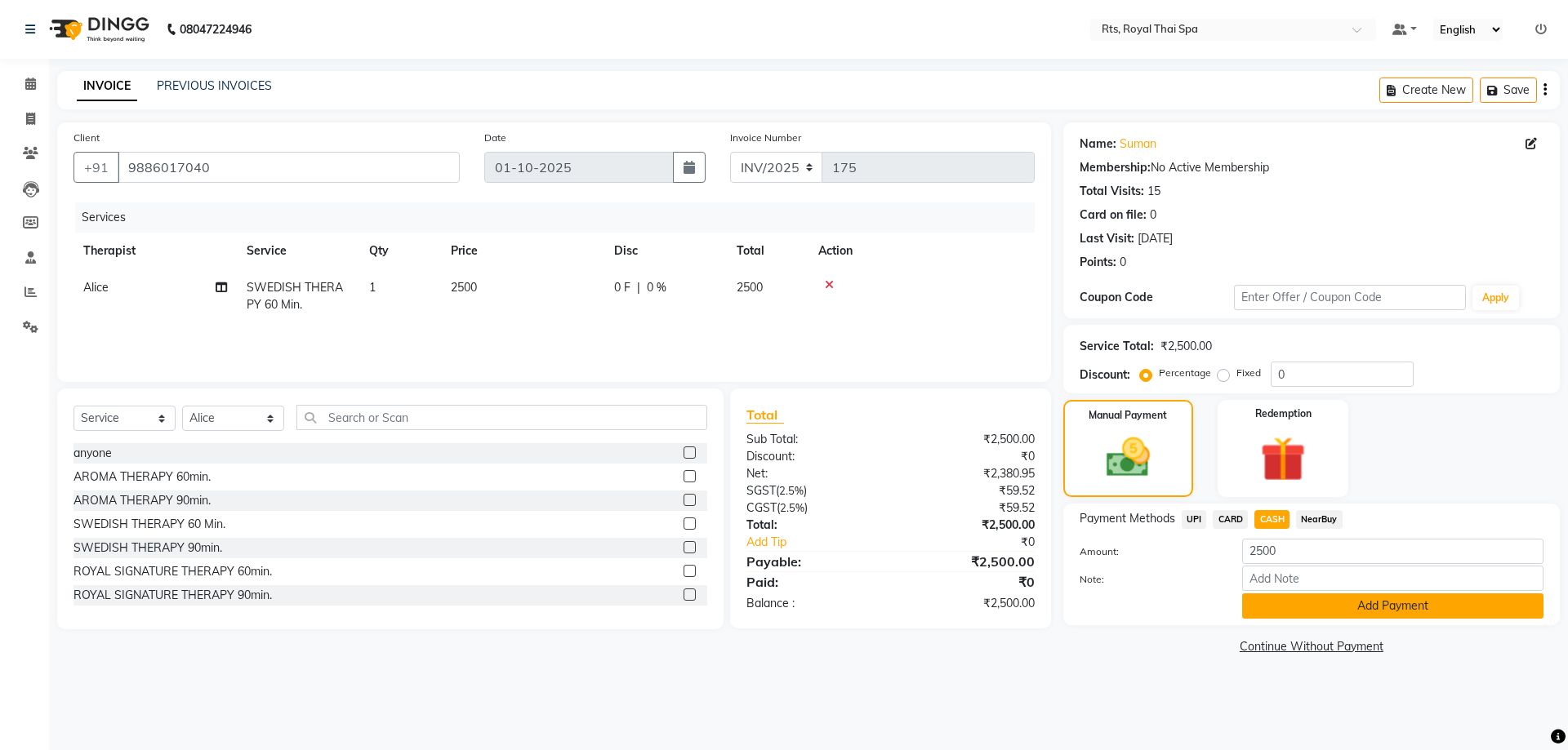
click at [1273, 608] on button "Add Payment" at bounding box center [1392, 606] width 301 height 25
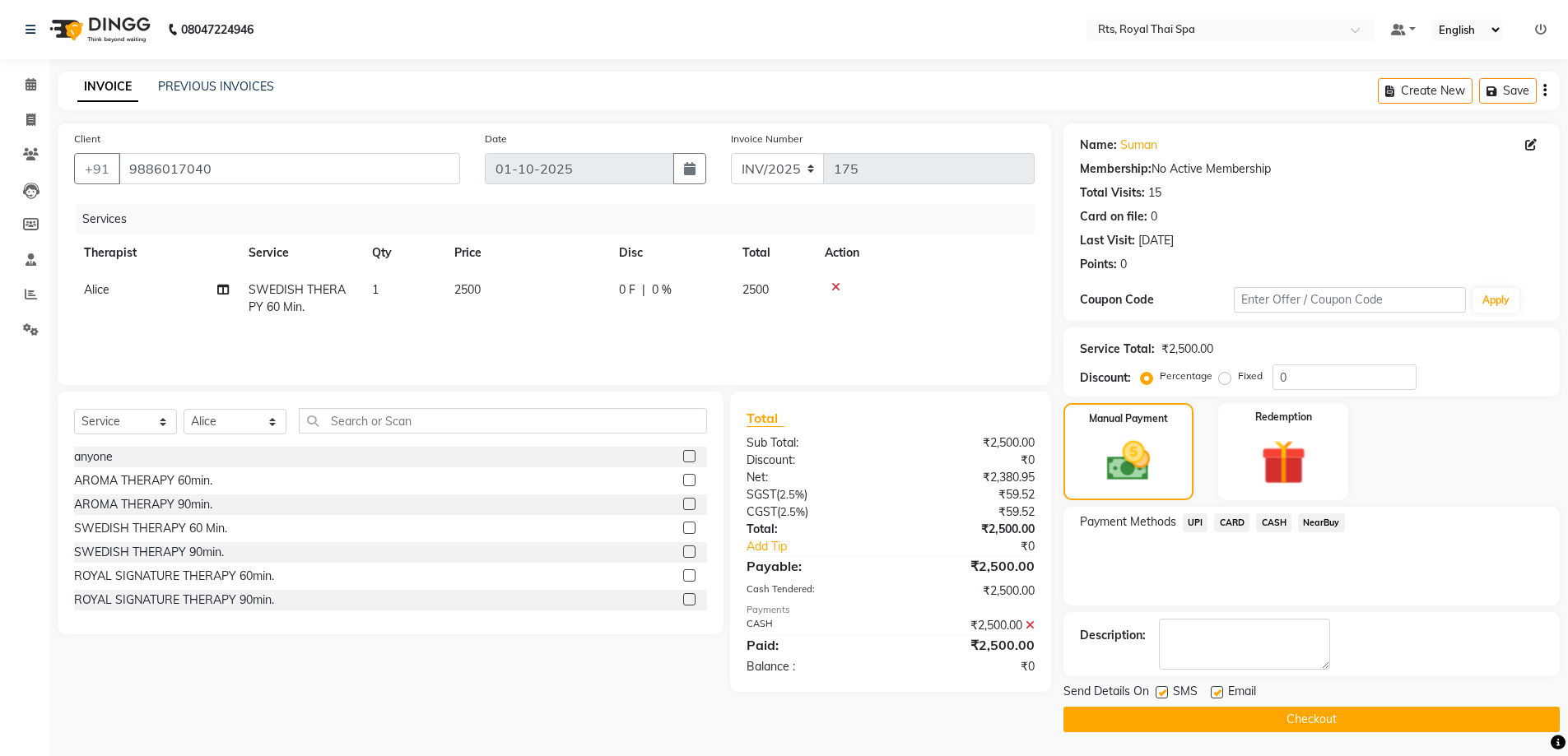
click at [1162, 694] on label at bounding box center [1162, 692] width 12 height 12
click at [1162, 694] on input "checkbox" at bounding box center [1161, 693] width 11 height 11
checkbox input "false"
click at [1159, 722] on button "Checkout" at bounding box center [1311, 719] width 497 height 26
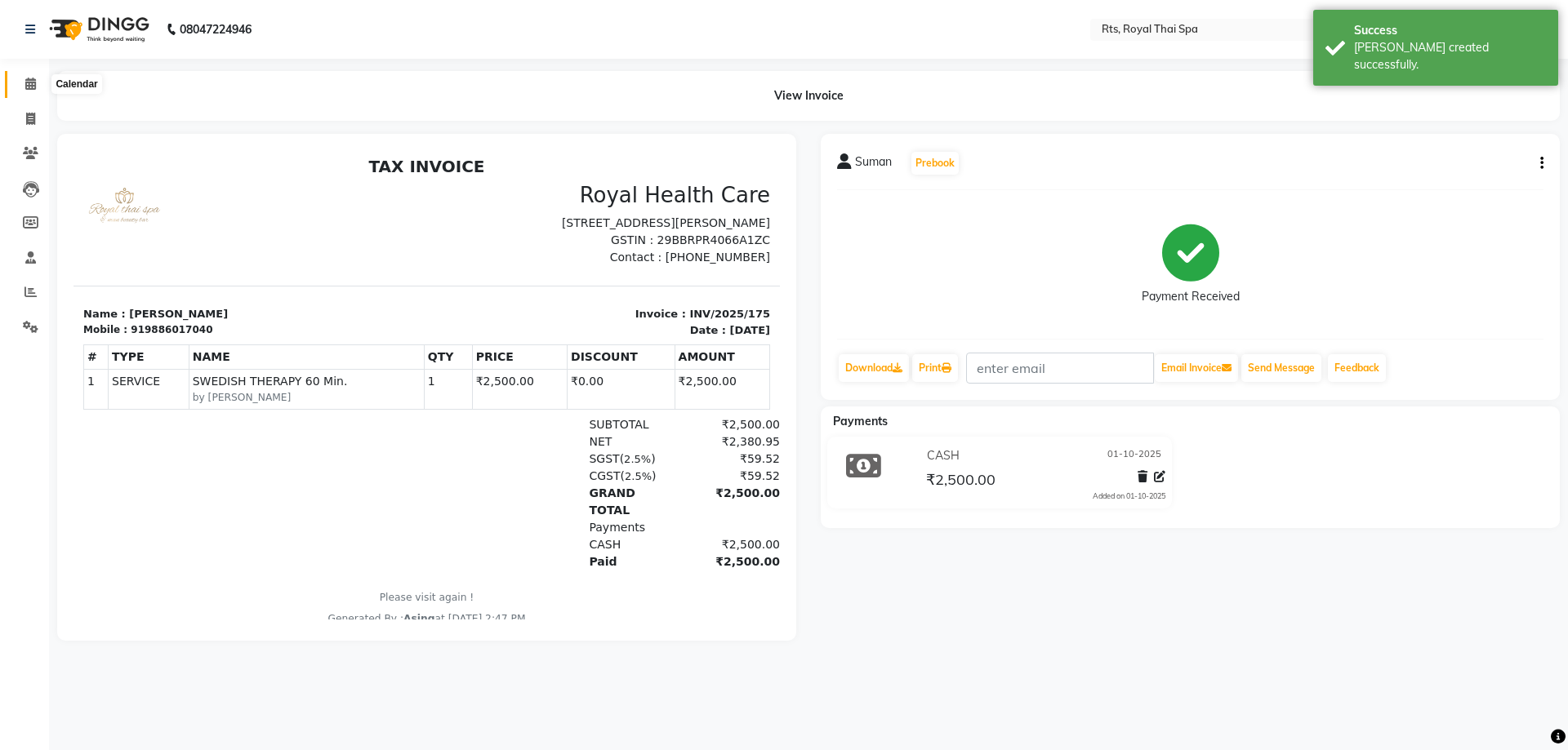
click at [33, 85] on icon at bounding box center [31, 83] width 11 height 12
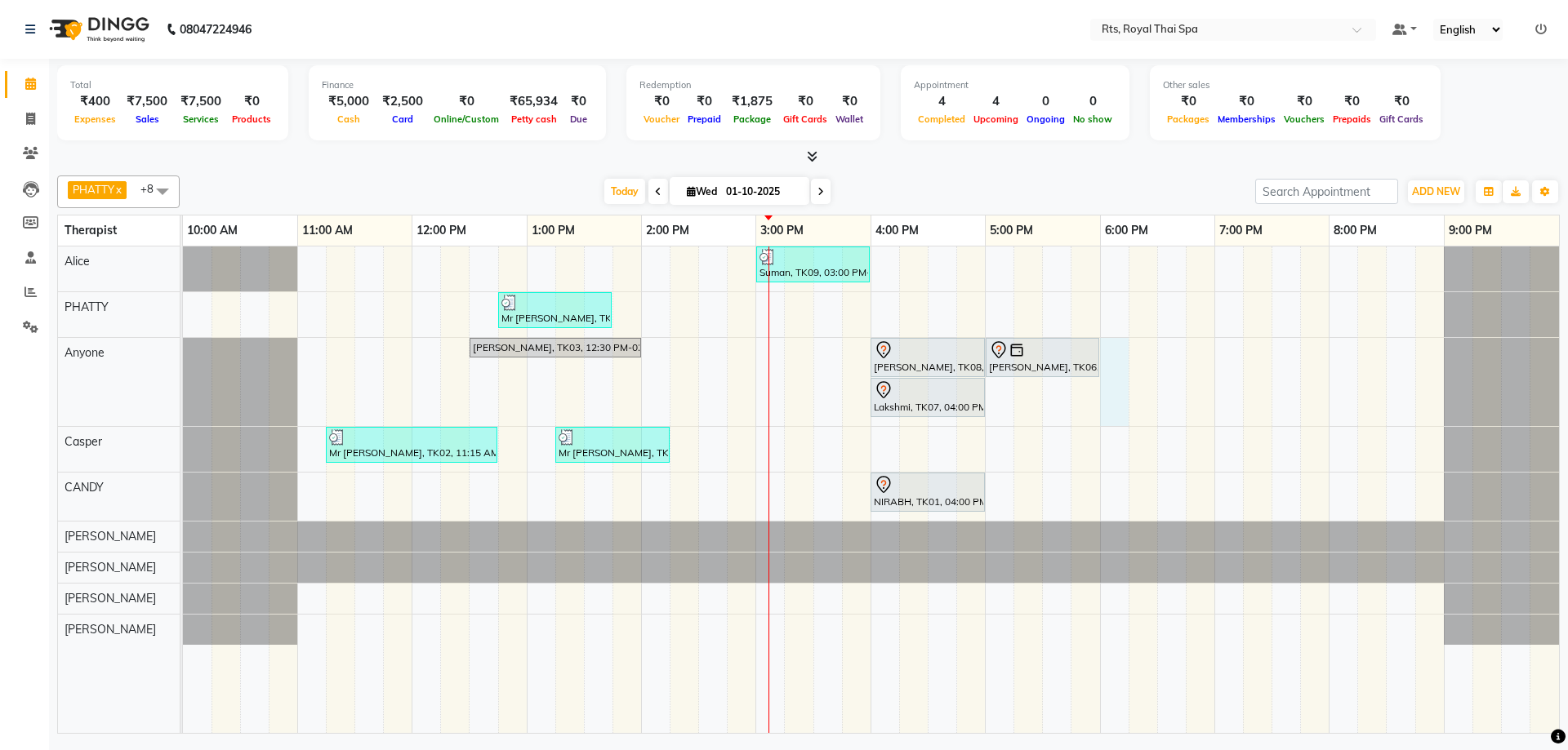
click at [1117, 393] on div "Suman, TK09, 03:00 PM-04:00 PM, SWEDISH THERAPY 60 Min. Mr [PERSON_NAME], TK04,…" at bounding box center [871, 490] width 1376 height 487
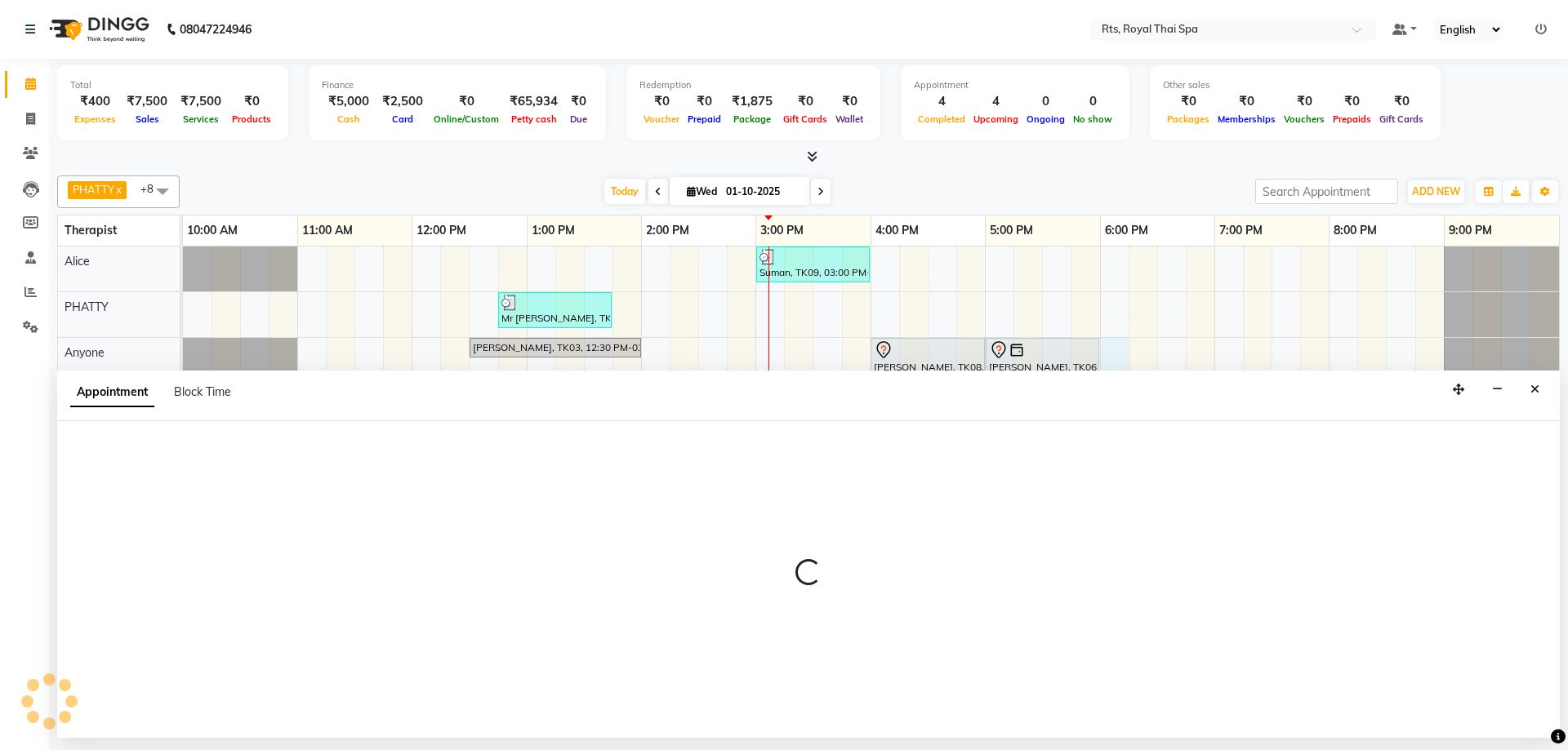
select select "39979"
select select "1080"
select select "tentative"
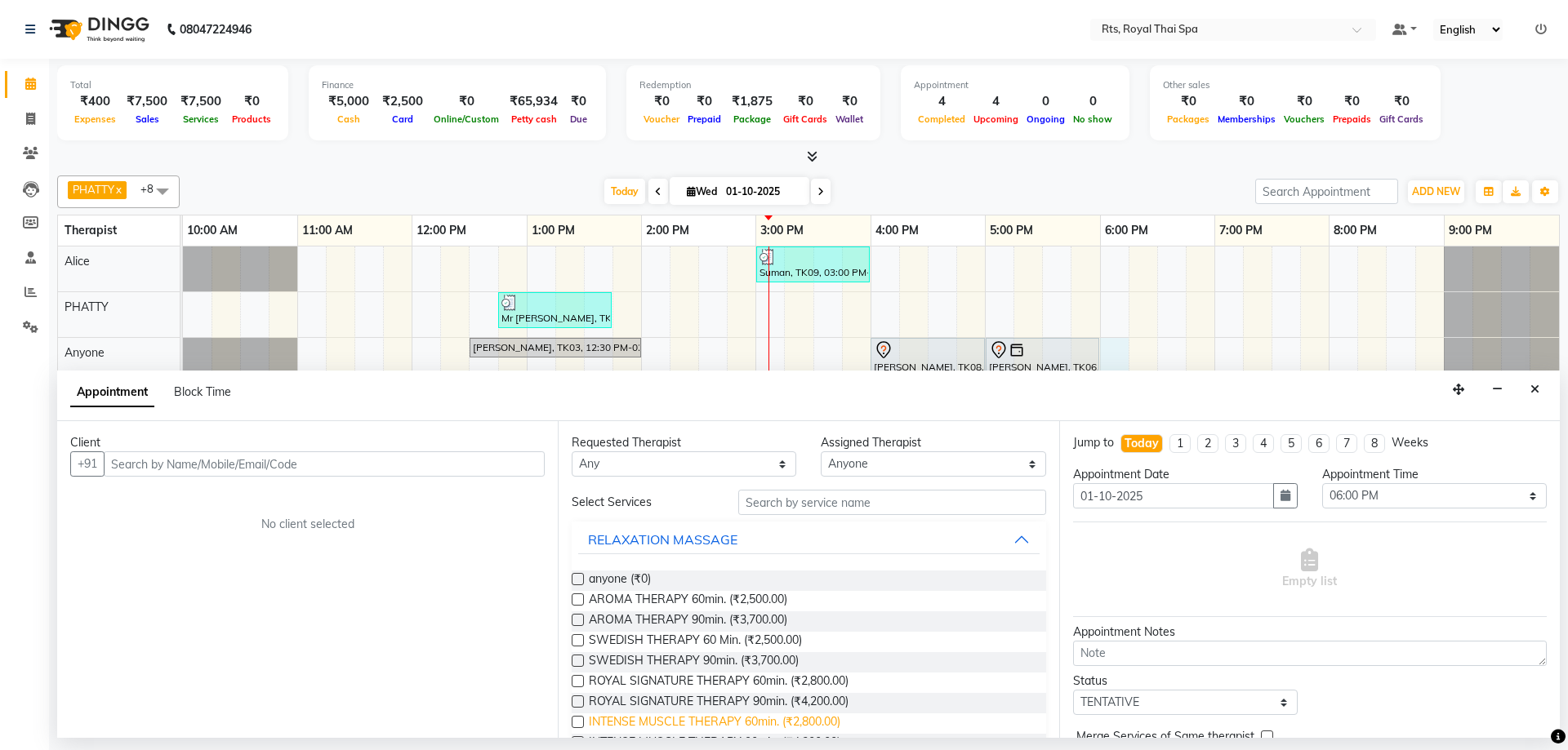
click at [821, 718] on span "INTENSE MUSCLE THERAPY 60min. (₹2,800.00)" at bounding box center [714, 723] width 251 height 20
checkbox input "false"
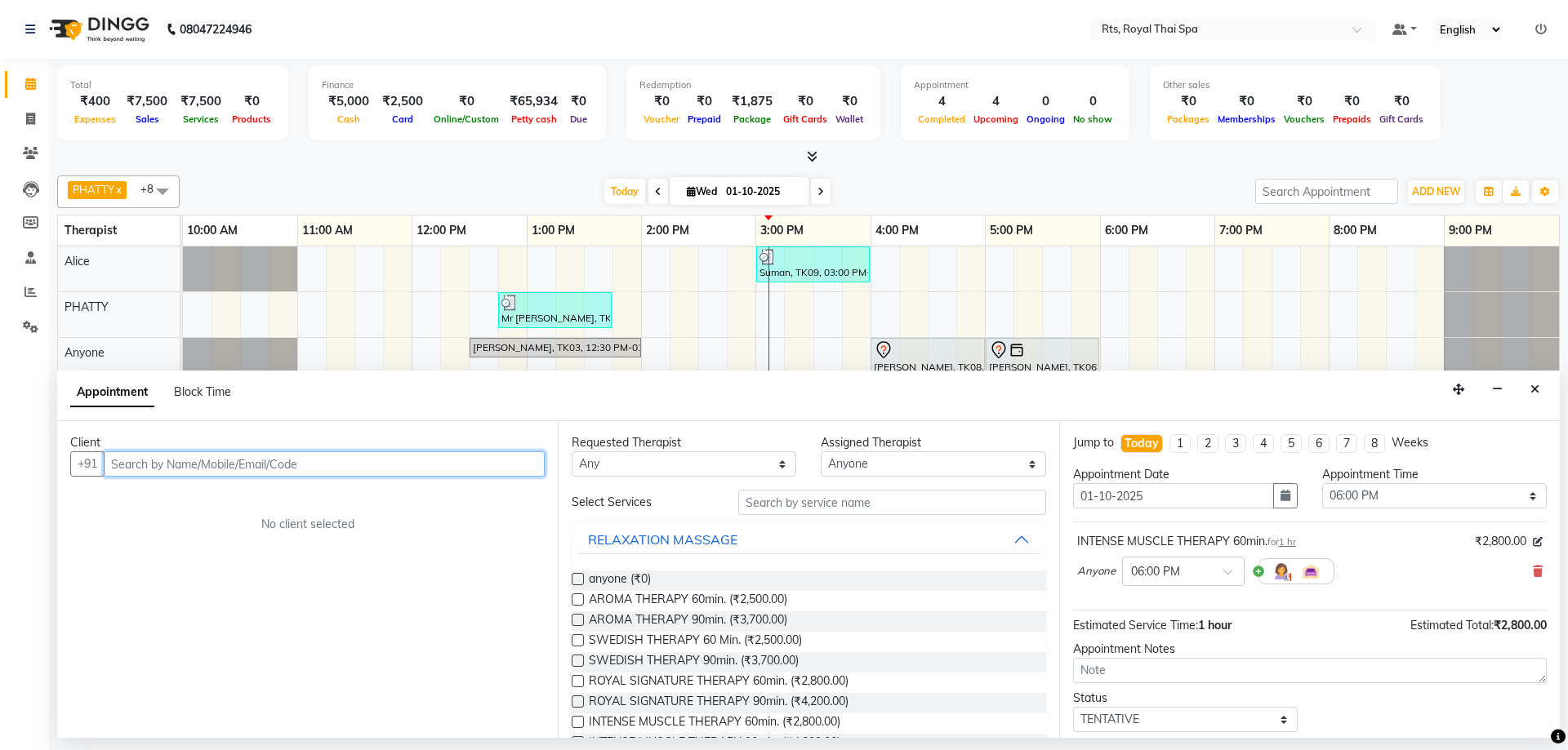
click at [365, 469] on input "text" at bounding box center [324, 464] width 441 height 25
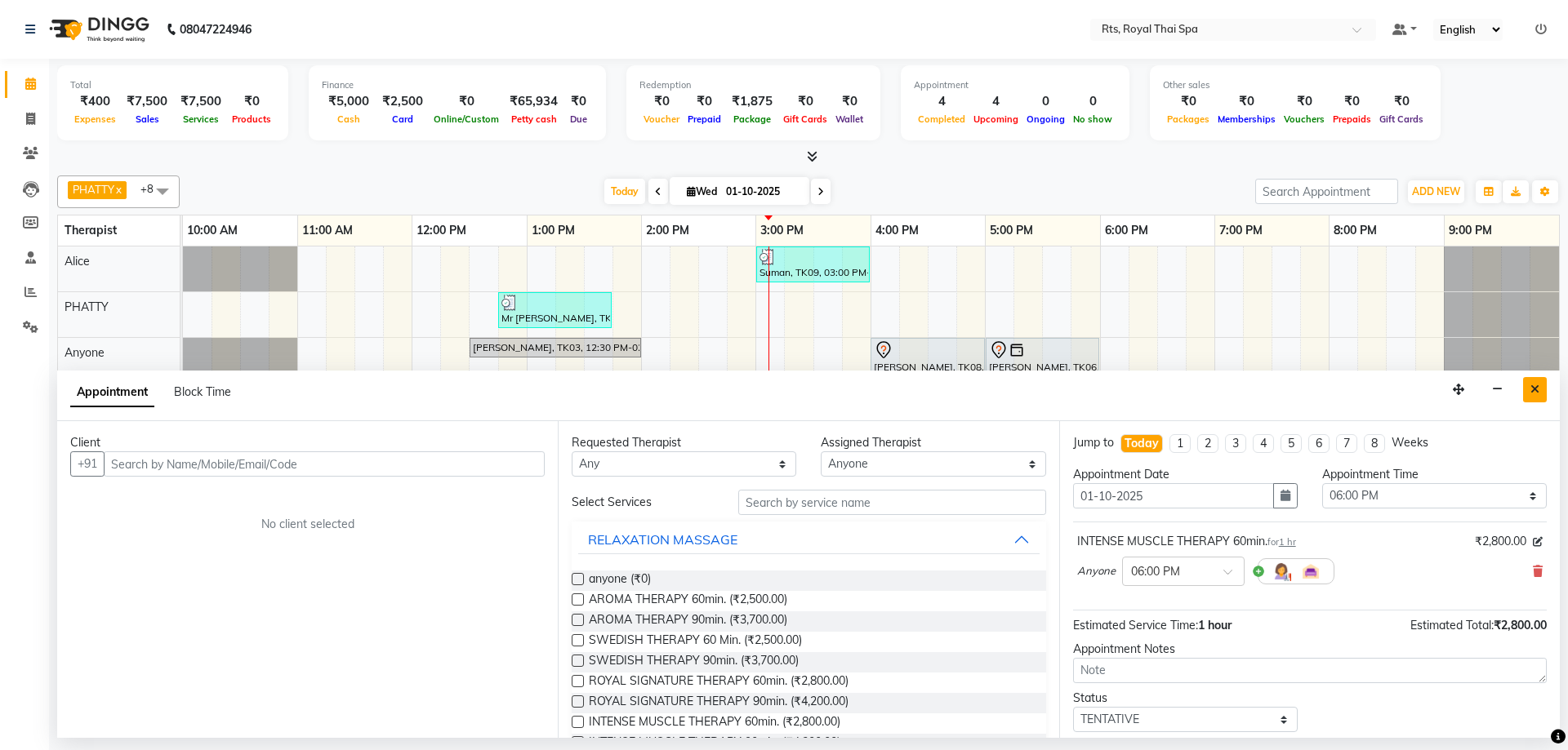
click at [1539, 394] on button "Close" at bounding box center [1535, 389] width 24 height 25
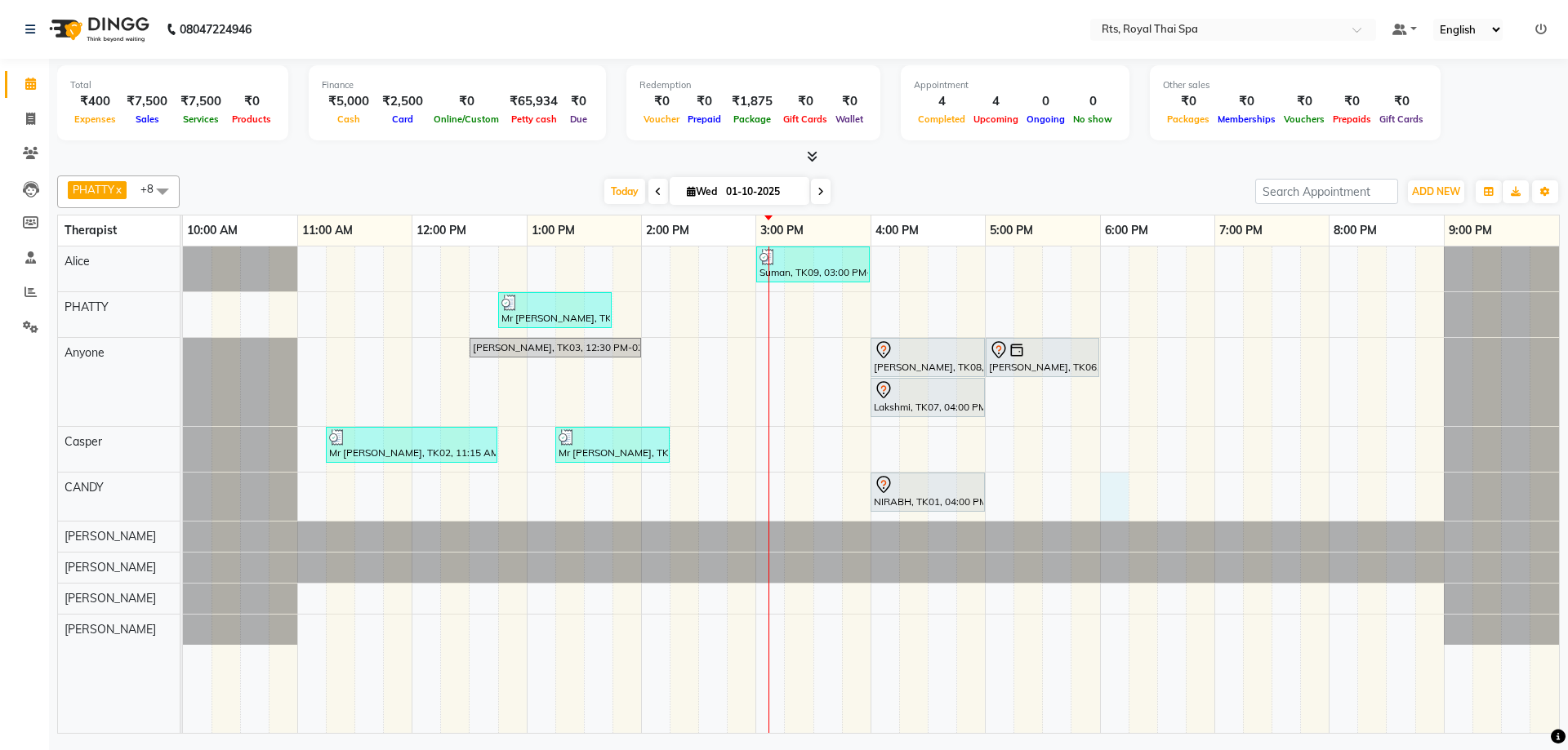
click at [1113, 482] on div "Suman, TK09, 03:00 PM-04:00 PM, SWEDISH THERAPY 60 Min. Mr [PERSON_NAME], TK04,…" at bounding box center [871, 490] width 1376 height 487
select select "50979"
select select "1080"
select select "tentative"
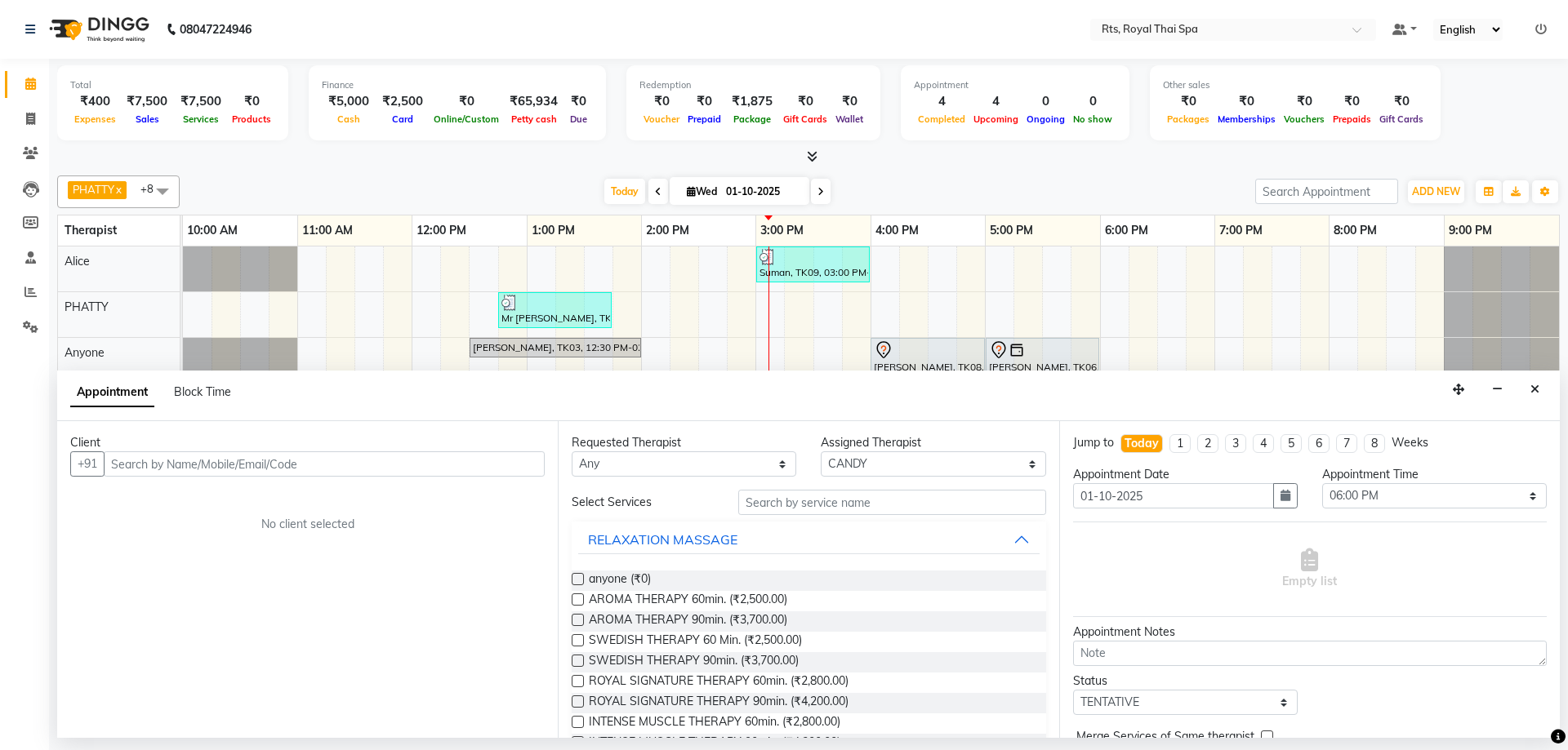
click at [228, 465] on input "text" at bounding box center [324, 464] width 441 height 25
click at [1537, 384] on icon "Close" at bounding box center [1535, 389] width 9 height 11
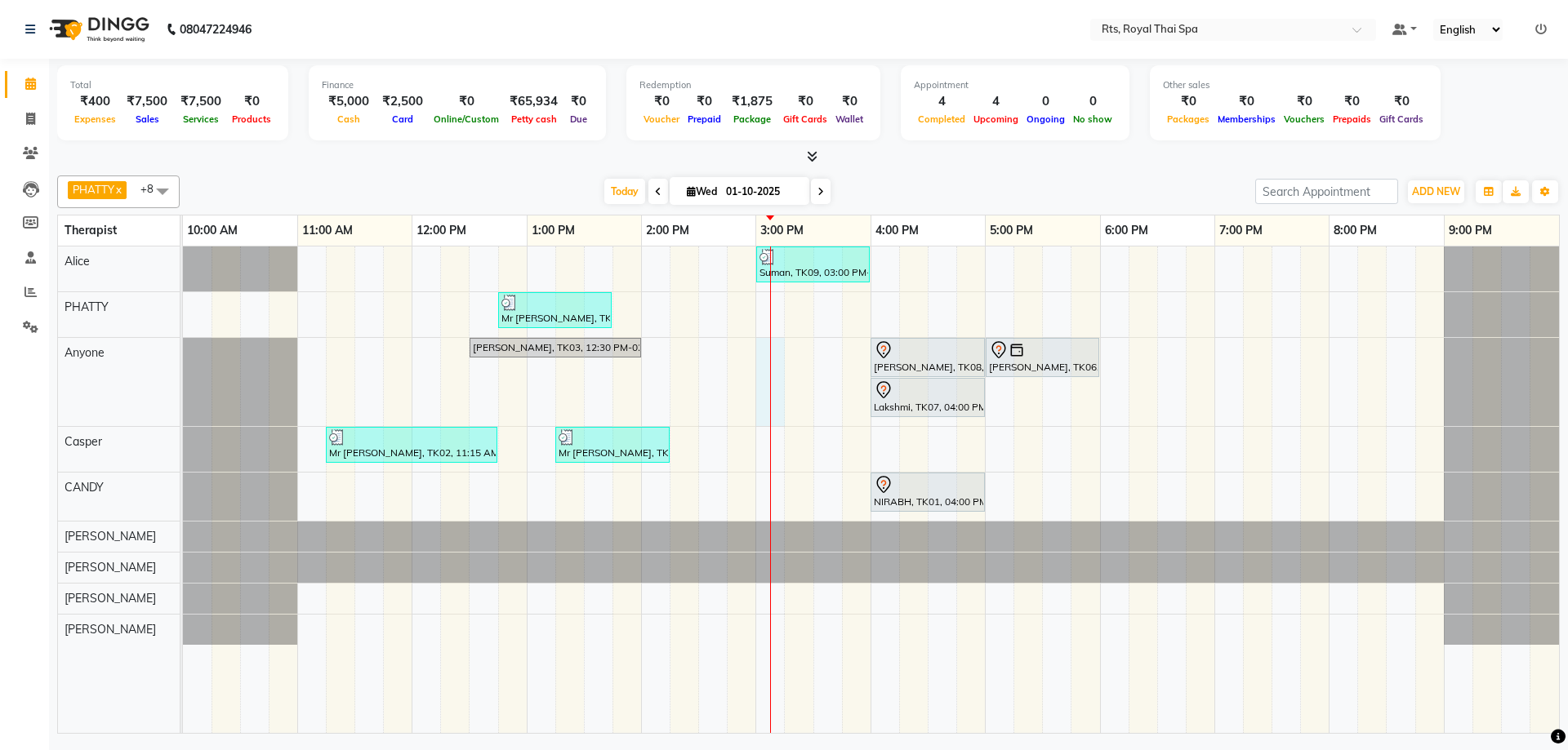
click at [779, 420] on div "Suman, TK09, 03:00 PM-04:00 PM, SWEDISH THERAPY 60 Min. Mr [PERSON_NAME], TK04,…" at bounding box center [871, 490] width 1376 height 487
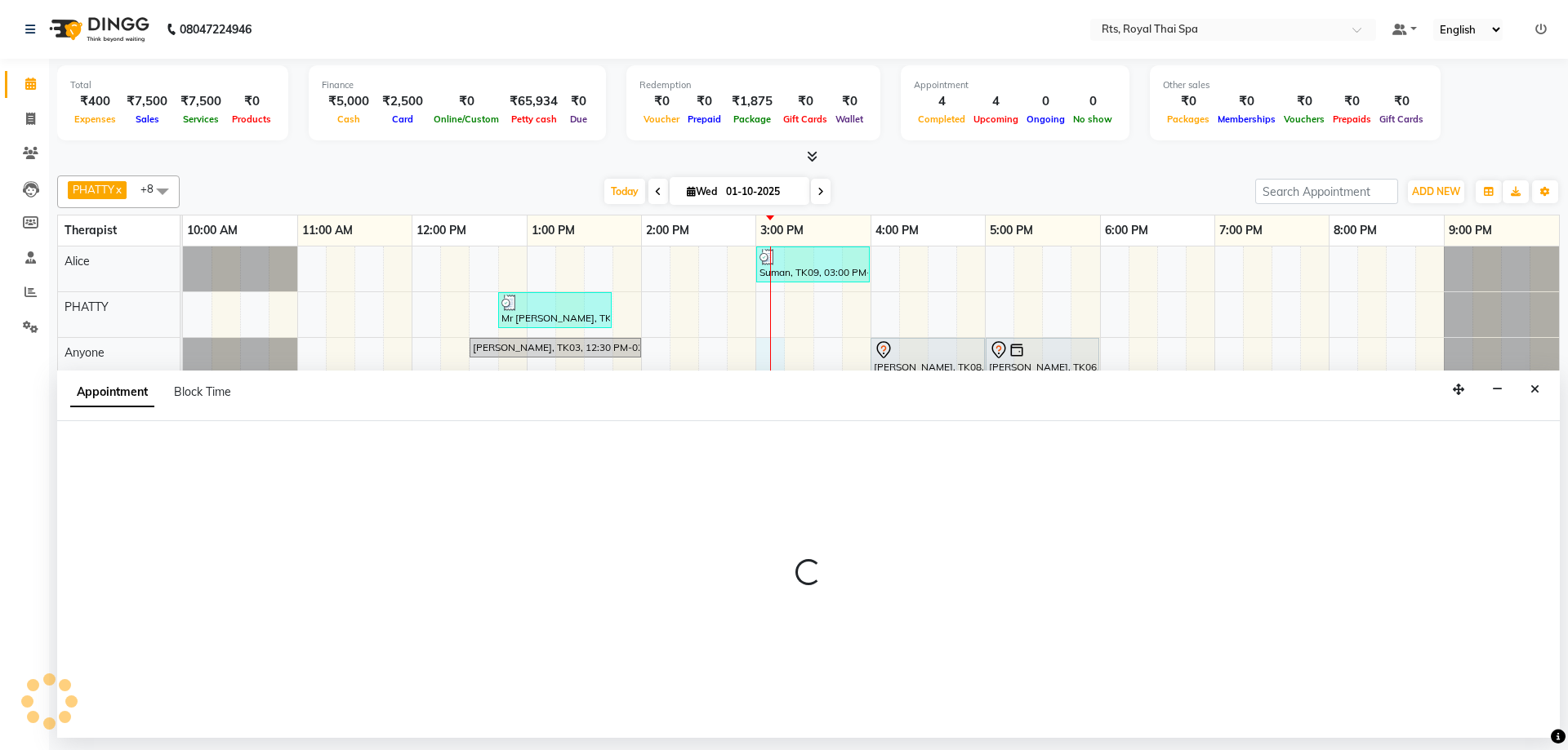
select select "39979"
select select "900"
select select "tentative"
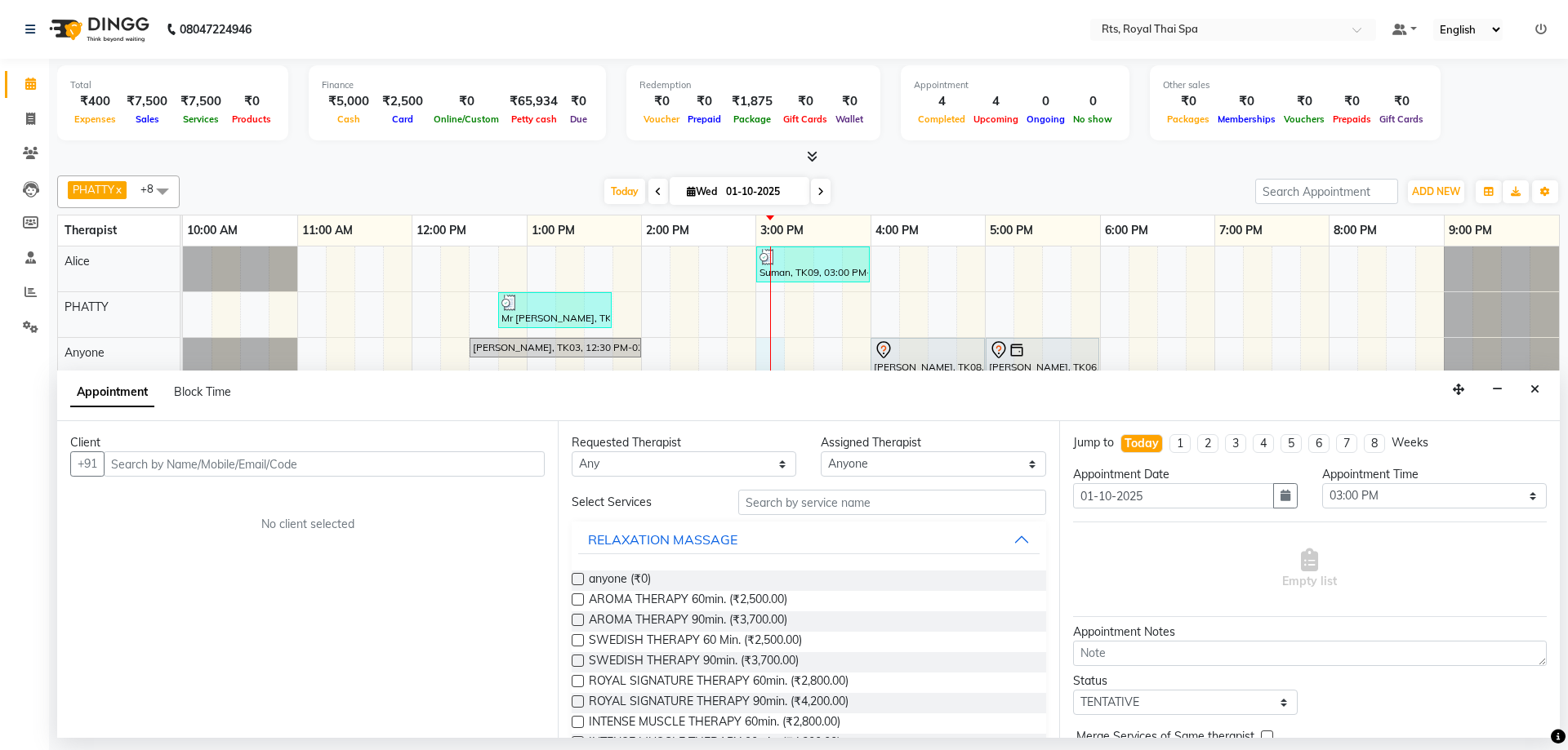
click at [201, 461] on input "text" at bounding box center [324, 464] width 441 height 25
drag, startPoint x: 163, startPoint y: 489, endPoint x: 174, endPoint y: 501, distance: 16.3
click at [165, 489] on button "Rahul 959114429 8" at bounding box center [186, 499] width 163 height 26
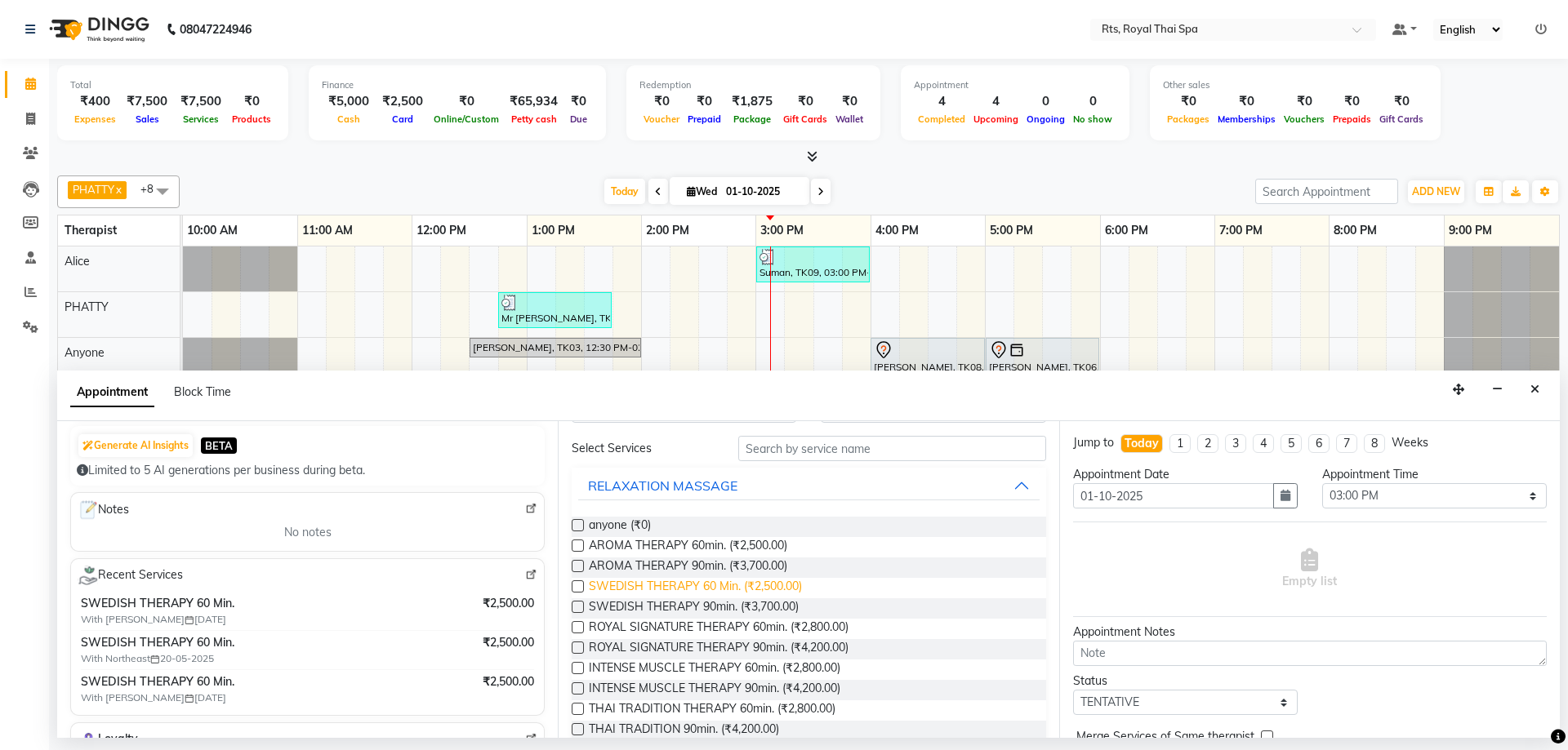
scroll to position [82, 0]
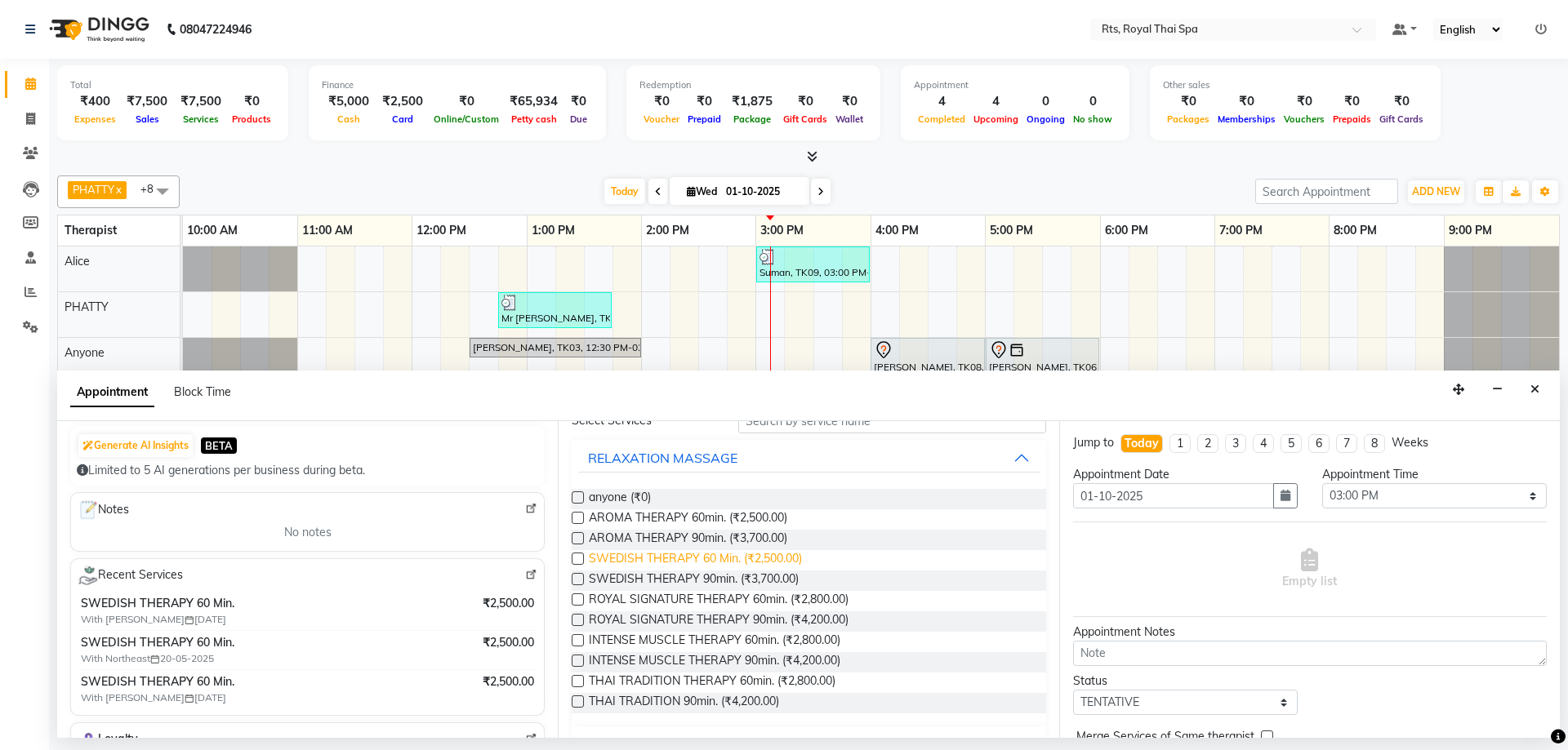
type input "9591144298"
drag, startPoint x: 624, startPoint y: 553, endPoint x: 638, endPoint y: 564, distance: 17.8
click at [632, 560] on span "SWEDISH THERAPY 60 Min. (₹2,500.00)" at bounding box center [695, 560] width 213 height 20
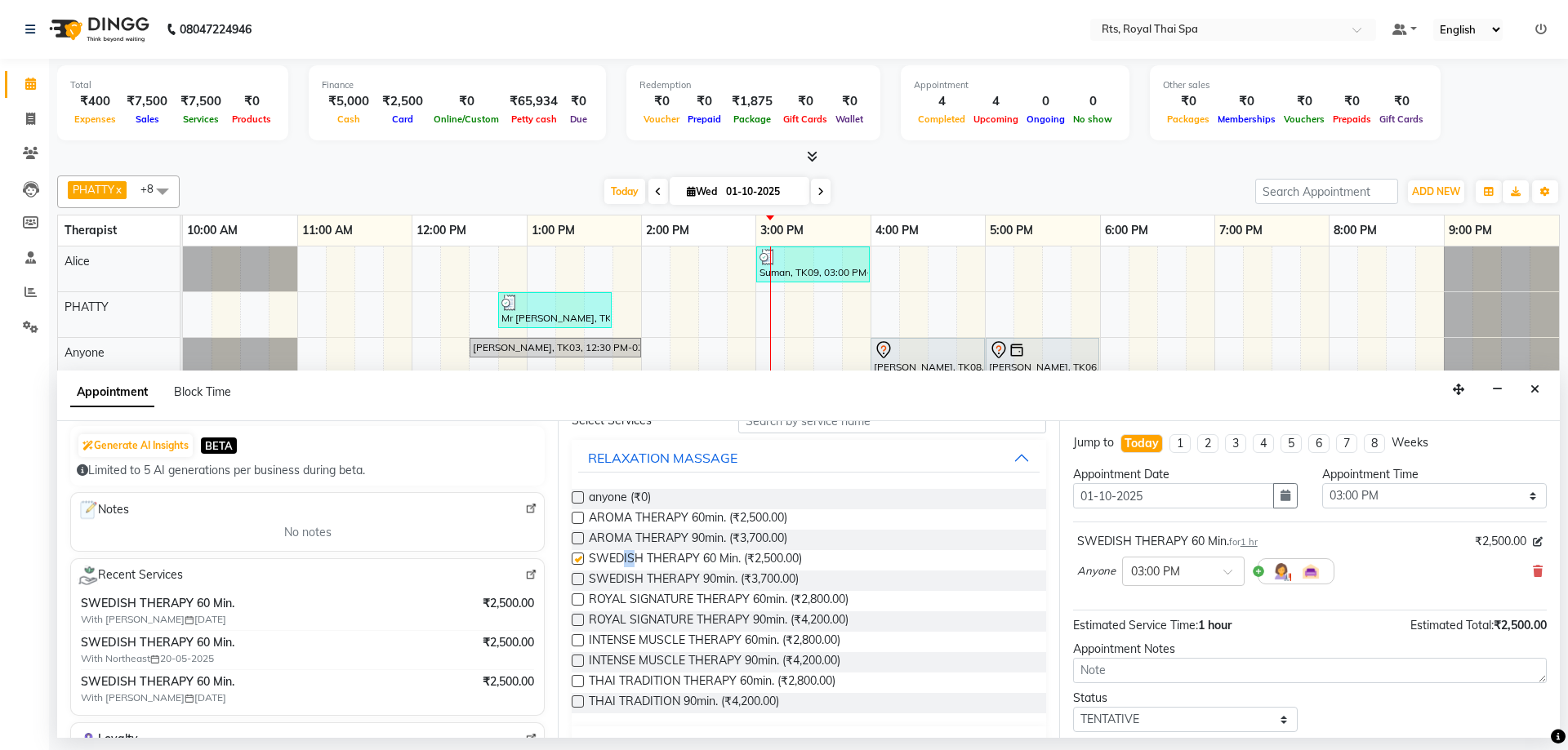
checkbox input "false"
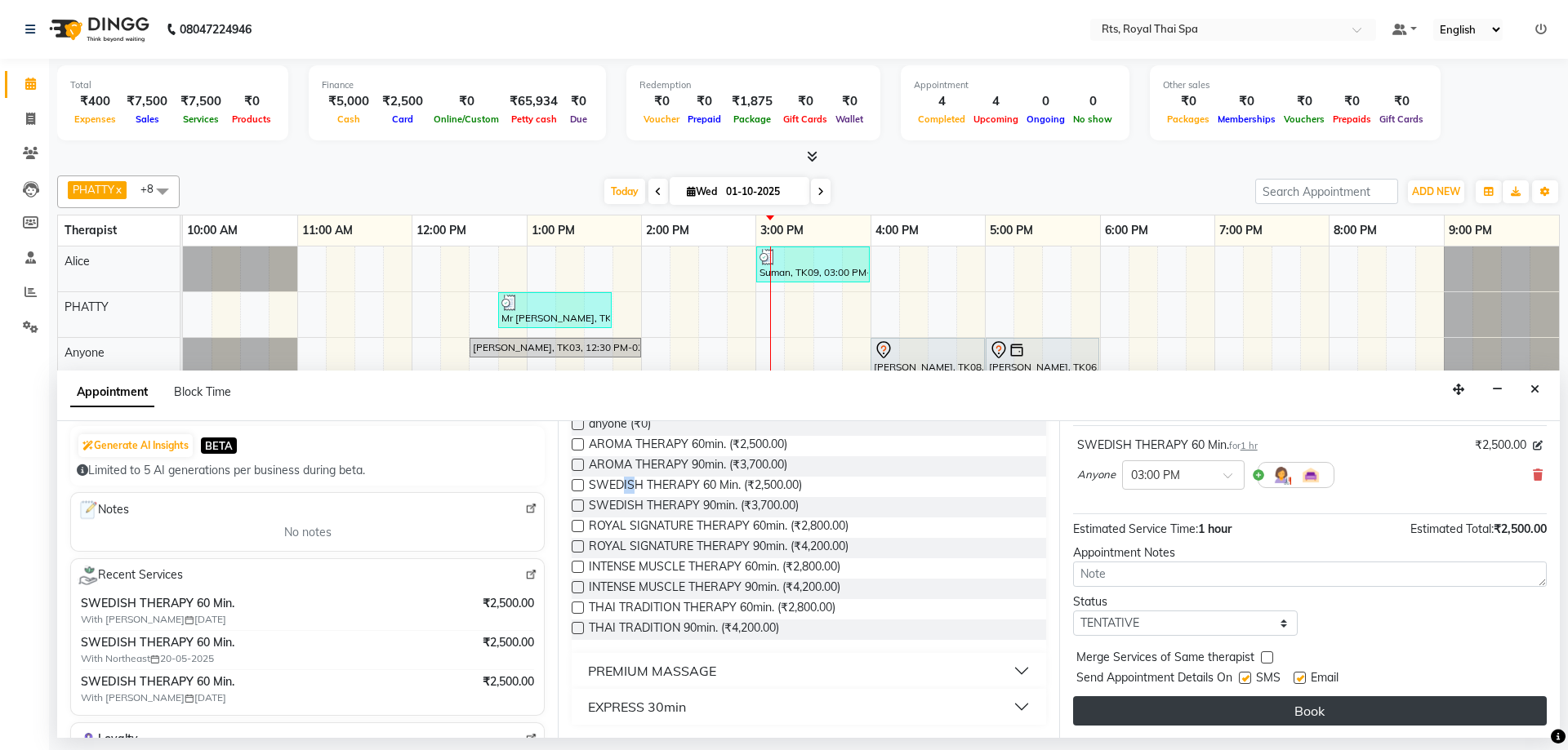
scroll to position [97, 0]
click at [1192, 717] on button "Book" at bounding box center [1309, 710] width 473 height 29
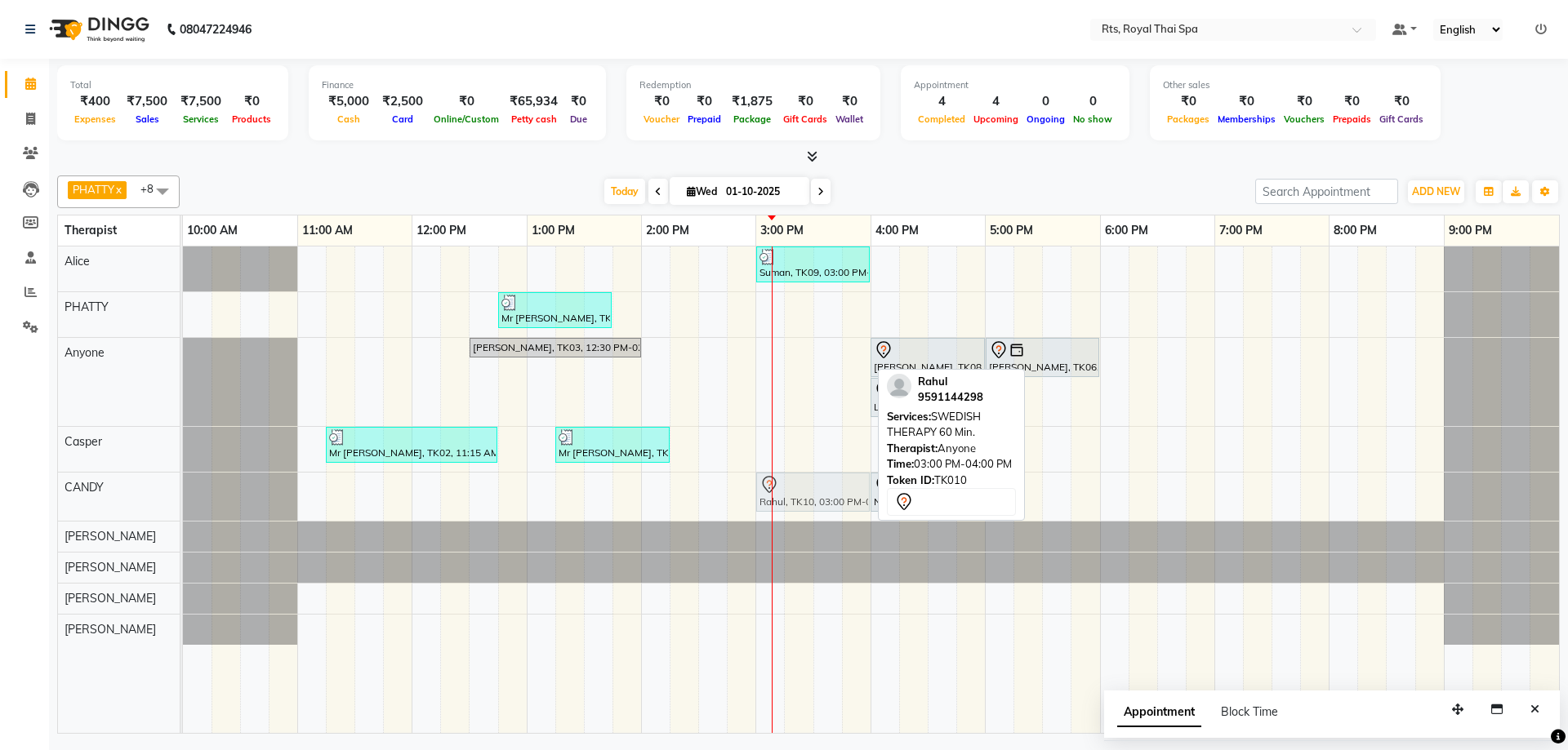
drag, startPoint x: 791, startPoint y: 361, endPoint x: 786, endPoint y: 498, distance: 137.1
click at [786, 498] on tbody "Suman, TK09, 03:00 PM-04:00 PM, SWEDISH THERAPY 60 Min. Mr [PERSON_NAME], TK04,…" at bounding box center [871, 446] width 1376 height 399
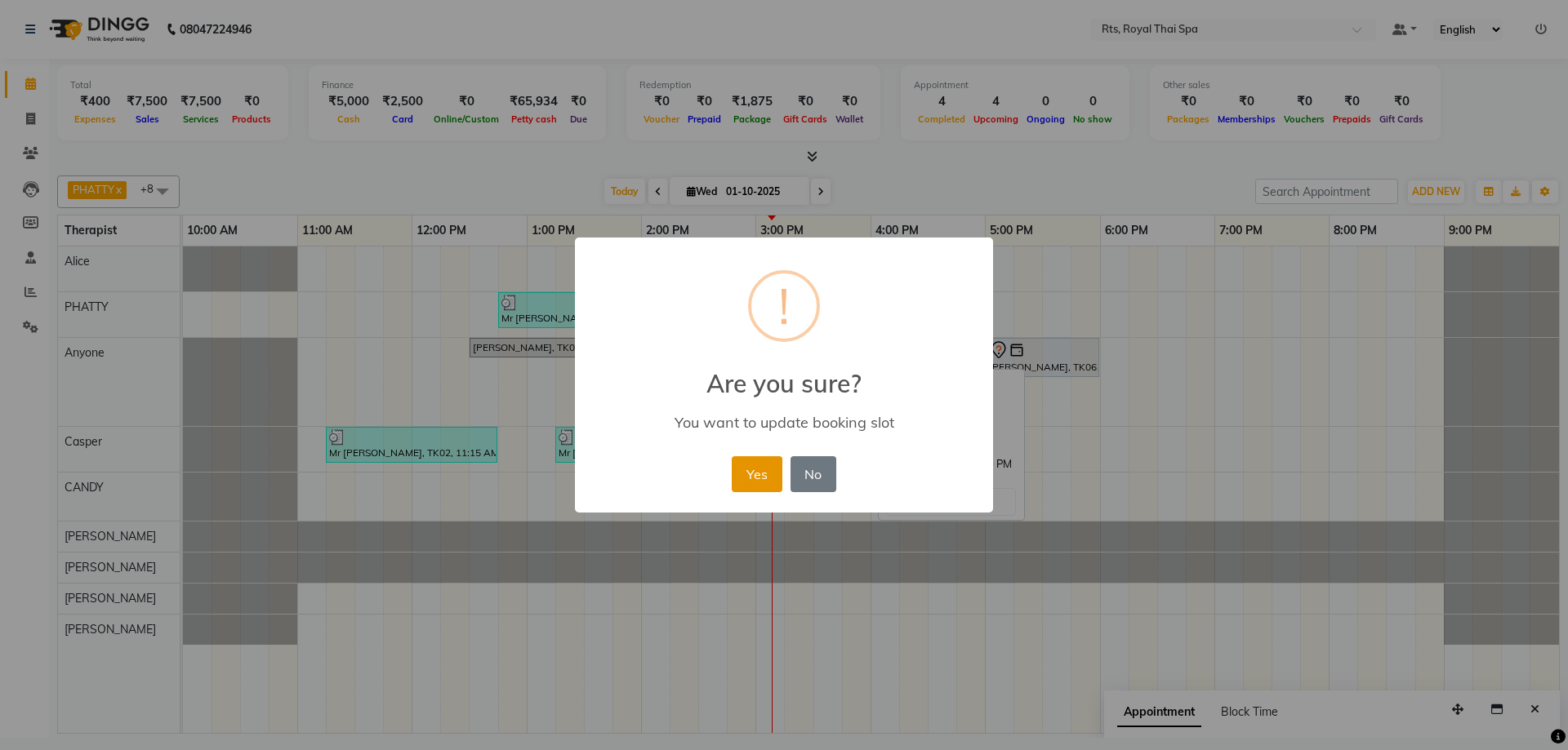
click at [767, 480] on button "Yes" at bounding box center [756, 474] width 50 height 36
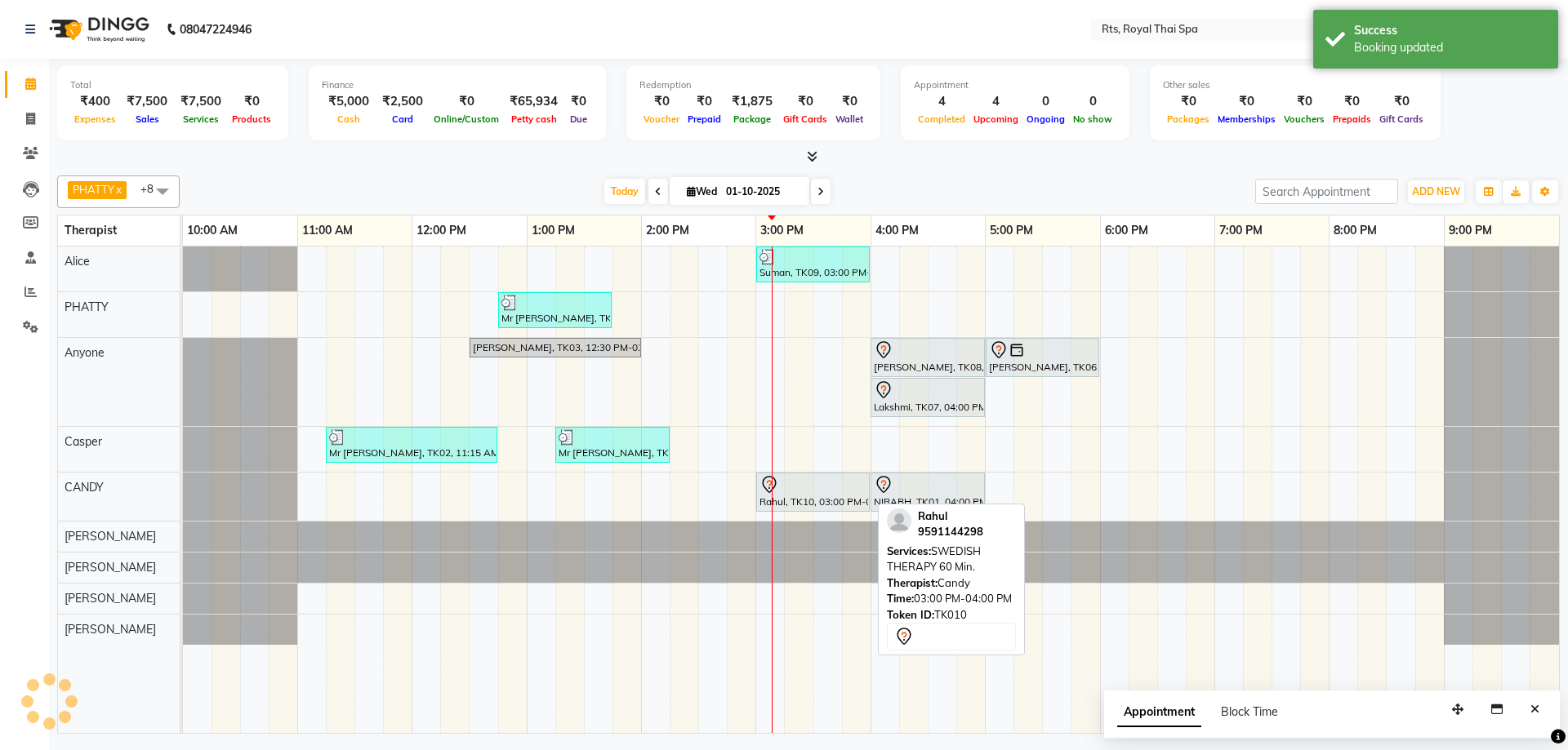
click at [797, 489] on div at bounding box center [813, 485] width 107 height 19
select select "7"
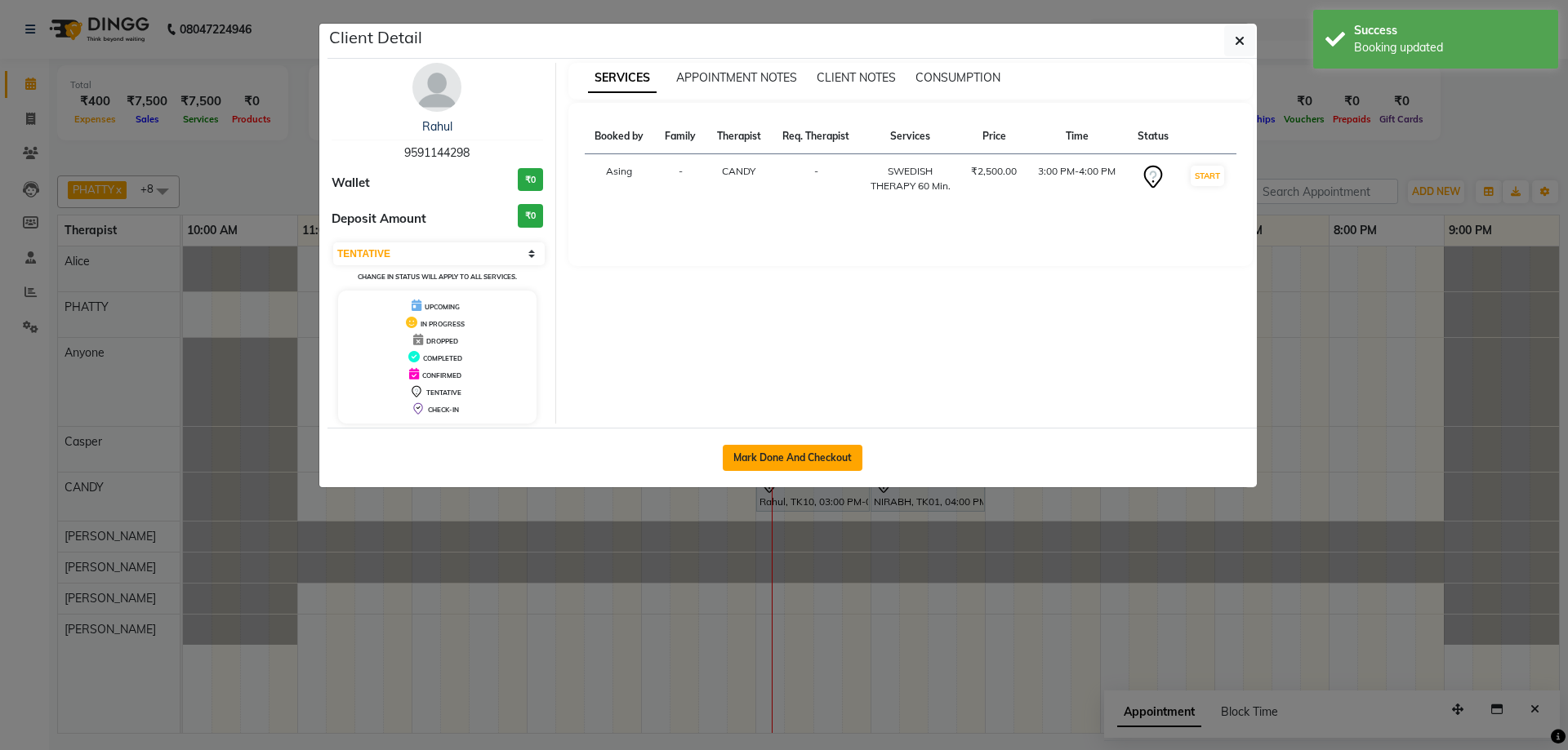
click at [785, 455] on button "Mark Done And Checkout" at bounding box center [792, 458] width 140 height 26
select select "service"
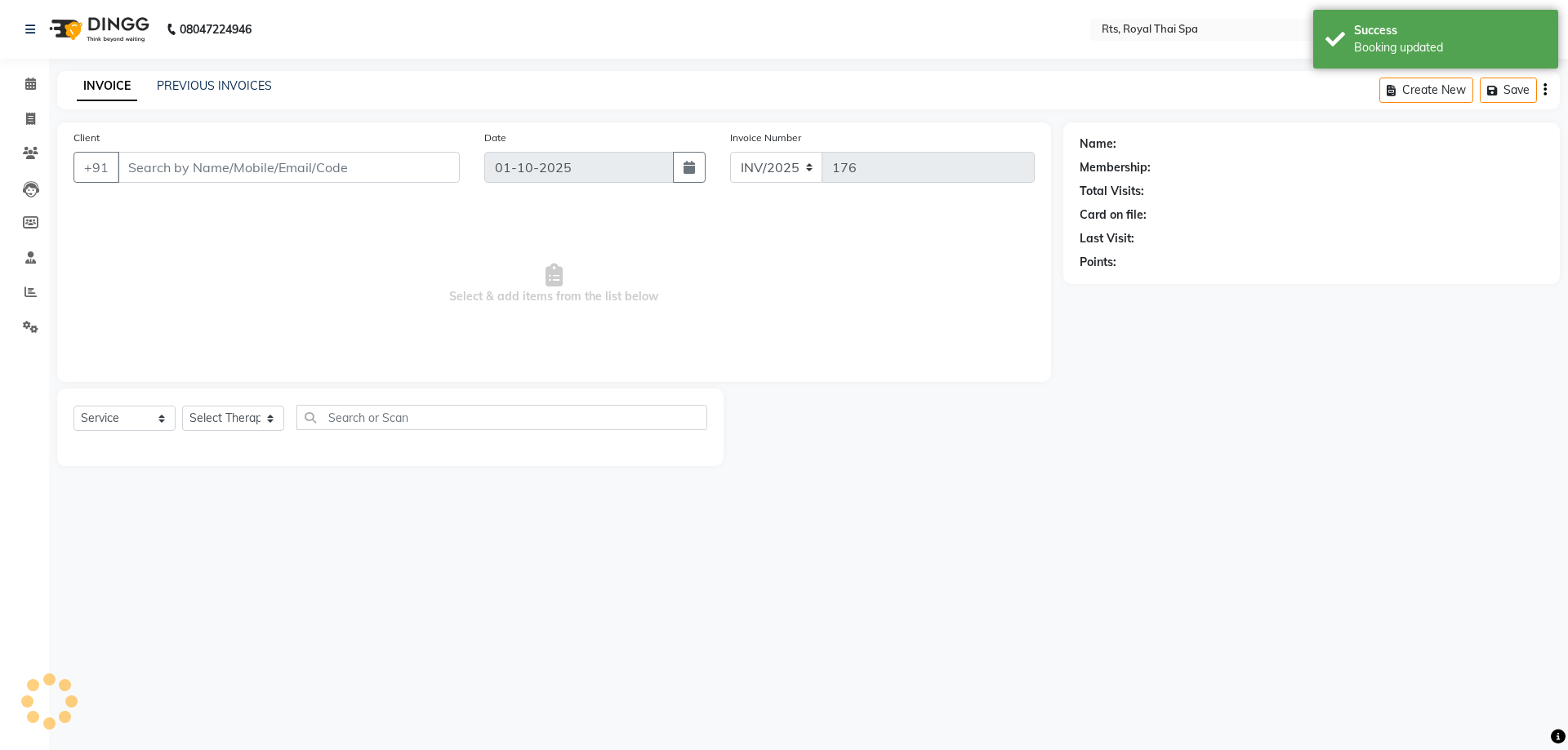
type input "9591144298"
select select "50979"
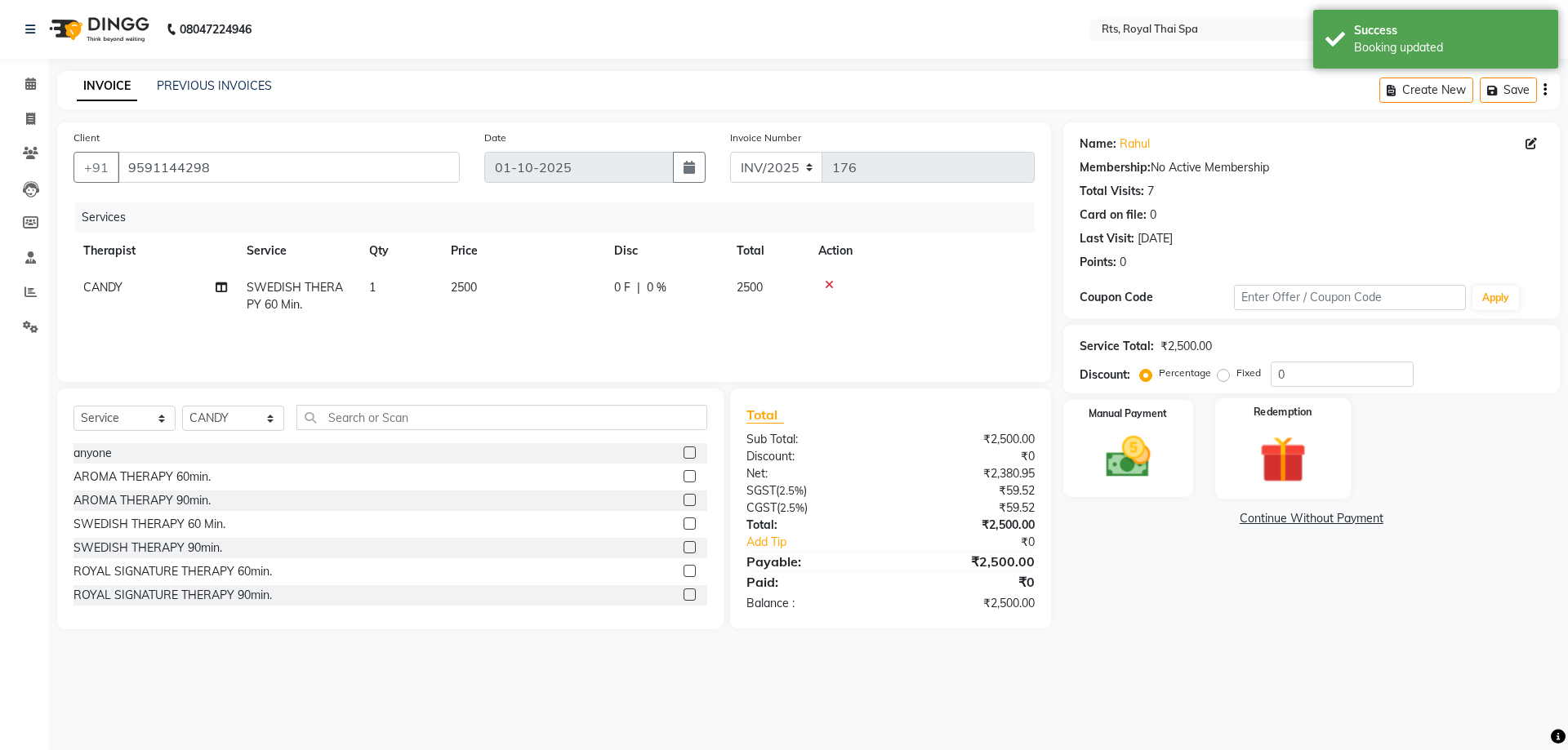
click at [1291, 455] on img at bounding box center [1283, 459] width 76 height 58
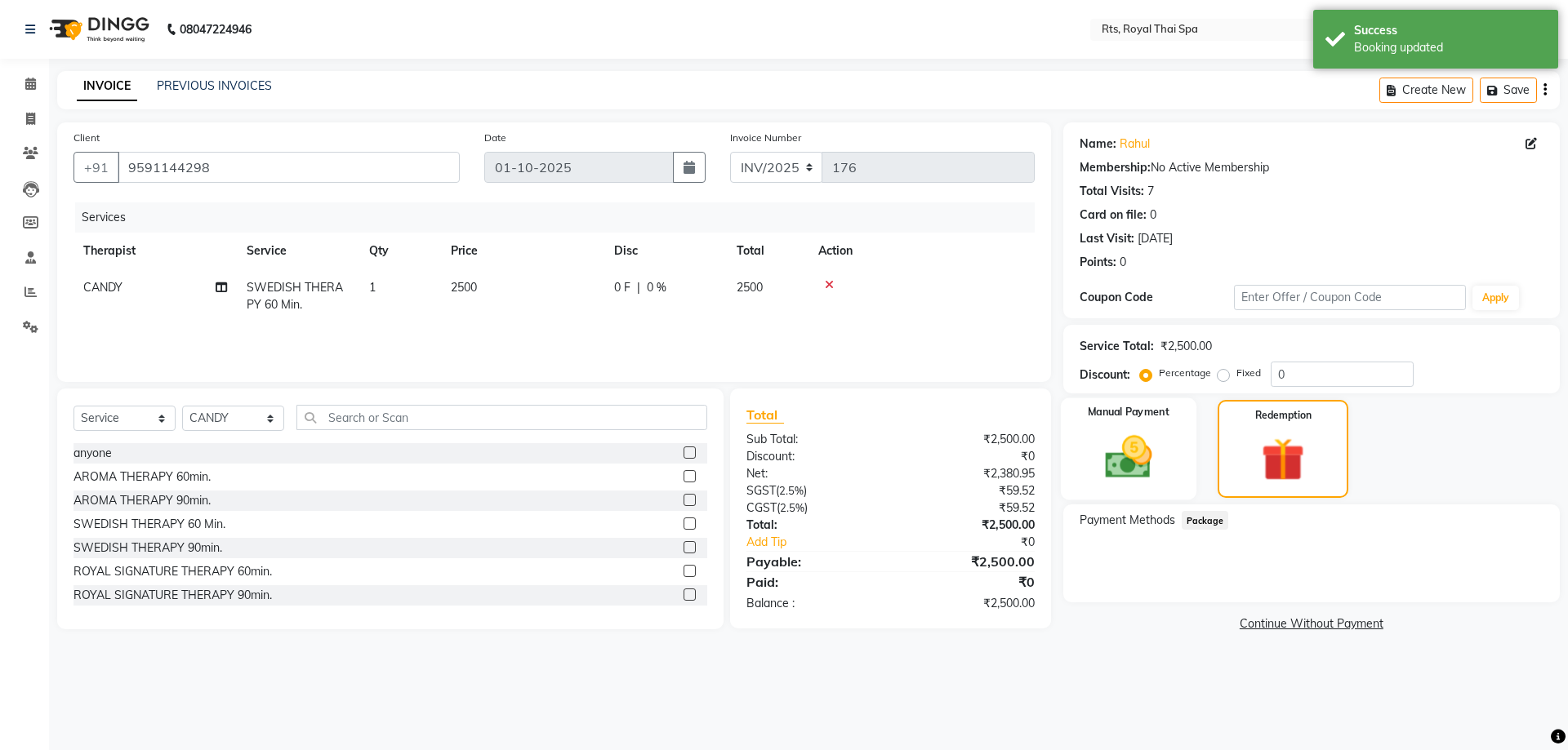
click at [1167, 459] on div "Manual Payment" at bounding box center [1128, 450] width 135 height 102
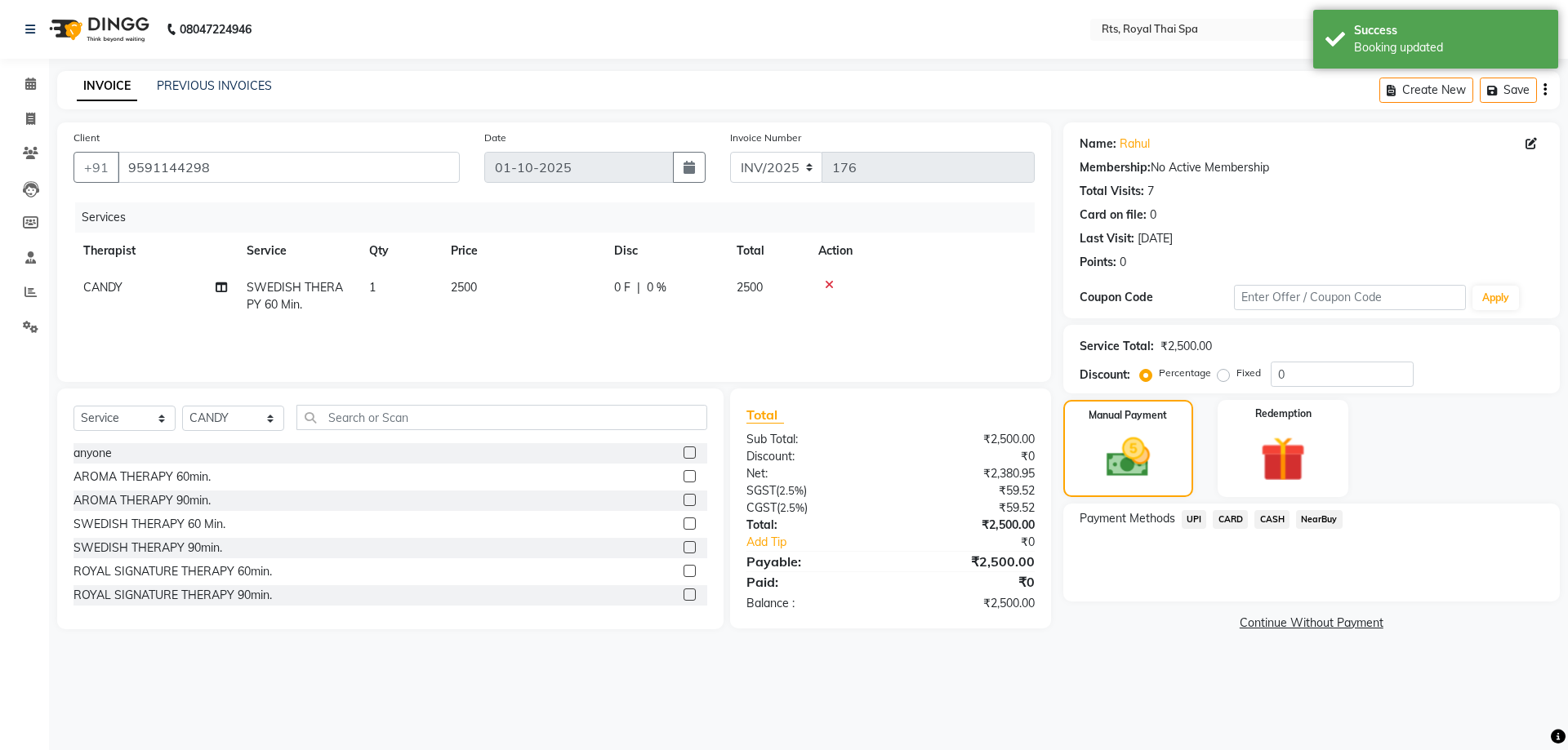
click at [1275, 520] on span "CASH" at bounding box center [1272, 519] width 35 height 18
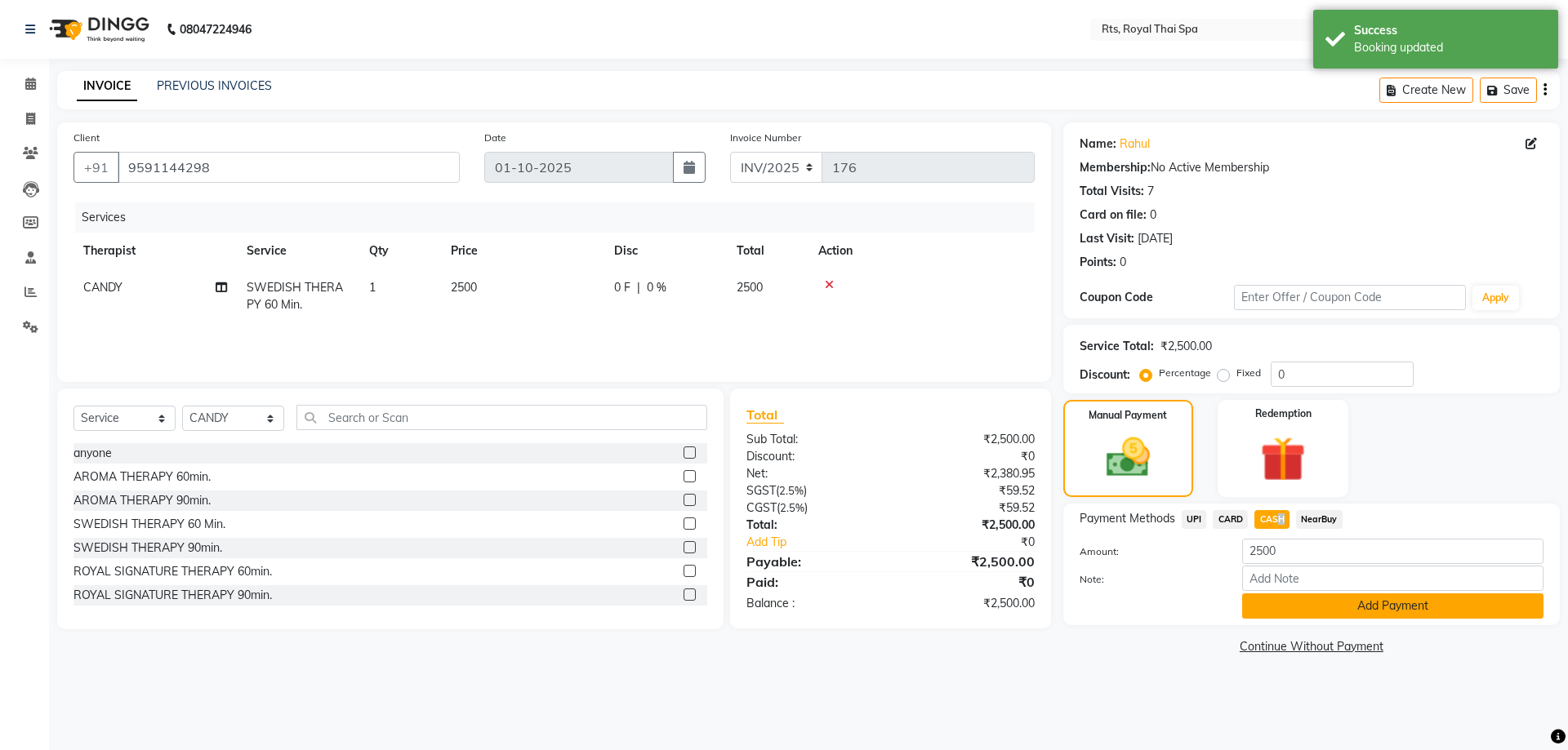
click at [1283, 599] on button "Add Payment" at bounding box center [1392, 606] width 301 height 25
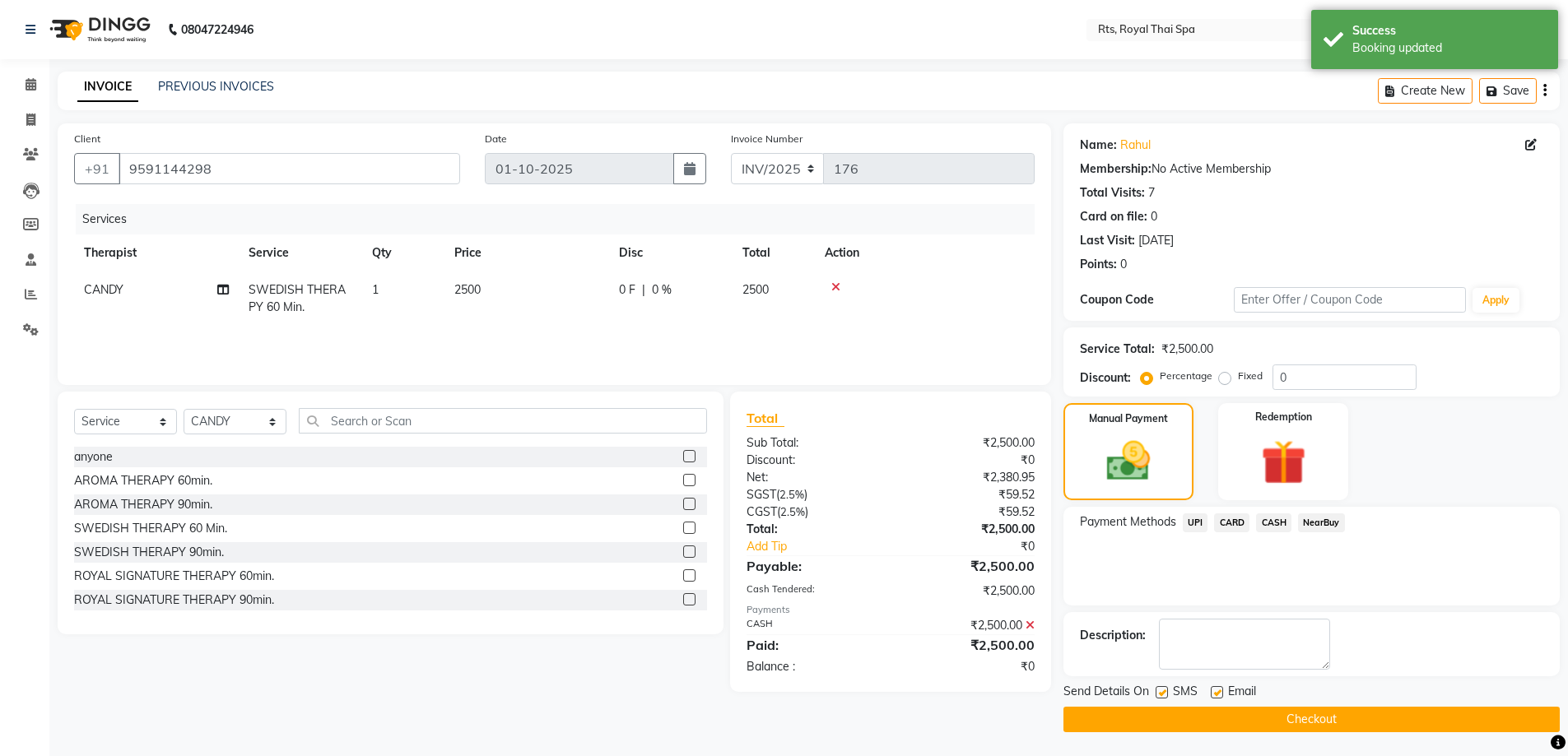
click at [1162, 695] on label at bounding box center [1162, 692] width 12 height 12
click at [1162, 695] on input "checkbox" at bounding box center [1161, 693] width 11 height 11
checkbox input "false"
drag, startPoint x: 1162, startPoint y: 721, endPoint x: 1156, endPoint y: 733, distance: 13.4
click at [1160, 725] on button "Checkout" at bounding box center [1311, 719] width 497 height 26
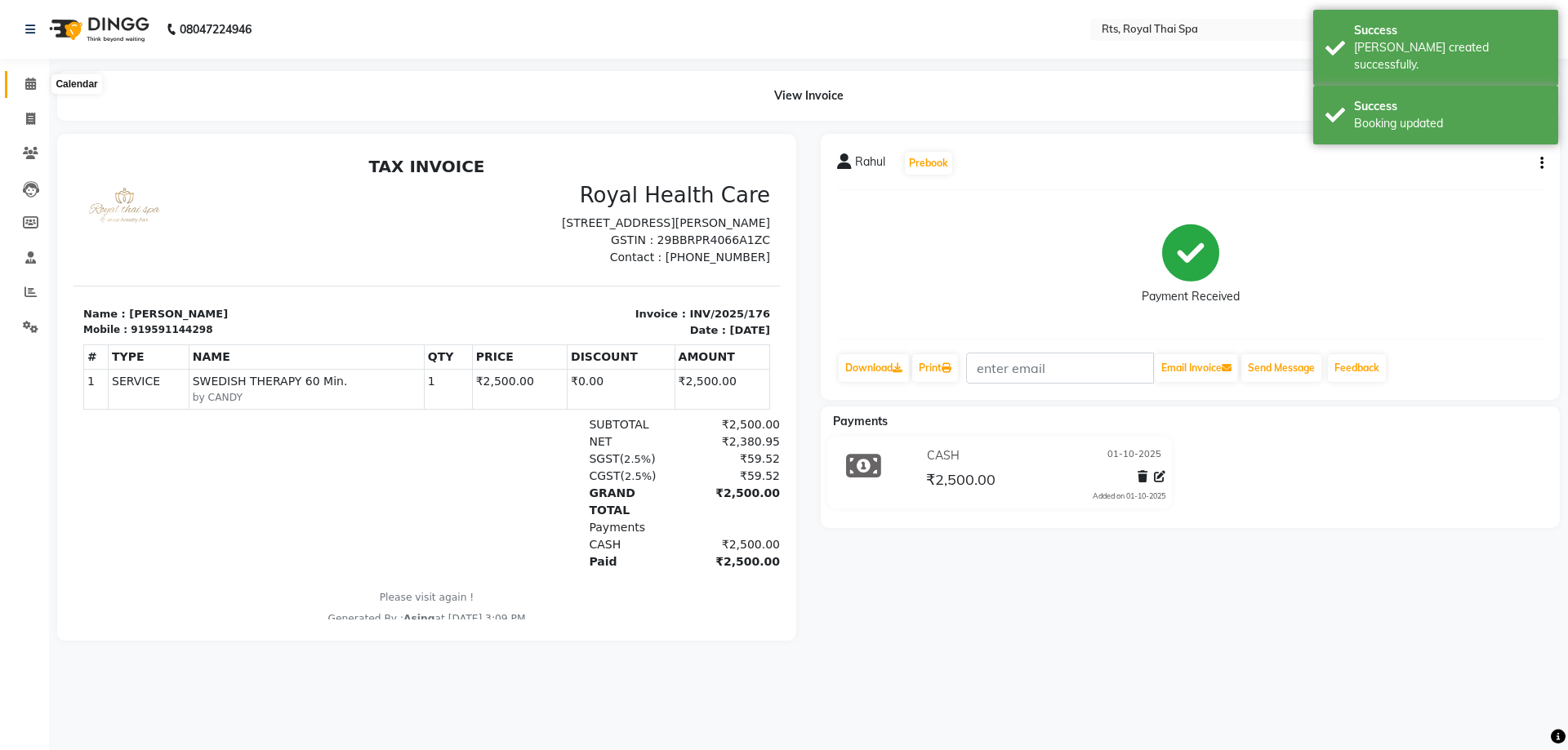
click at [29, 89] on icon at bounding box center [31, 83] width 11 height 12
